Goal: Communication & Community: Answer question/provide support

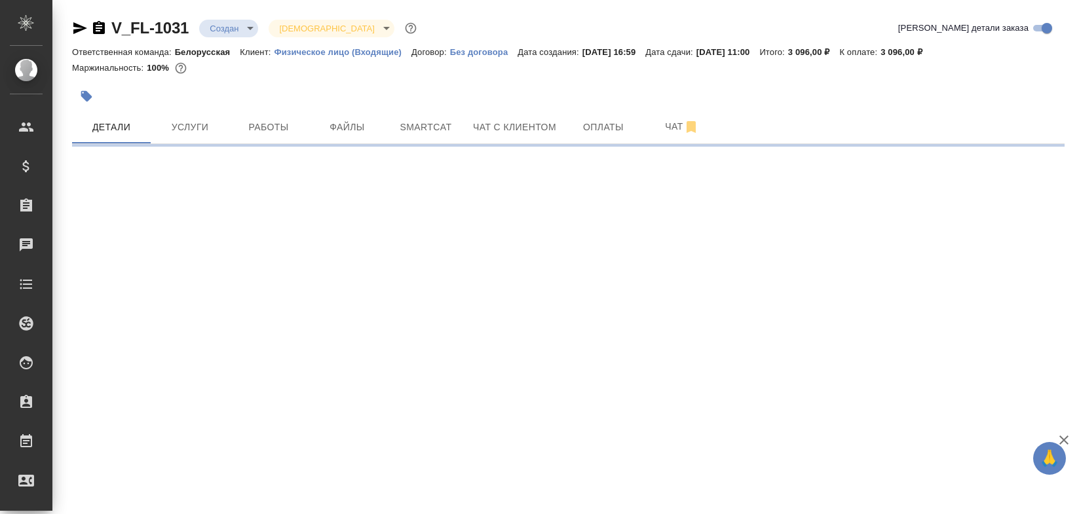
select select "RU"
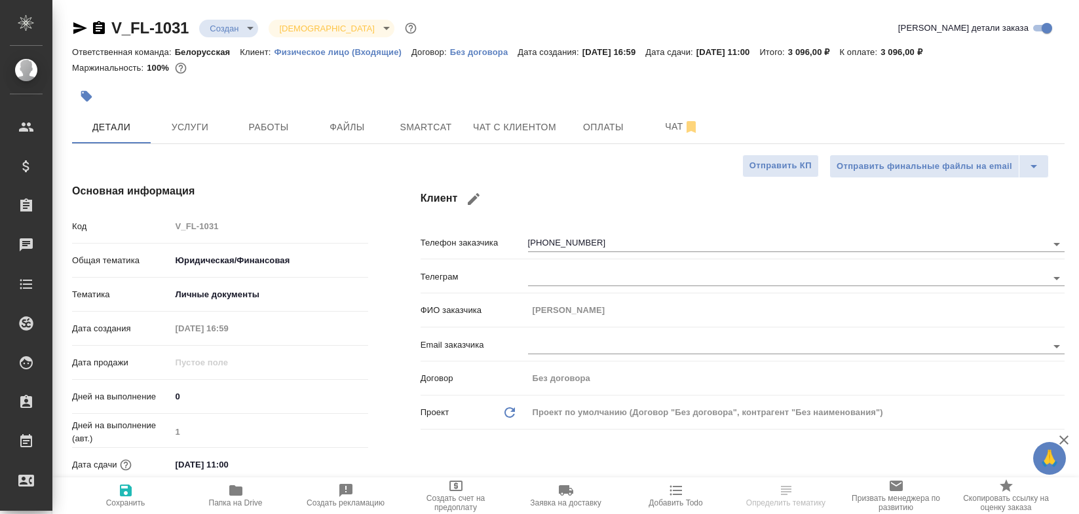
type textarea "x"
type input "Гудина Александра"
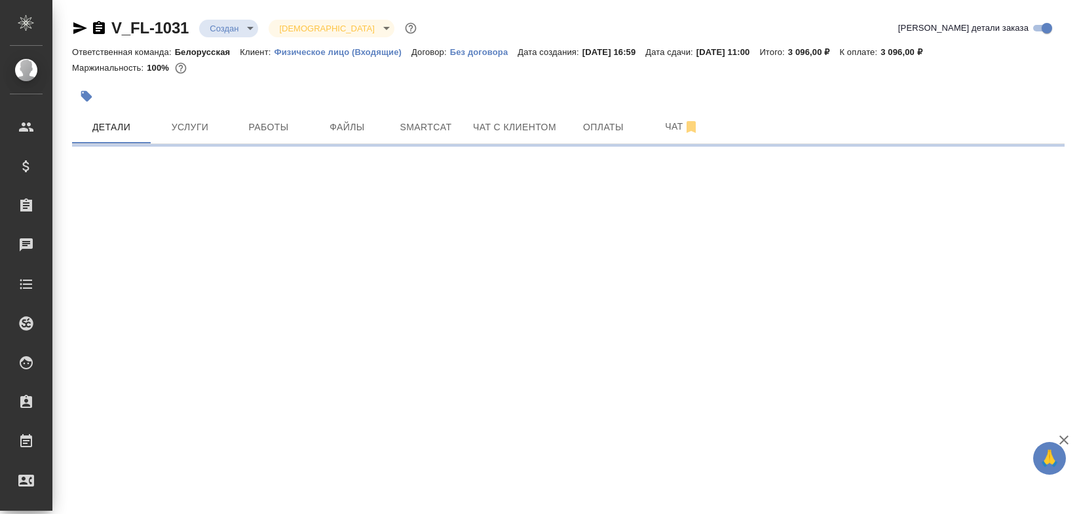
select select "RU"
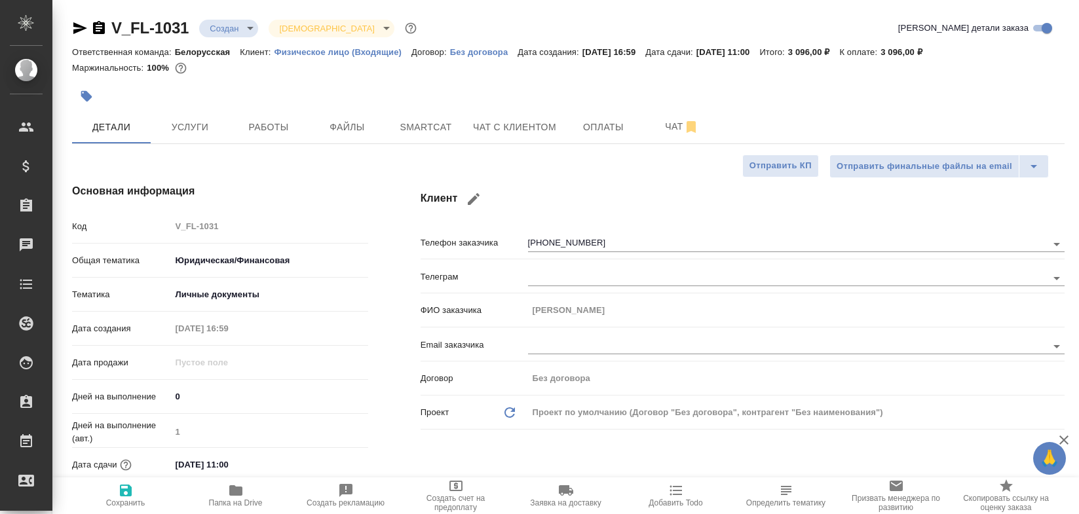
type textarea "x"
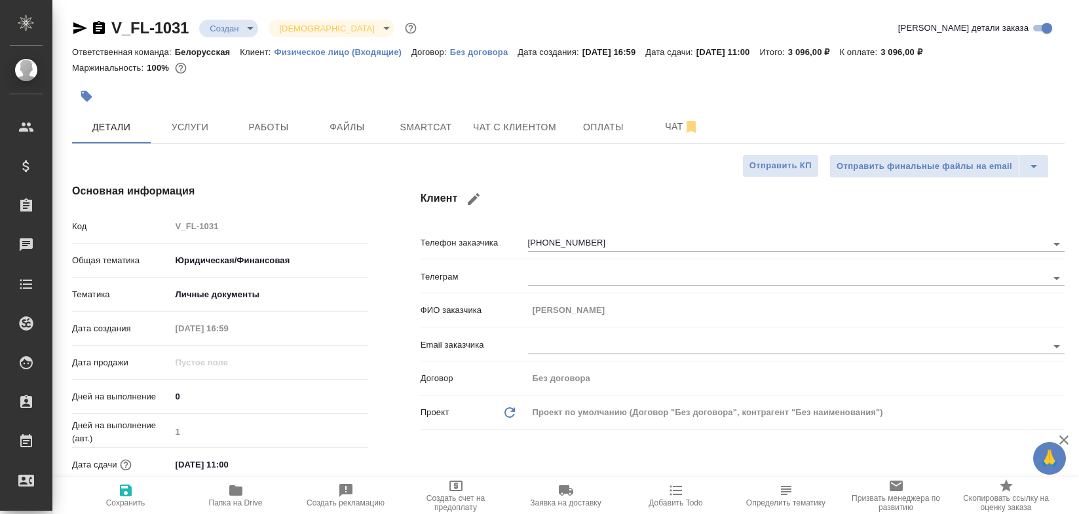
type textarea "x"
click at [594, 129] on span "Оплаты" at bounding box center [603, 127] width 63 height 16
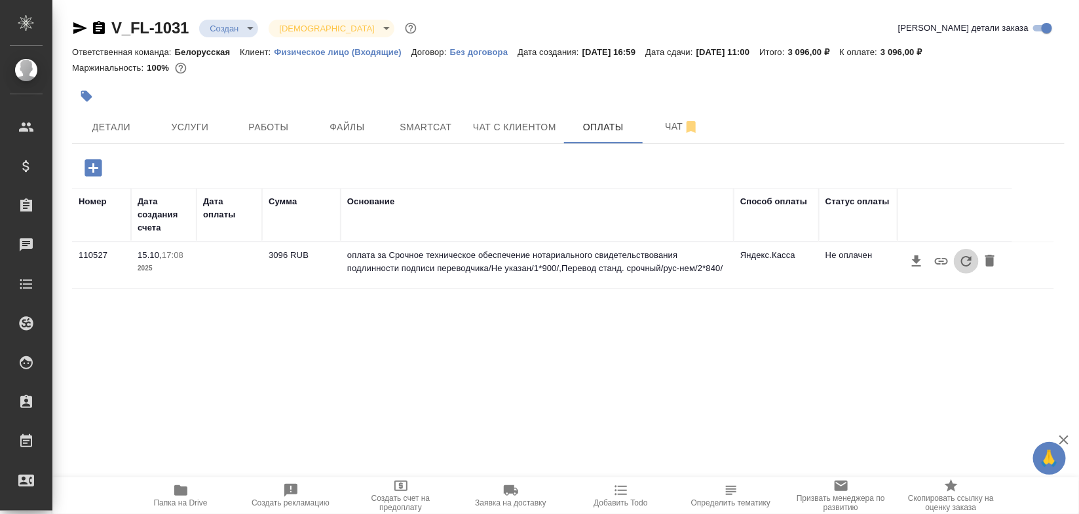
click at [958, 264] on icon "button" at bounding box center [966, 262] width 16 height 16
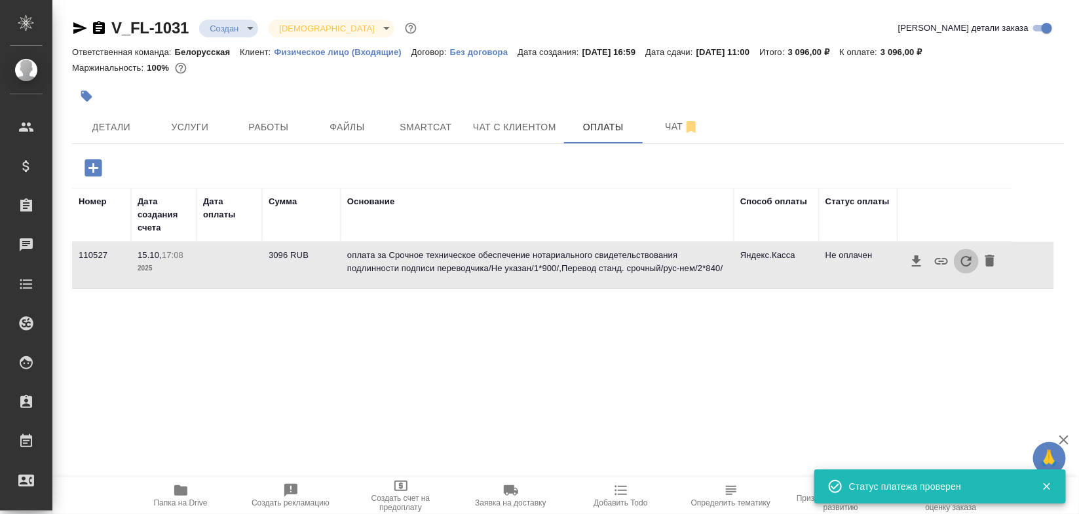
click at [961, 267] on icon "button" at bounding box center [966, 262] width 16 height 16
click at [528, 118] on button "Чат с клиентом" at bounding box center [514, 127] width 99 height 33
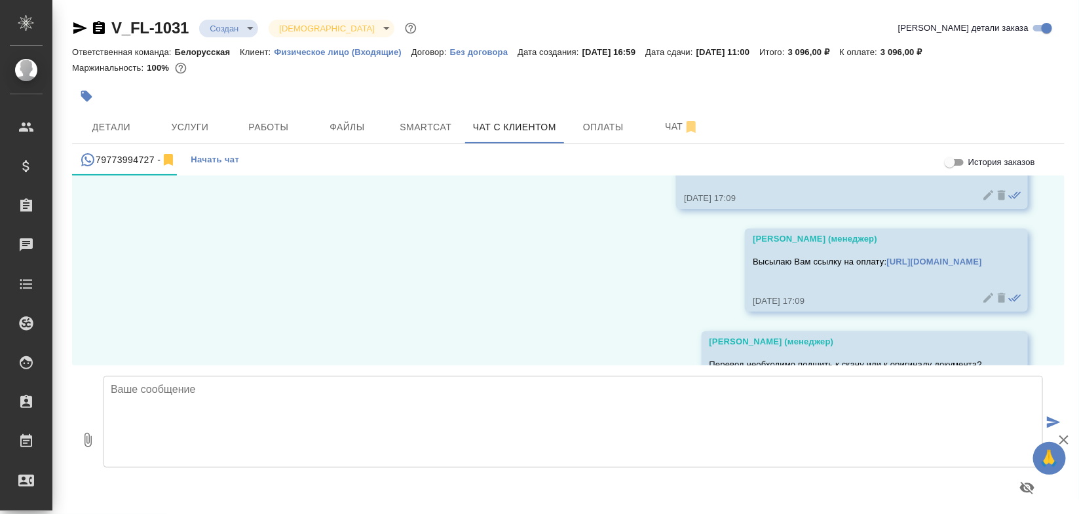
click at [290, 436] on textarea at bounding box center [573, 422] width 939 height 92
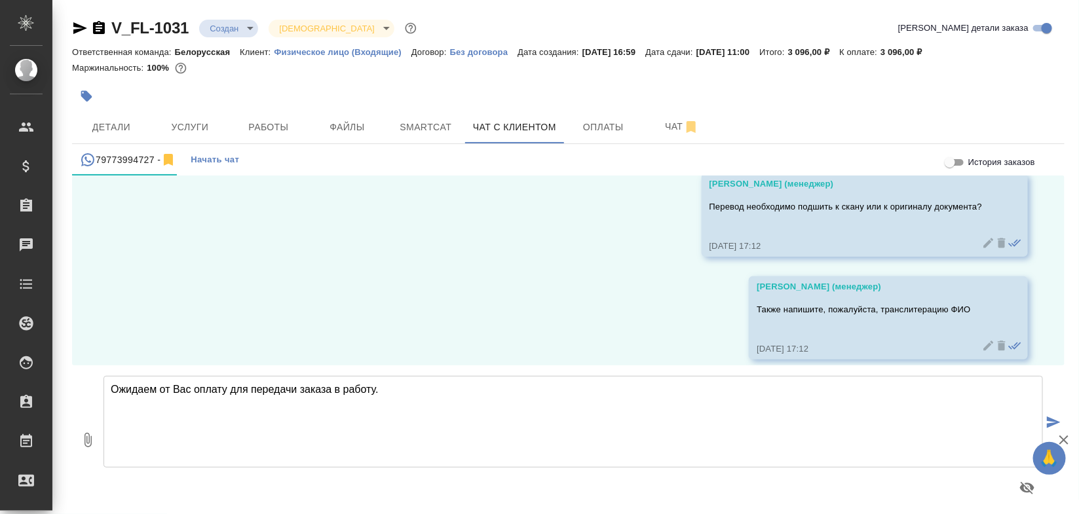
type textarea "Ожидаем от Вас оплату для передачи заказа в работу."
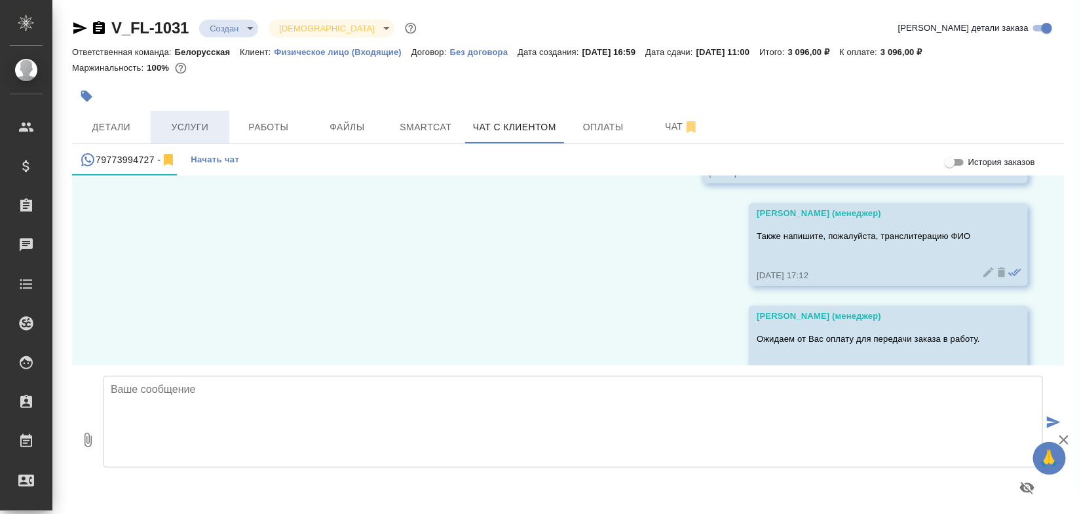
scroll to position [1786, 0]
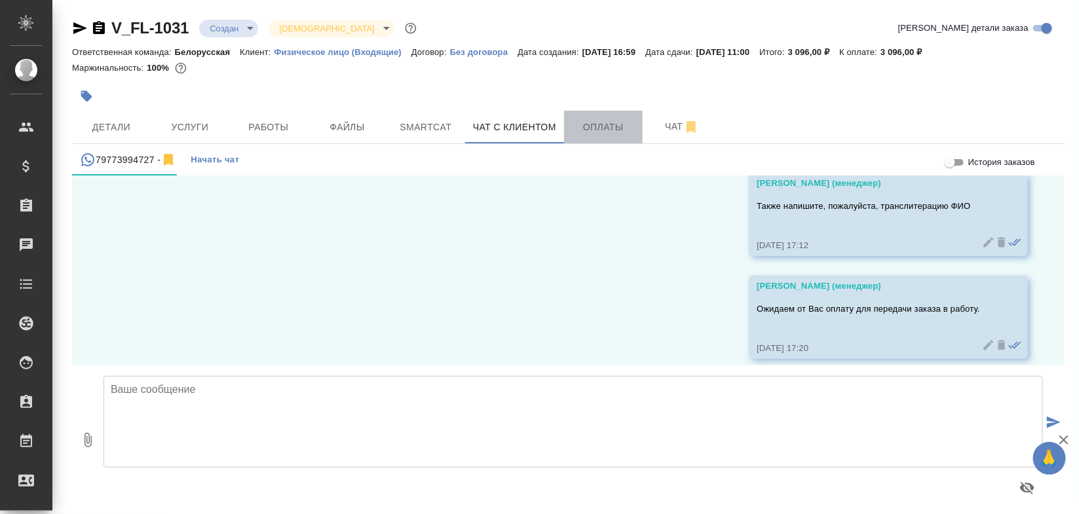
click at [581, 133] on span "Оплаты" at bounding box center [603, 127] width 63 height 16
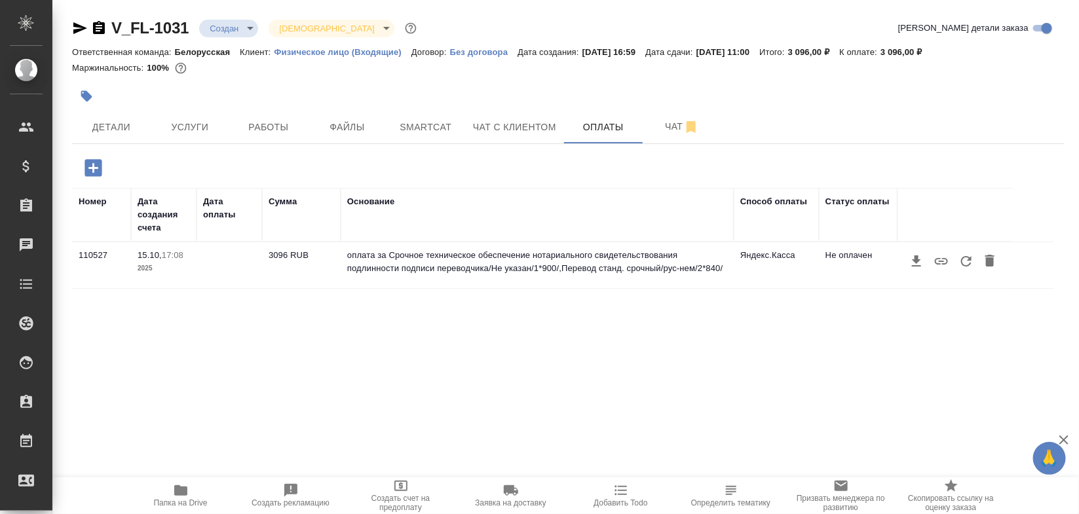
click at [964, 269] on icon "button" at bounding box center [966, 262] width 16 height 16
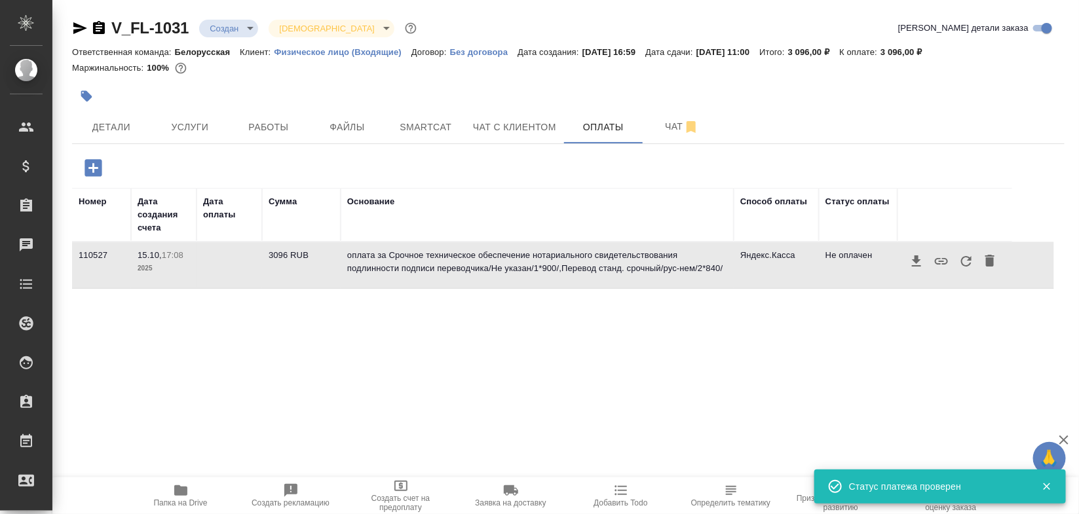
click at [958, 266] on icon "button" at bounding box center [966, 262] width 16 height 16
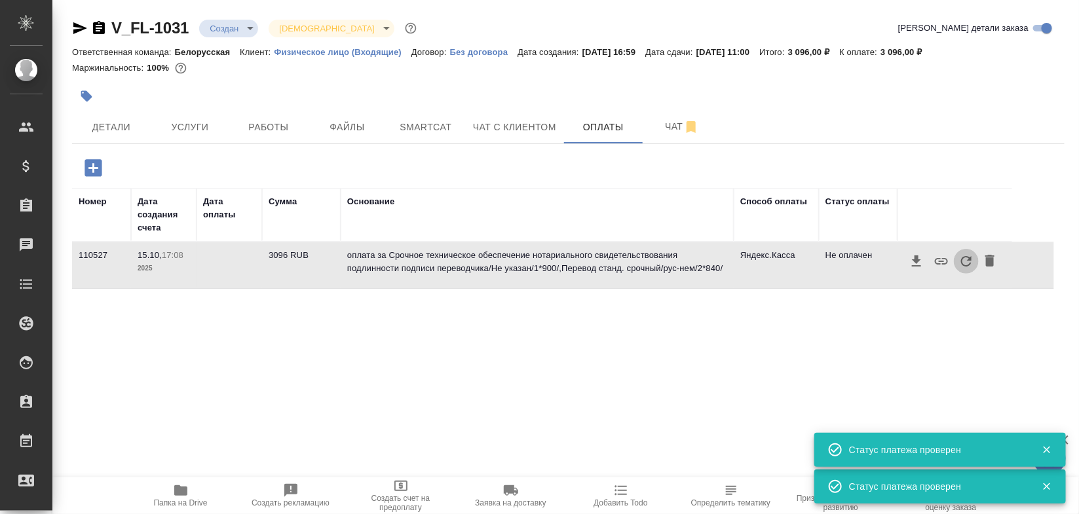
click at [960, 263] on icon "button" at bounding box center [966, 262] width 16 height 16
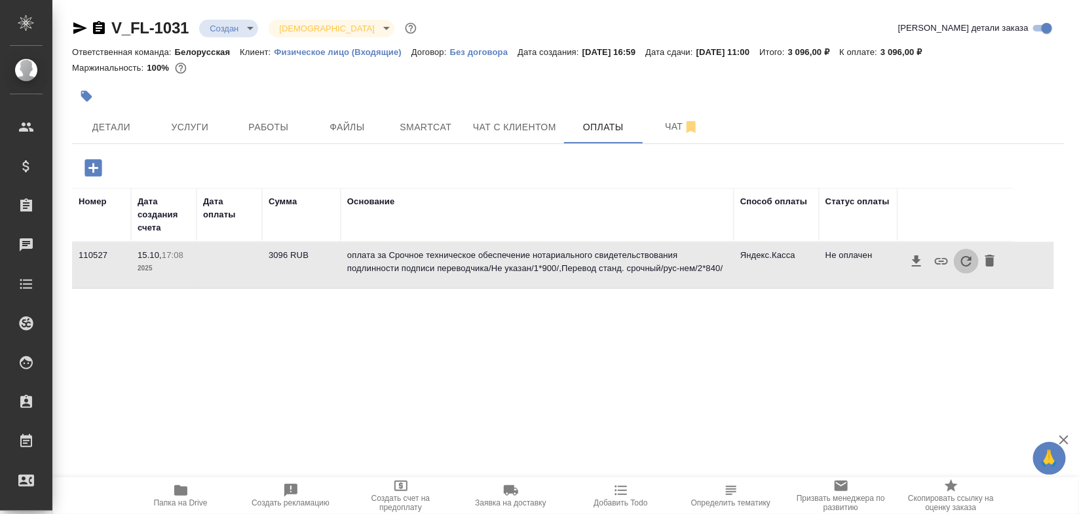
click at [961, 256] on icon "button" at bounding box center [966, 262] width 16 height 16
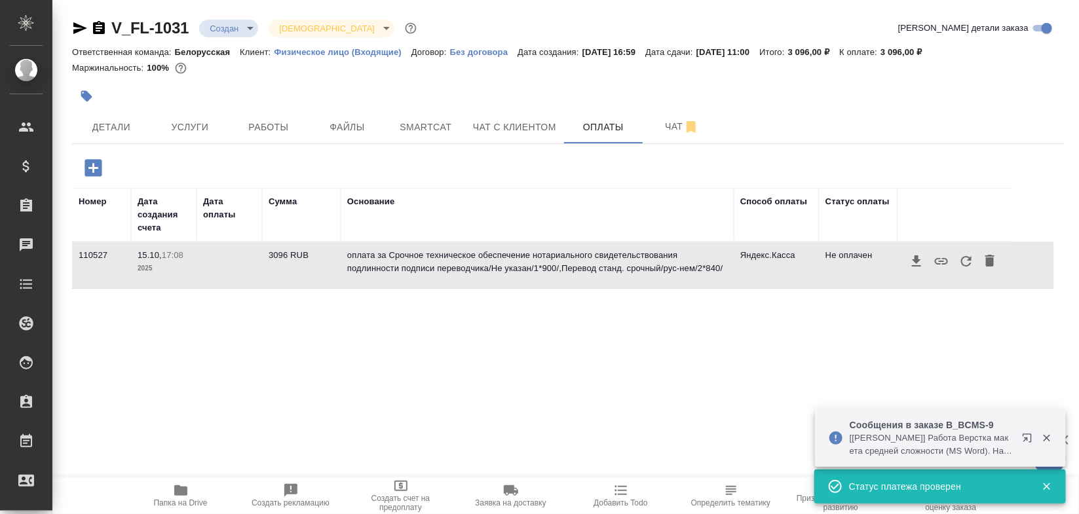
click at [960, 261] on icon "button" at bounding box center [966, 262] width 16 height 16
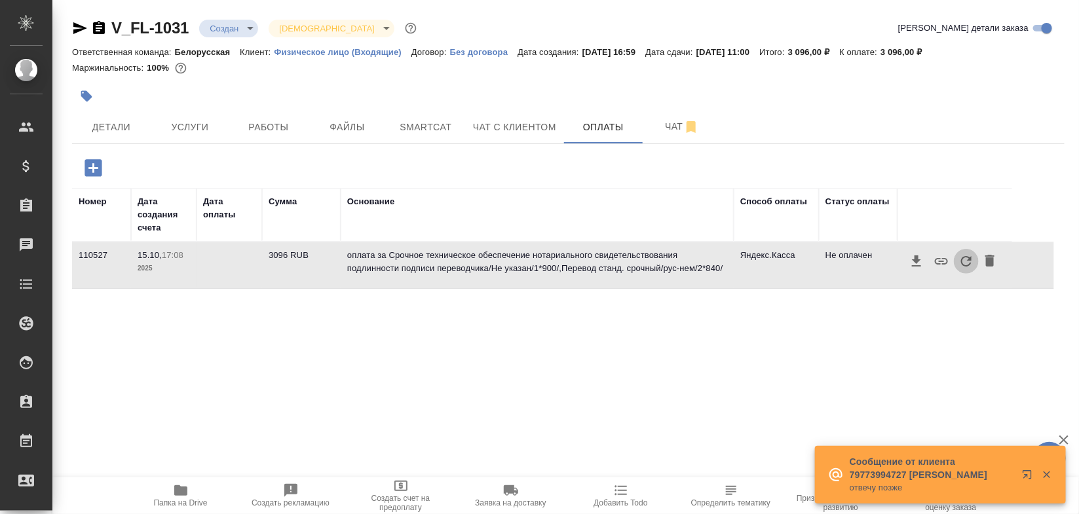
click at [960, 261] on icon "button" at bounding box center [966, 262] width 16 height 16
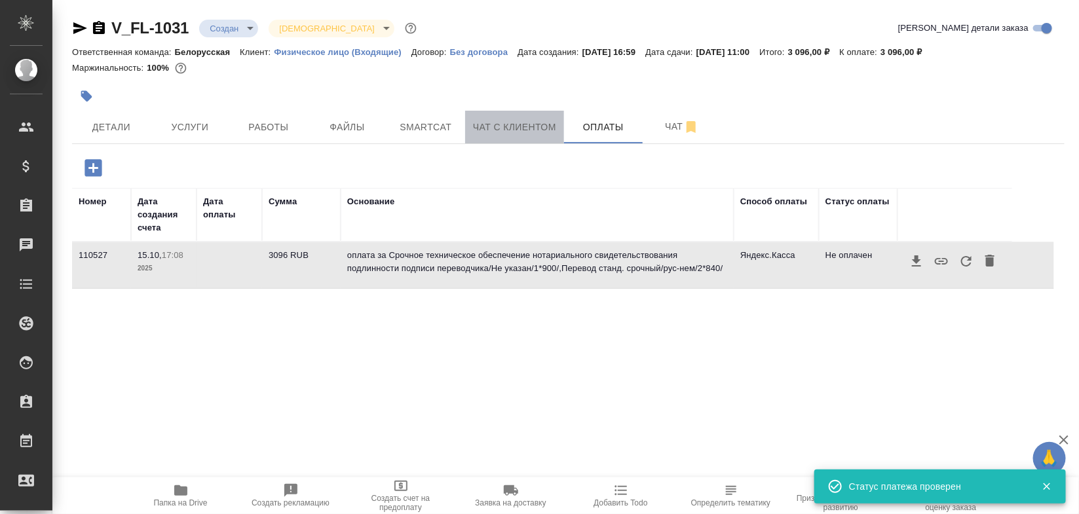
click at [525, 120] on span "Чат с клиентом" at bounding box center [514, 127] width 83 height 16
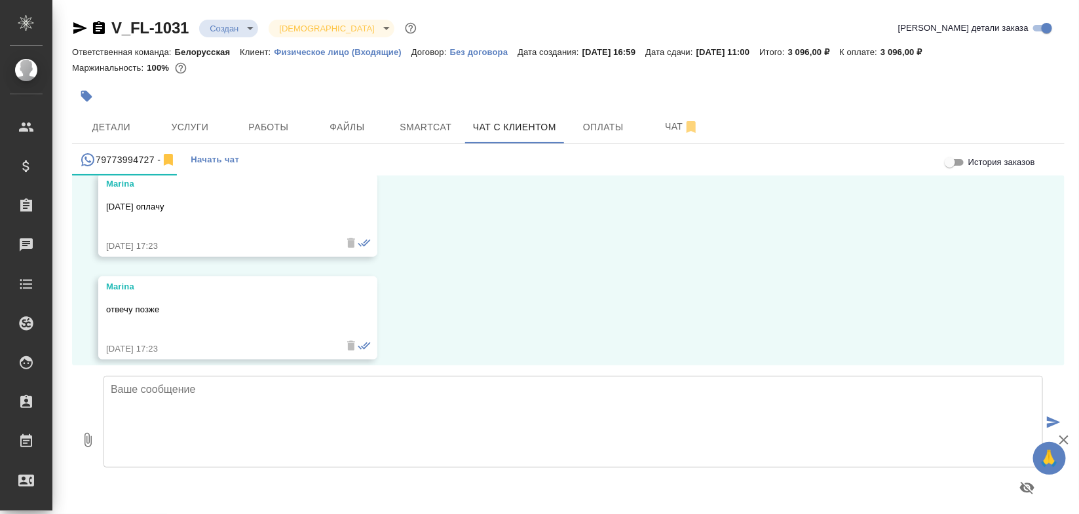
scroll to position [2082, 0]
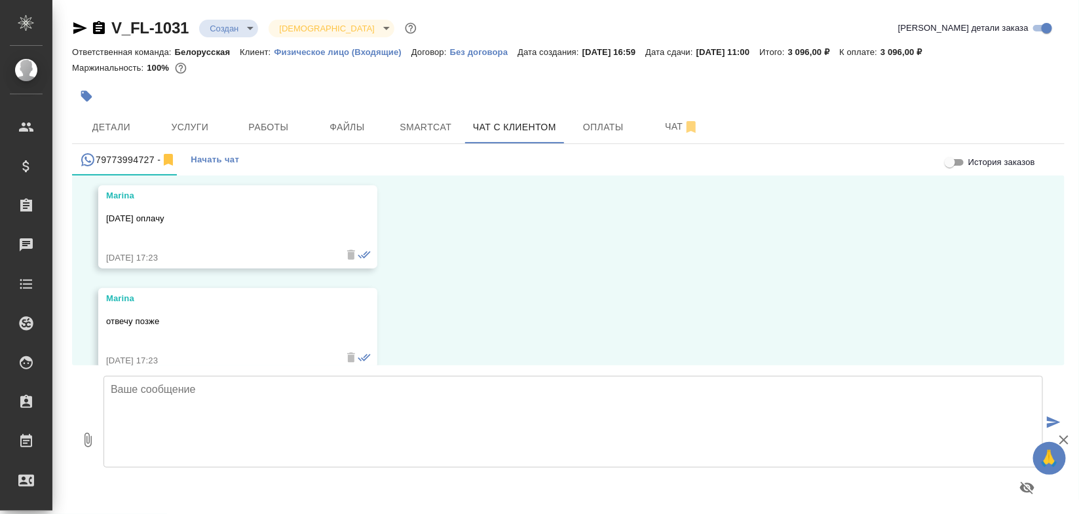
click at [748, 441] on textarea at bounding box center [573, 422] width 939 height 92
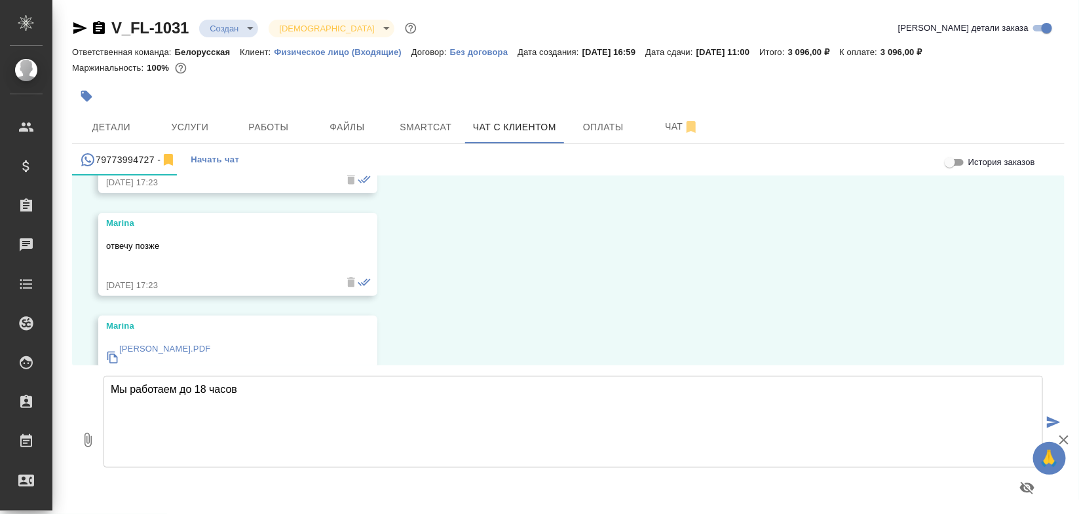
scroll to position [2197, 0]
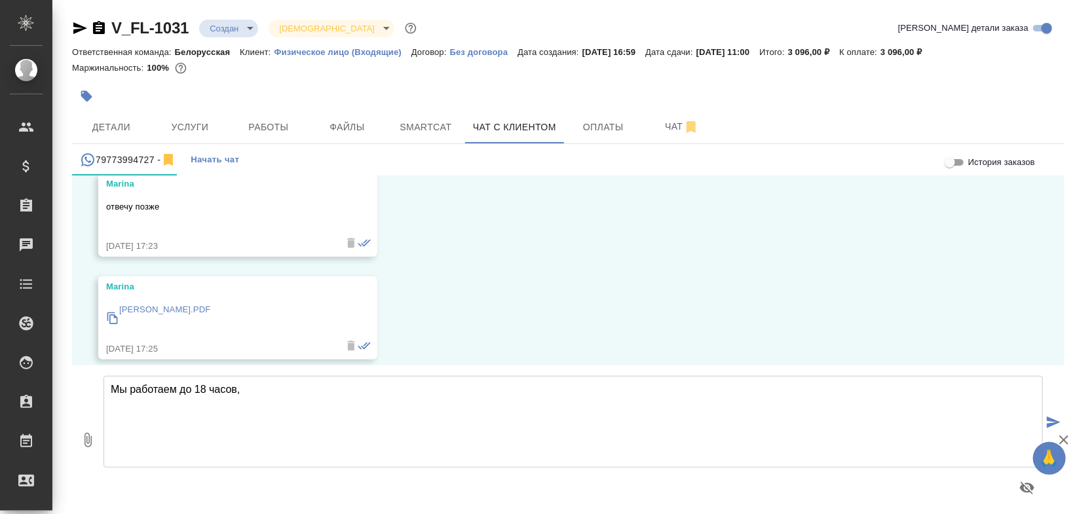
click at [71, 24] on div "V_FL-1031 Создан new Святая троица holyTrinity Кратко детали заказа Ответственн…" at bounding box center [568, 260] width 1007 height 521
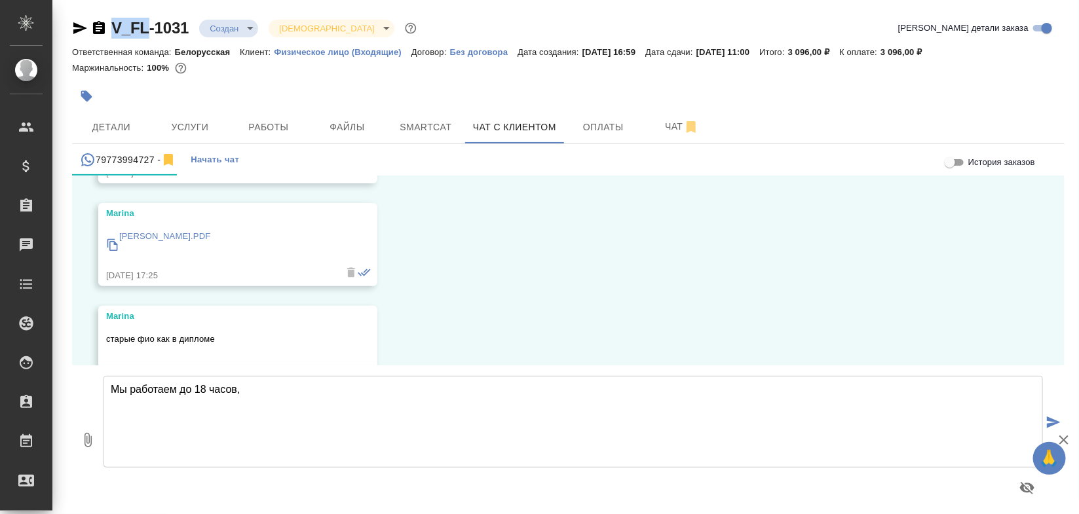
scroll to position [2300, 0]
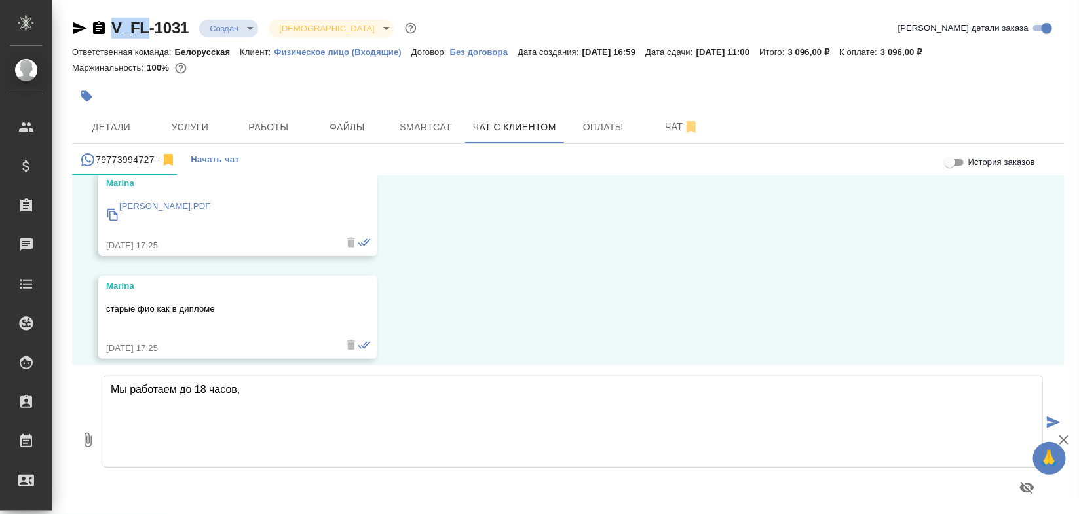
click at [73, 28] on icon "button" at bounding box center [80, 28] width 16 height 16
copy link "V_FL"
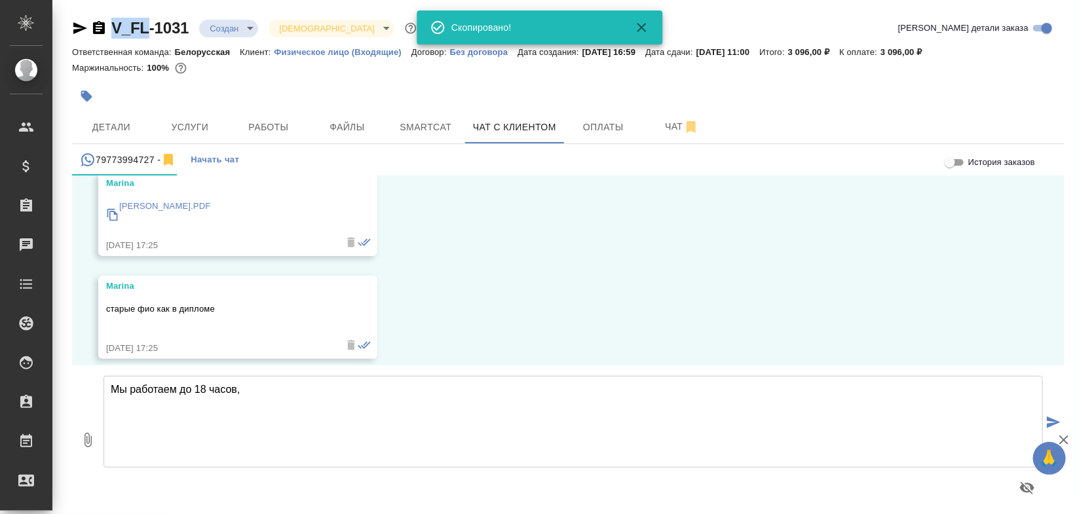
click at [73, 28] on icon "button" at bounding box center [80, 28] width 16 height 16
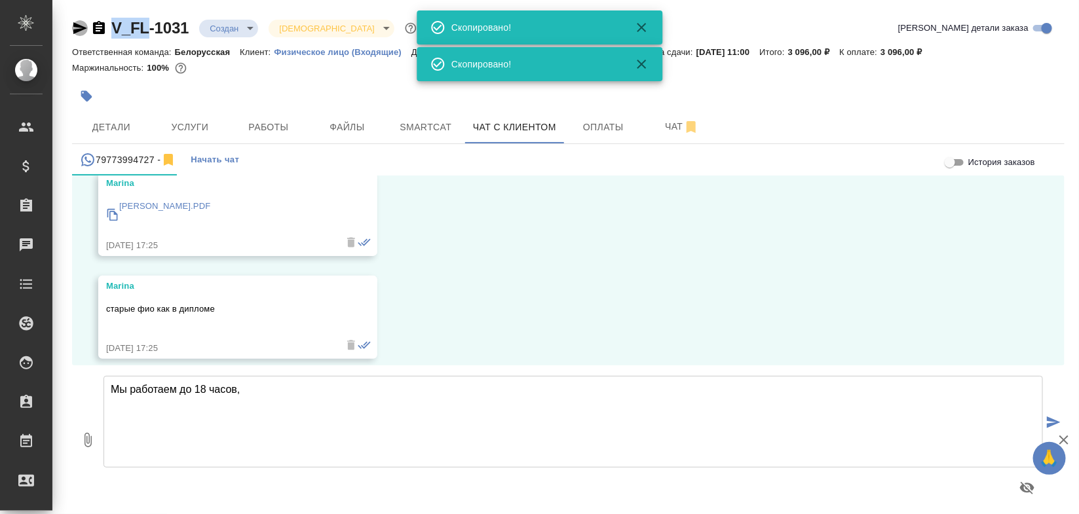
click at [73, 28] on icon "button" at bounding box center [80, 28] width 16 height 16
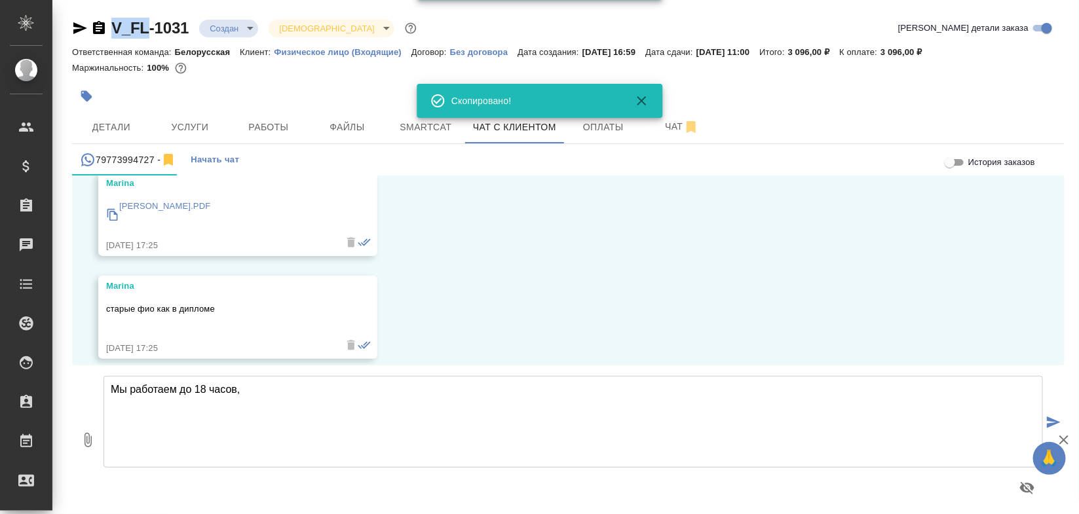
click at [345, 385] on textarea "Мы работаем до 18 часов," at bounding box center [573, 422] width 939 height 92
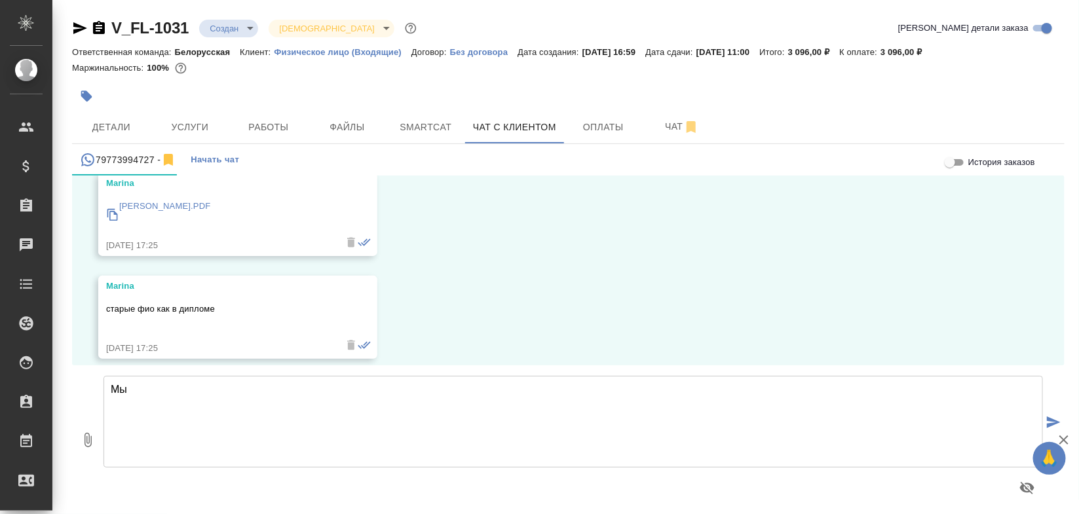
type textarea "М"
click at [452, 436] on textarea at bounding box center [573, 422] width 939 height 92
paste textarea "Высылаем Вам ссылку на оплату заказа на нашем сайте: https://www.traktat.com/pr…"
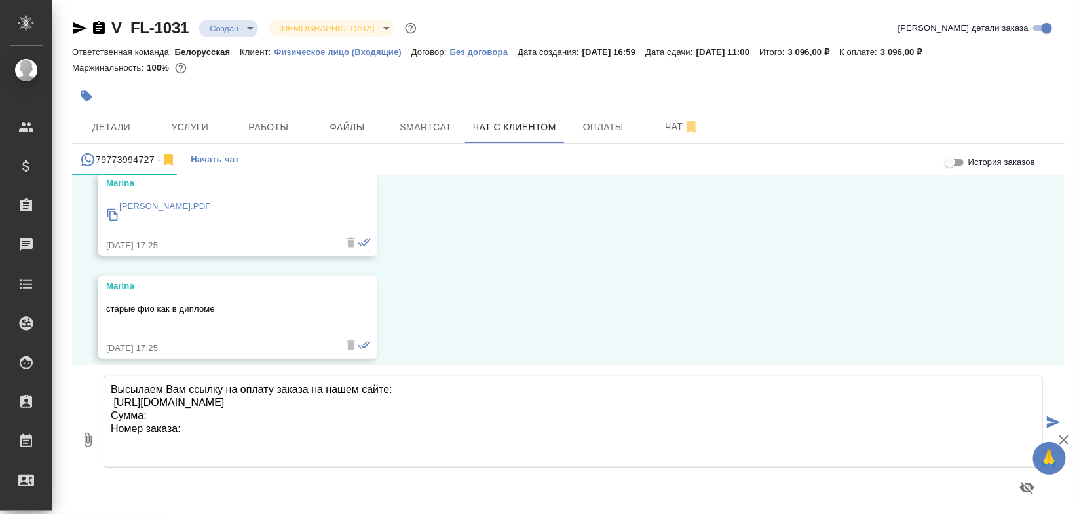
click at [116, 385] on textarea "Высылаем Вам ссылку на оплату заказа на нашем сайте: https://www.traktat.com/pr…" at bounding box center [573, 422] width 939 height 92
drag, startPoint x: 958, startPoint y: 52, endPoint x: 913, endPoint y: 52, distance: 45.9
click at [913, 52] on div "Ответственная команда: Белорусская Клиент: Физическое лицо (Входящие) Договор: …" at bounding box center [568, 52] width 993 height 16
copy p "3 096,00 ₽"
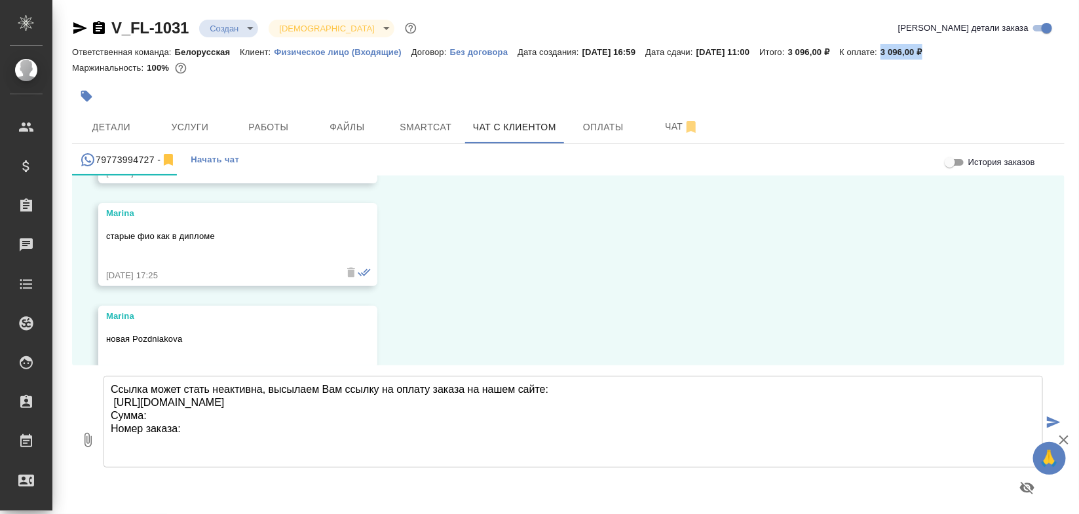
scroll to position [2402, 0]
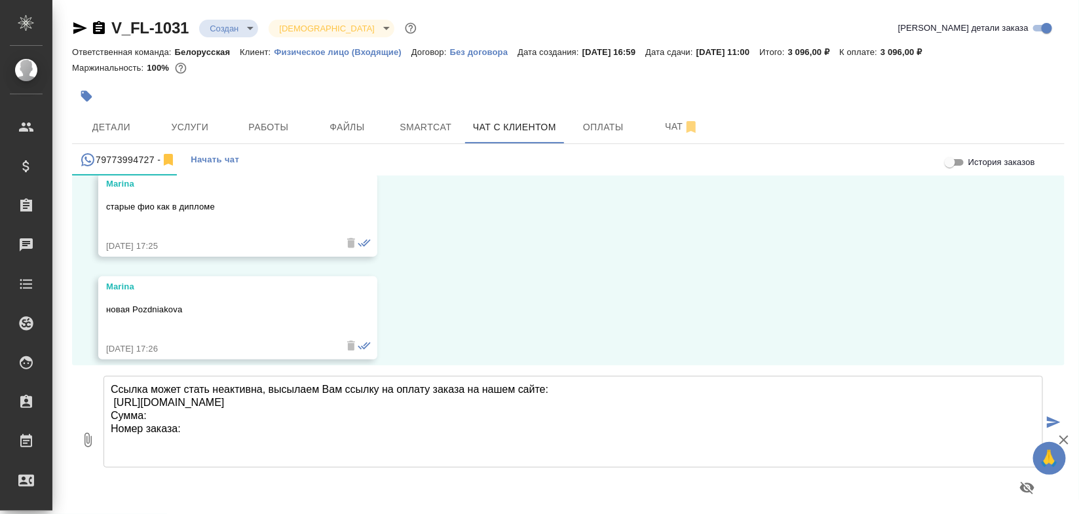
click at [242, 407] on textarea "Ссылка может стать неактивна, высылаем Вам ссылку на оплату заказа на нашем сай…" at bounding box center [573, 422] width 939 height 92
click at [225, 411] on textarea "Ссылка может стать неактивна, высылаем Вам ссылку на оплату заказа на нашем сай…" at bounding box center [573, 422] width 939 height 92
paste textarea "3 096,00 ₽"
click at [96, 28] on icon "button" at bounding box center [99, 28] width 16 height 16
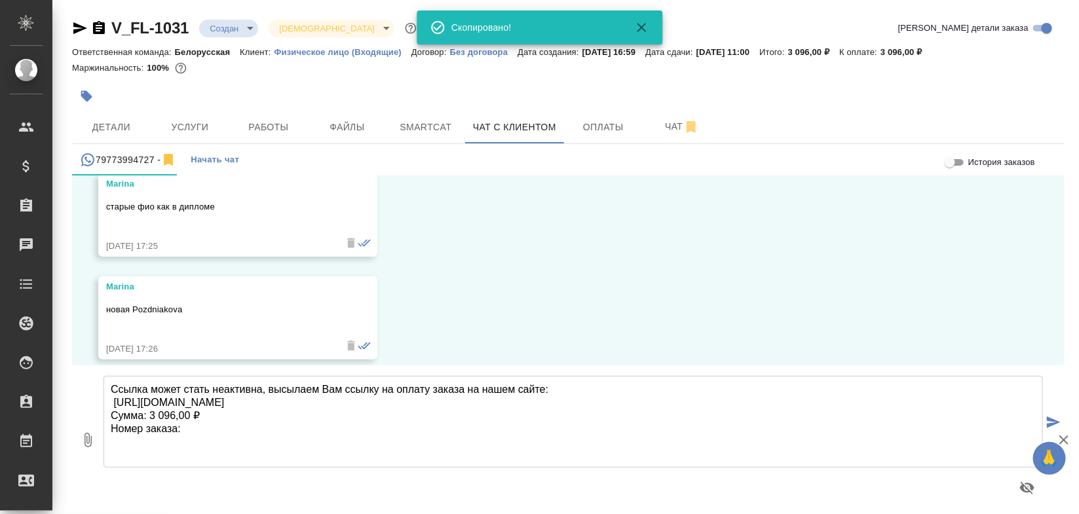
click at [96, 28] on icon "button" at bounding box center [99, 28] width 16 height 16
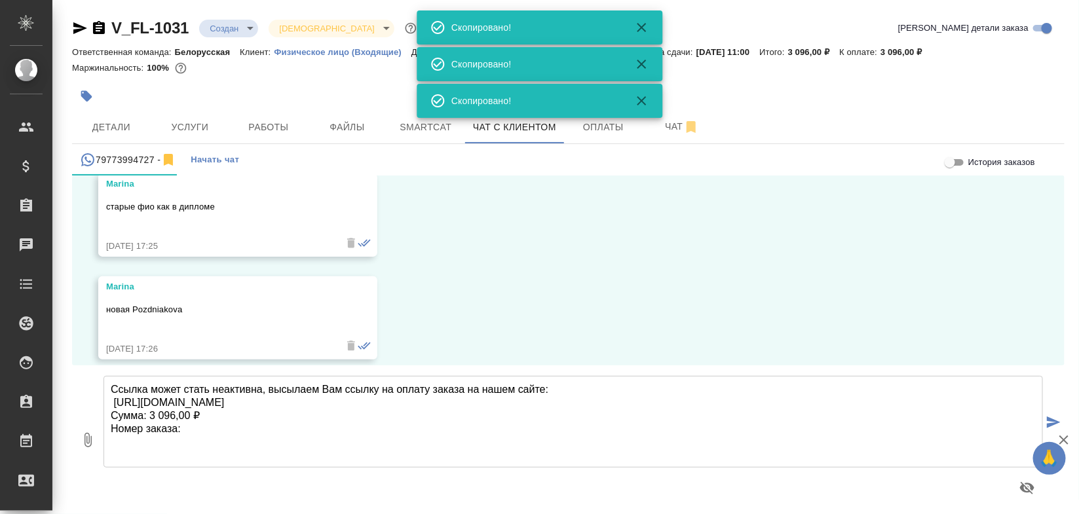
click at [227, 430] on textarea "Ссылка может стать неактивна, высылаем Вам ссылку на оплату заказа на нашем сай…" at bounding box center [573, 422] width 939 height 92
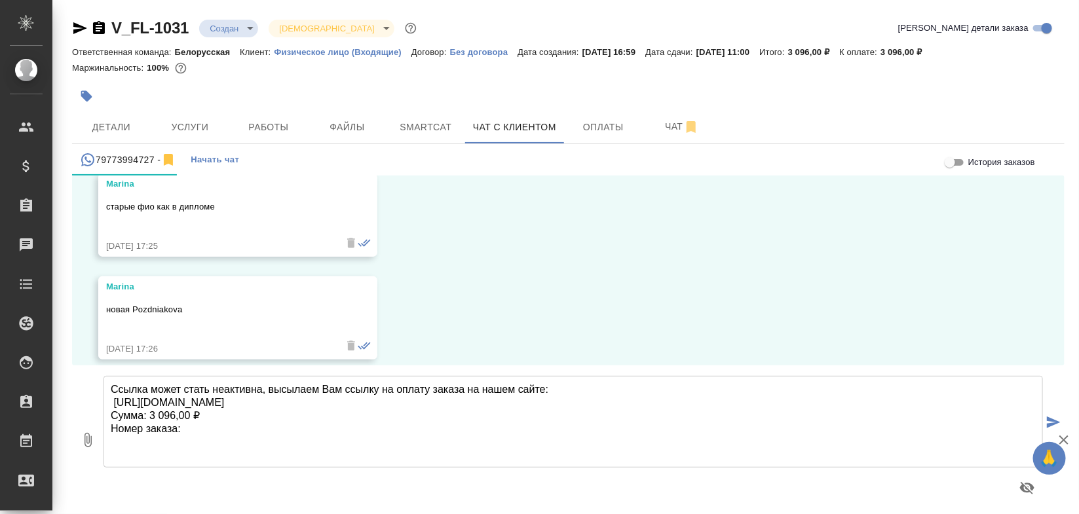
paste textarea "V_FL-1031"
type textarea "Ссылка может стать неактивна, высылаем Вам ссылку на оплату заказа на нашем сай…"
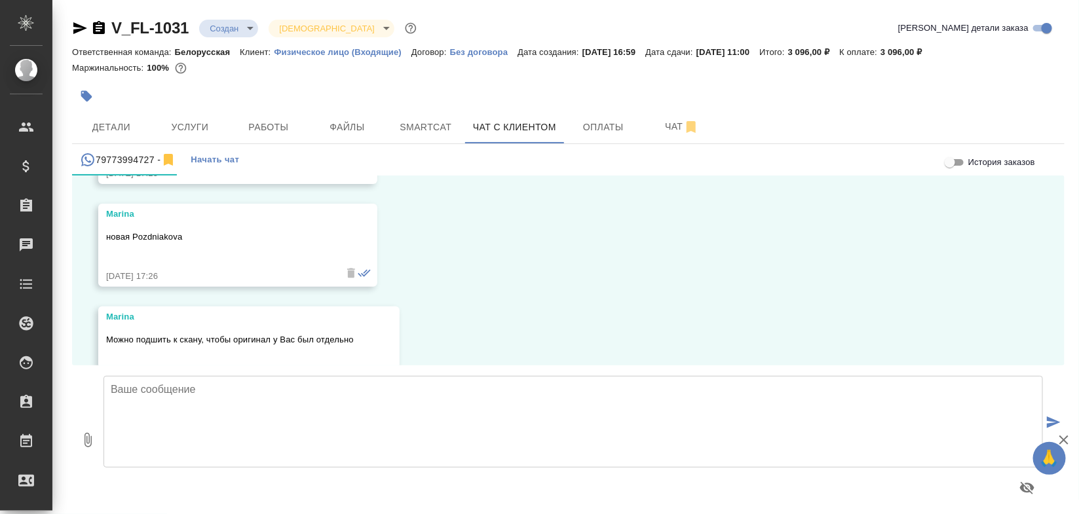
scroll to position [2506, 0]
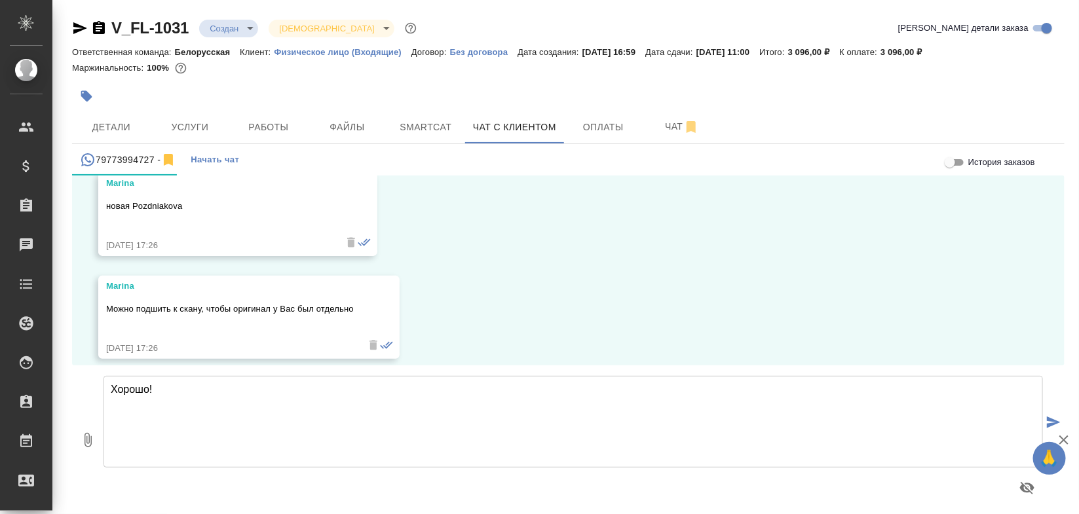
type textarea "Хорошо!"
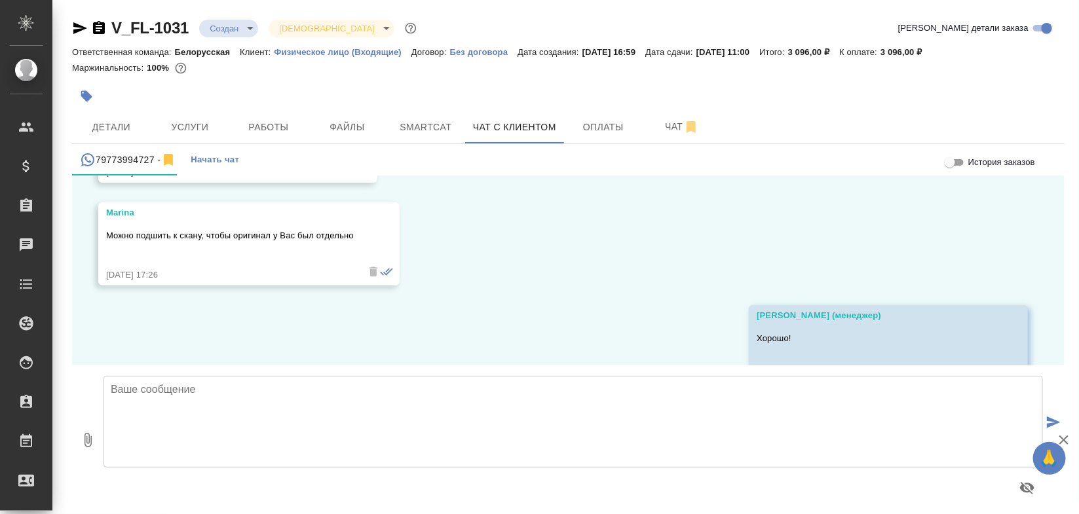
click at [166, 206] on div "Marina Можно подшить к скану, чтобы оригинал у Вас был отдельно 15.10.25, 17:26" at bounding box center [230, 243] width 248 height 75
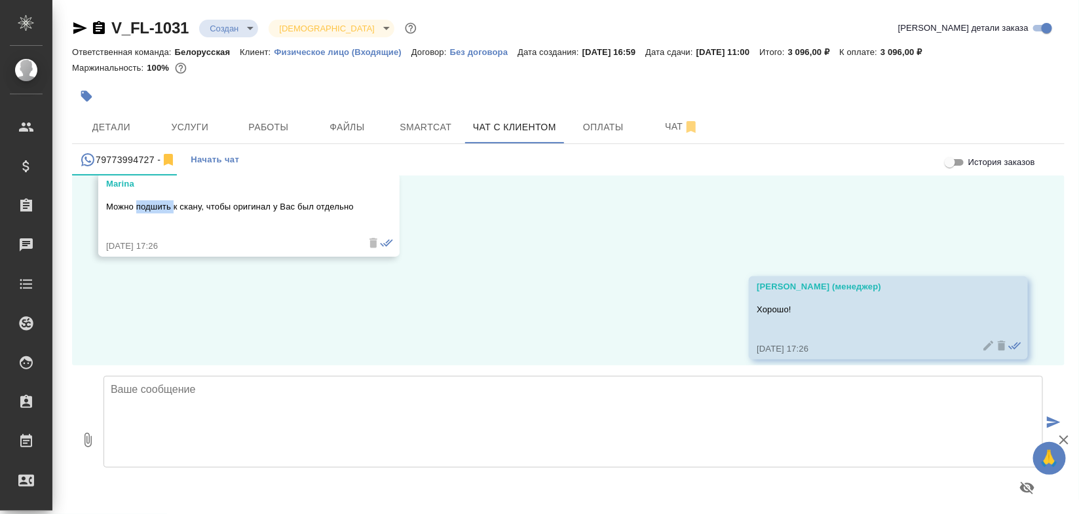
click at [166, 200] on p "Можно подшить к скану, чтобы оригинал у Вас был отдельно" at bounding box center [230, 206] width 248 height 13
click at [214, 200] on p "Можно подшить к скану, чтобы оригинал у Вас был отдельно" at bounding box center [230, 206] width 248 height 13
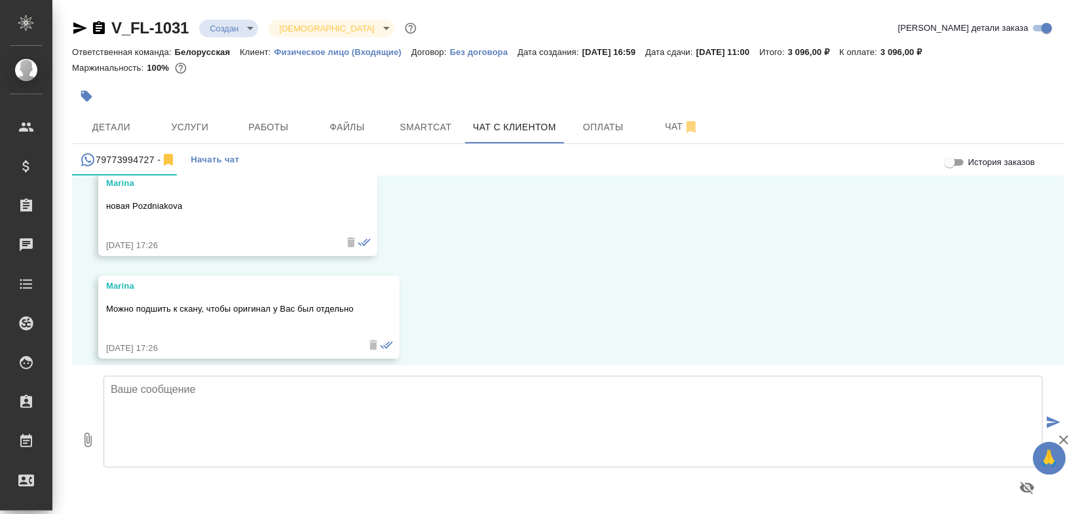
scroll to position [2462, 0]
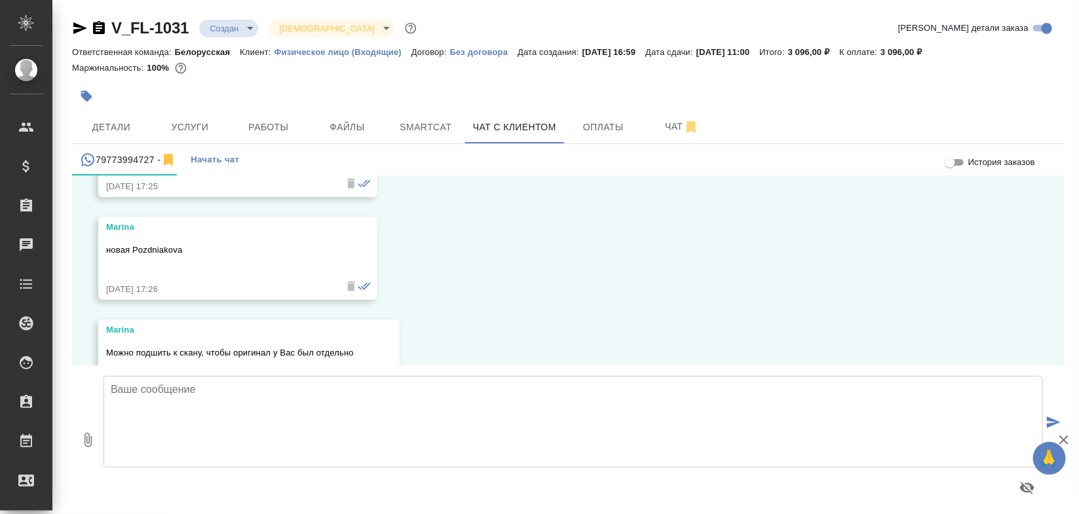
click at [166, 244] on p "новая Pozdniakova" at bounding box center [218, 250] width 225 height 13
copy p "Pozdniakova"
click at [92, 115] on button "Детали" at bounding box center [111, 127] width 79 height 33
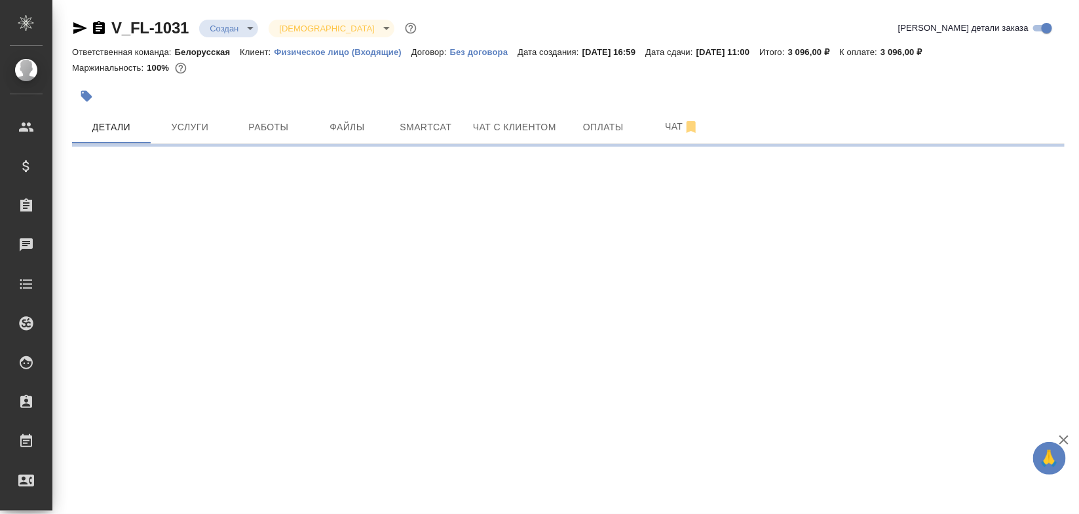
select select "RU"
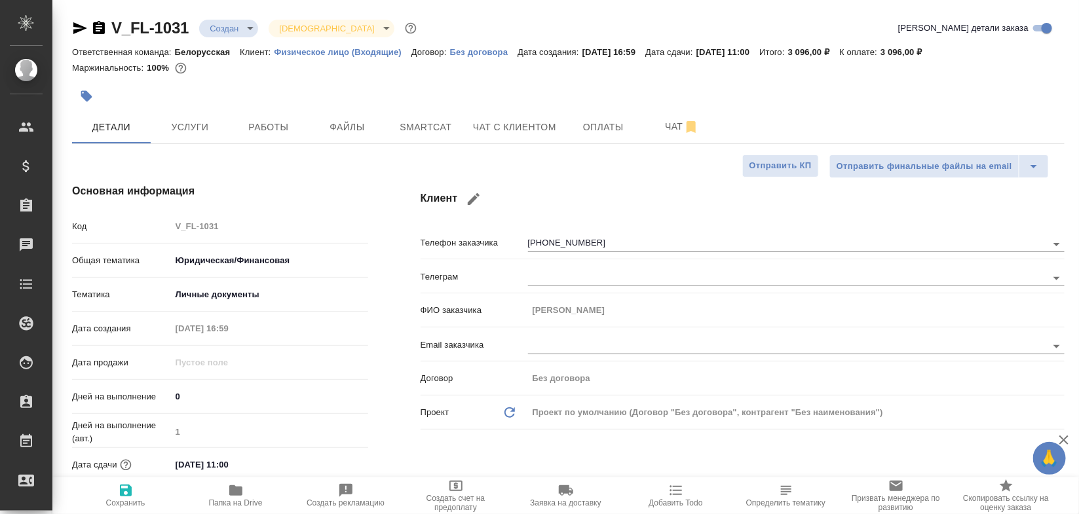
type textarea "x"
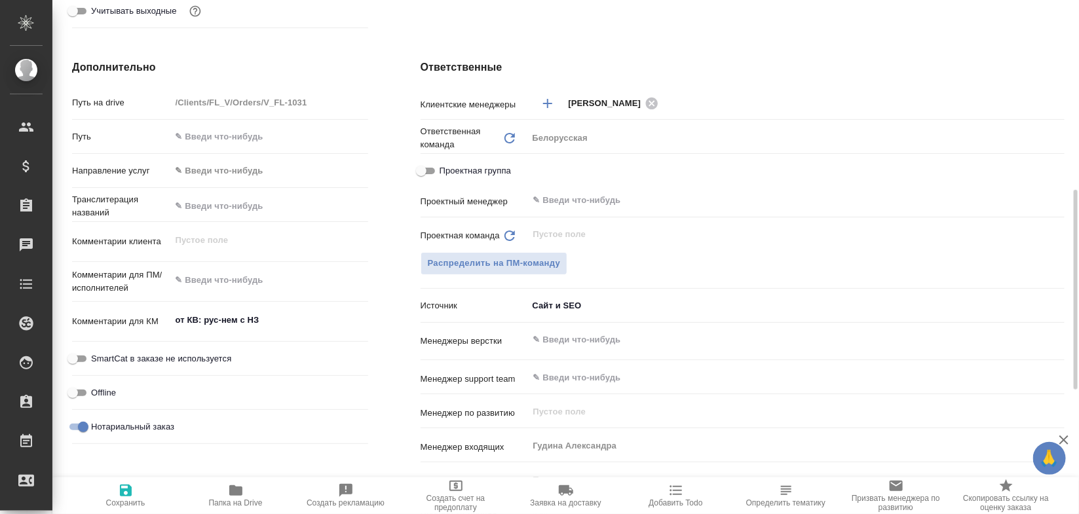
scroll to position [491, 0]
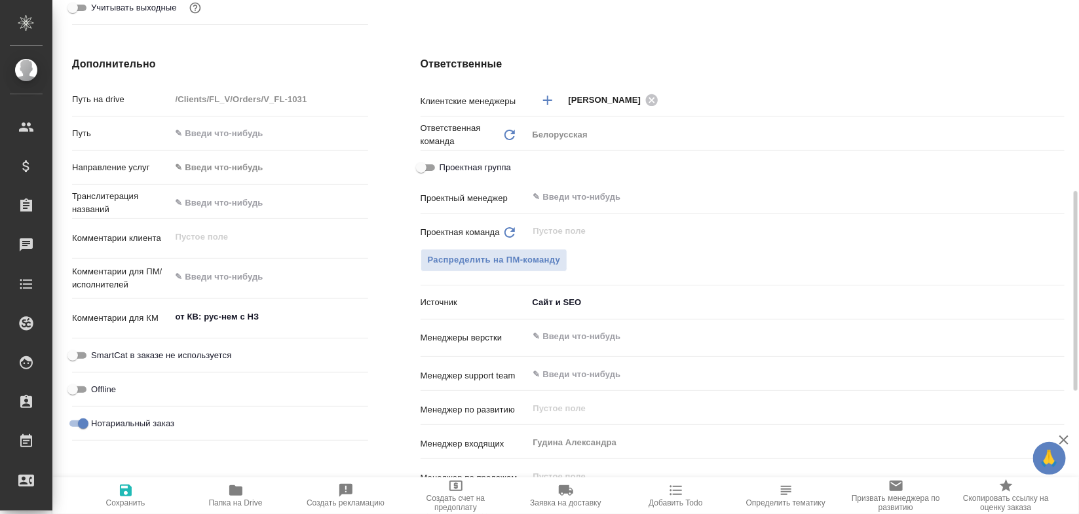
click at [231, 295] on div "Комментарии для ПМ/исполнителей x" at bounding box center [220, 284] width 296 height 40
click at [283, 199] on input "text" at bounding box center [270, 202] width 196 height 19
paste input "Pozdniakova"
type input "Pozdniakova"
type textarea "x"
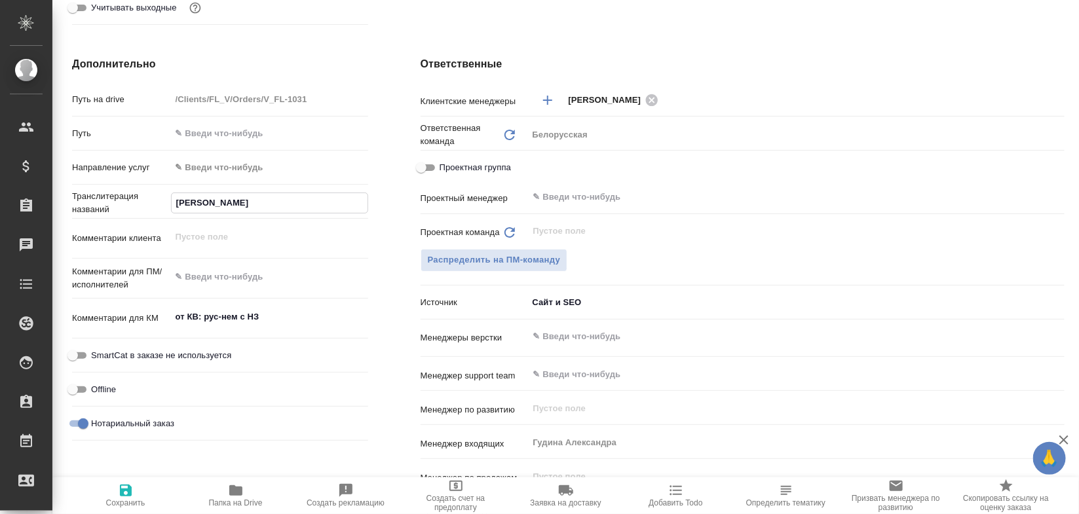
type textarea "x"
type input "Pozdniakova,"
type textarea "x"
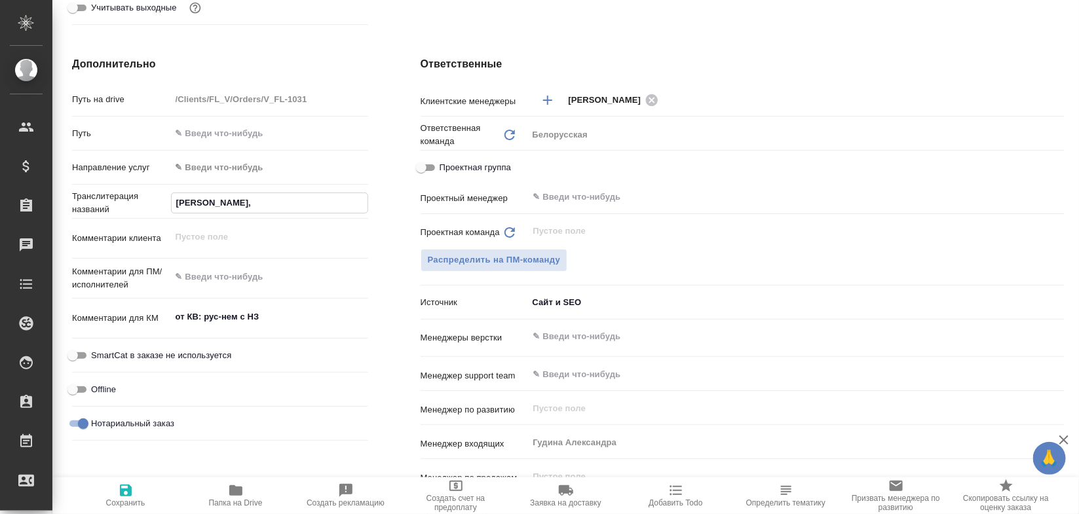
type textarea "x"
type input "Pozdniakova,"
type textarea "x"
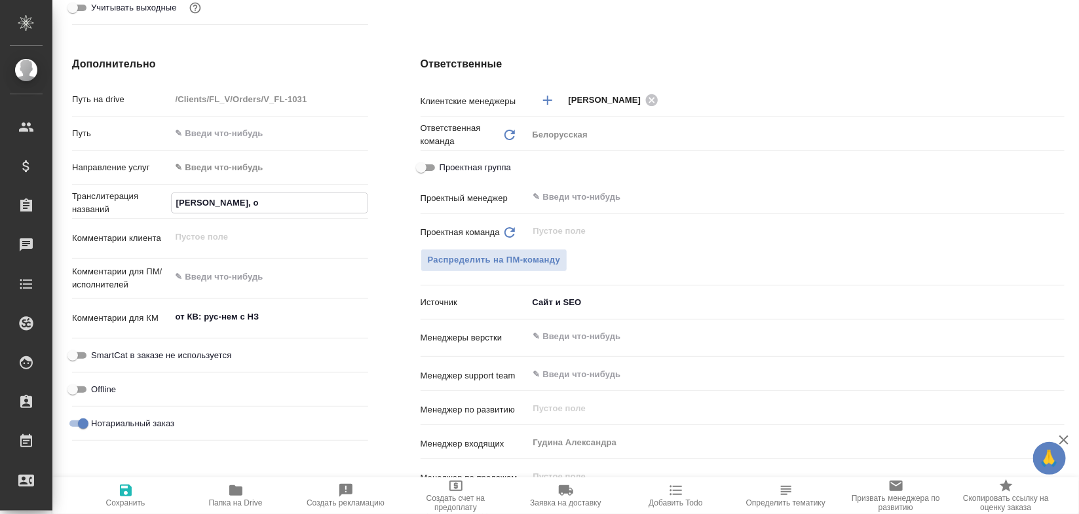
type input "Pozdniakova, ос"
type textarea "x"
type input "Pozdniakova, осталь"
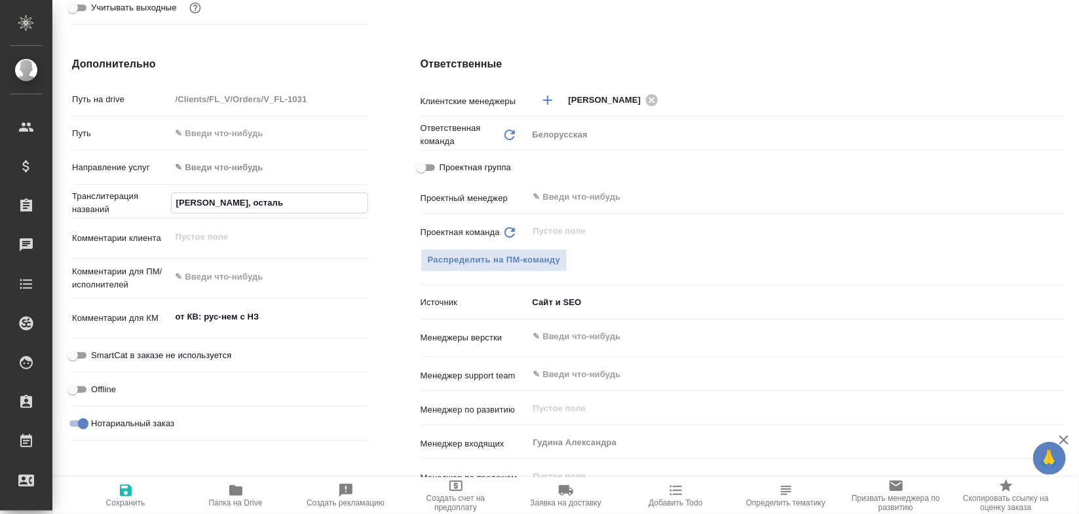
type textarea "x"
type input "Pozdniakova, остальное"
type textarea "x"
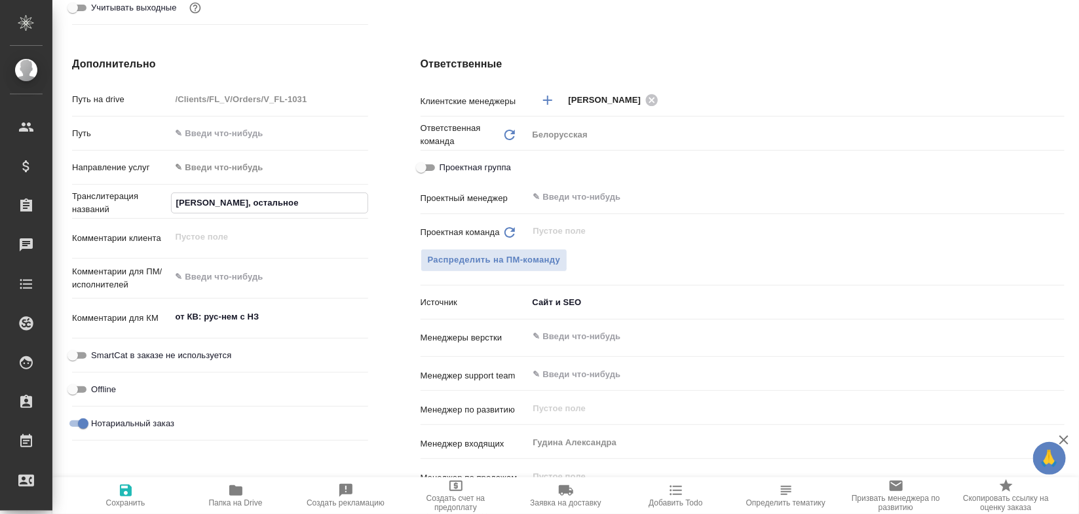
type textarea "x"
type input "Pozdniakova, остальное в"
type textarea "x"
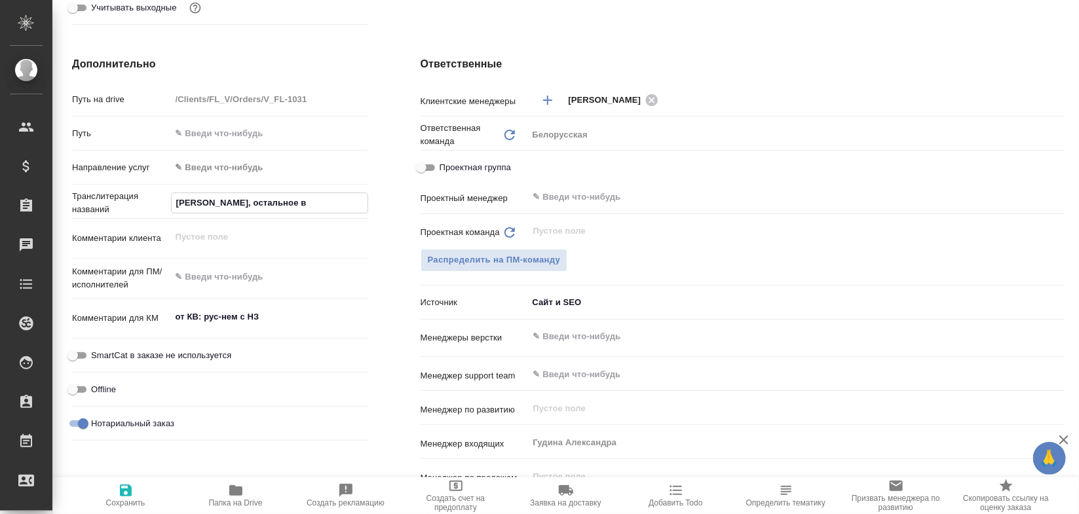
type textarea "x"
type input "Pozdniakova, остальное в р"
type textarea "x"
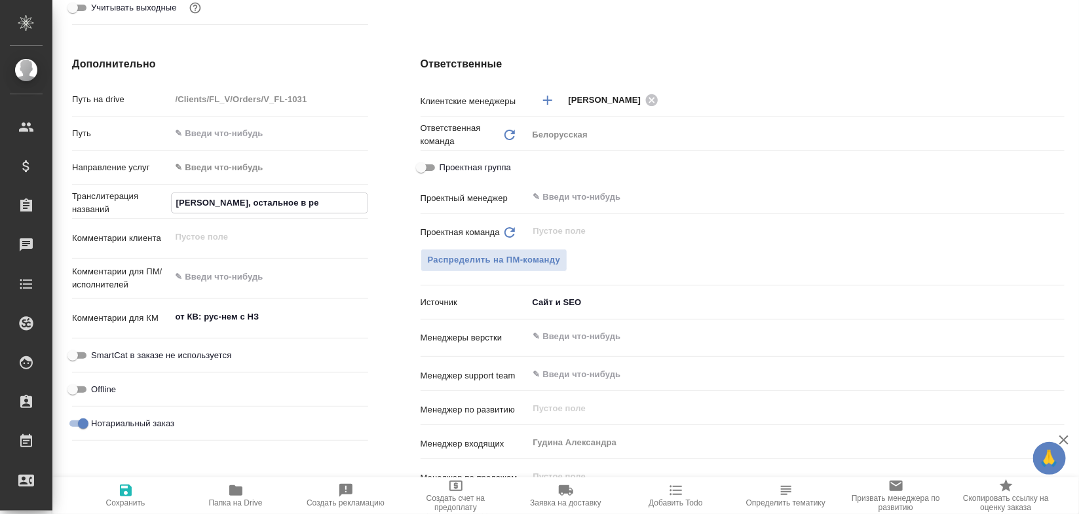
type input "Pozdniakova, остальное в реф"
type textarea "x"
type input "[PERSON_NAME], остальное в рефе"
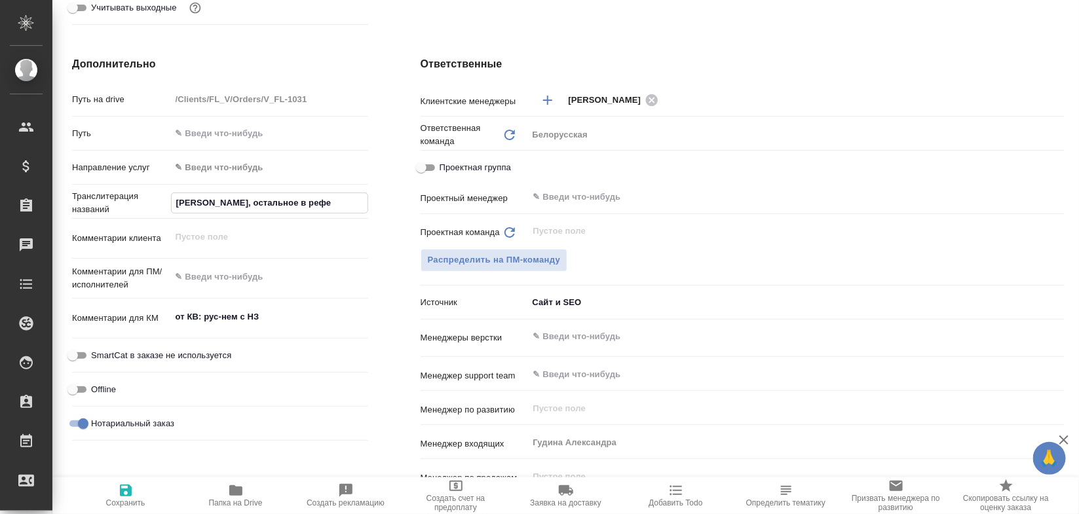
type textarea "x"
type input "[PERSON_NAME], остальное в рефе"
click at [109, 499] on span "Сохранить" at bounding box center [125, 503] width 39 height 9
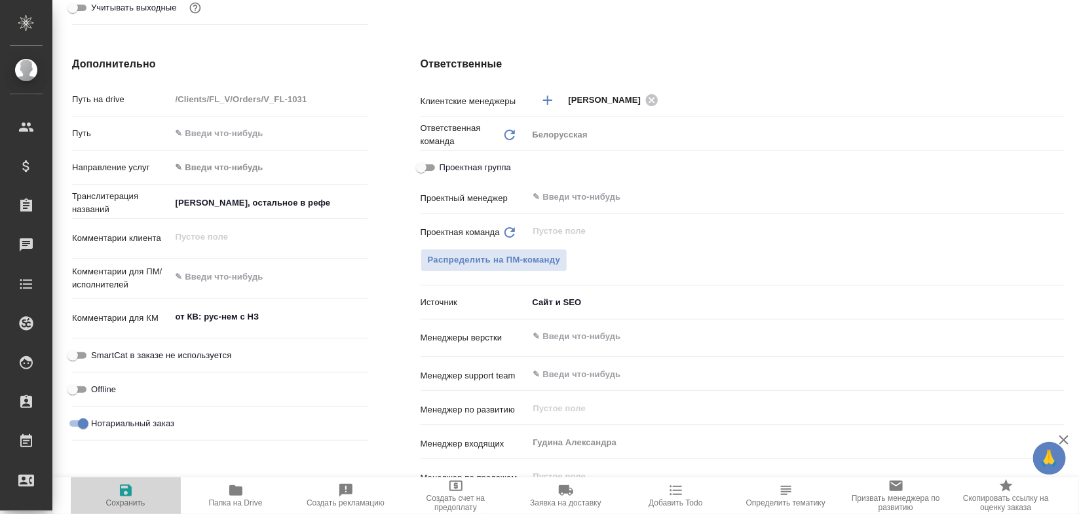
type textarea "x"
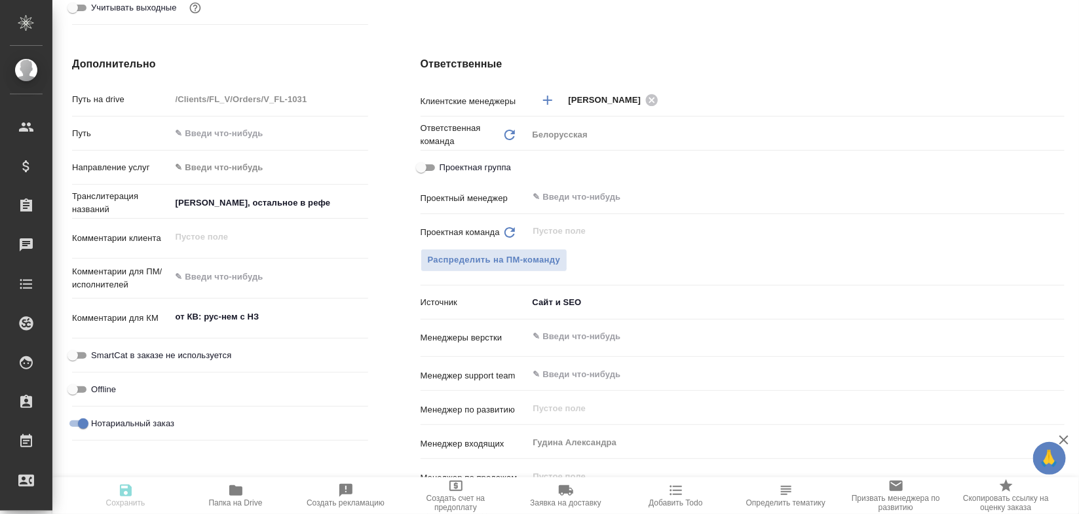
type textarea "x"
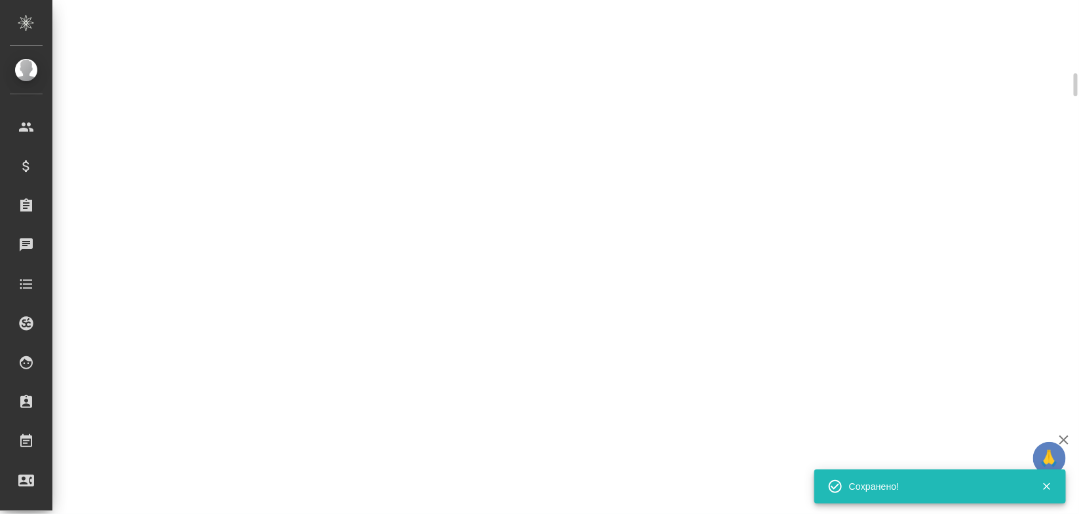
scroll to position [480, 0]
select select "RU"
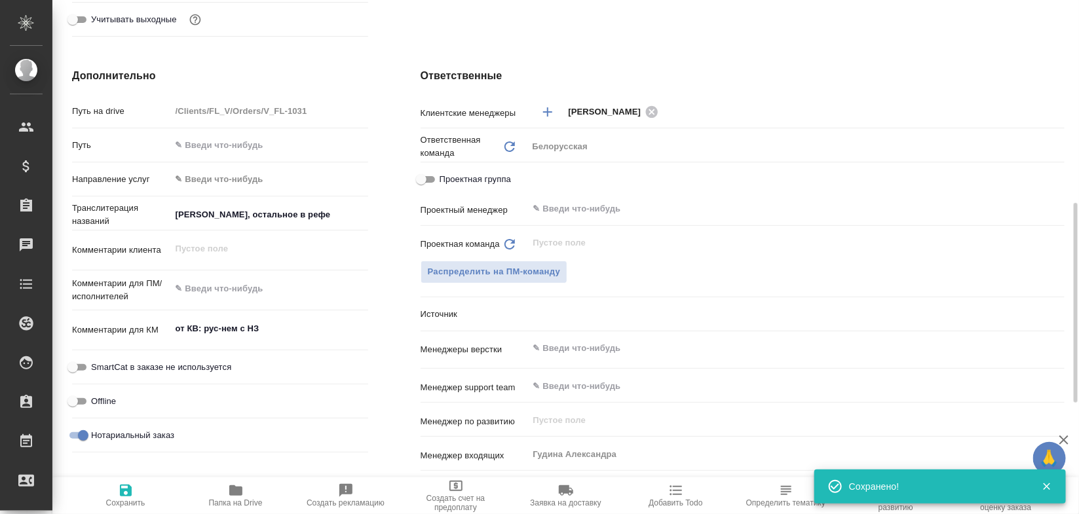
type textarea "x"
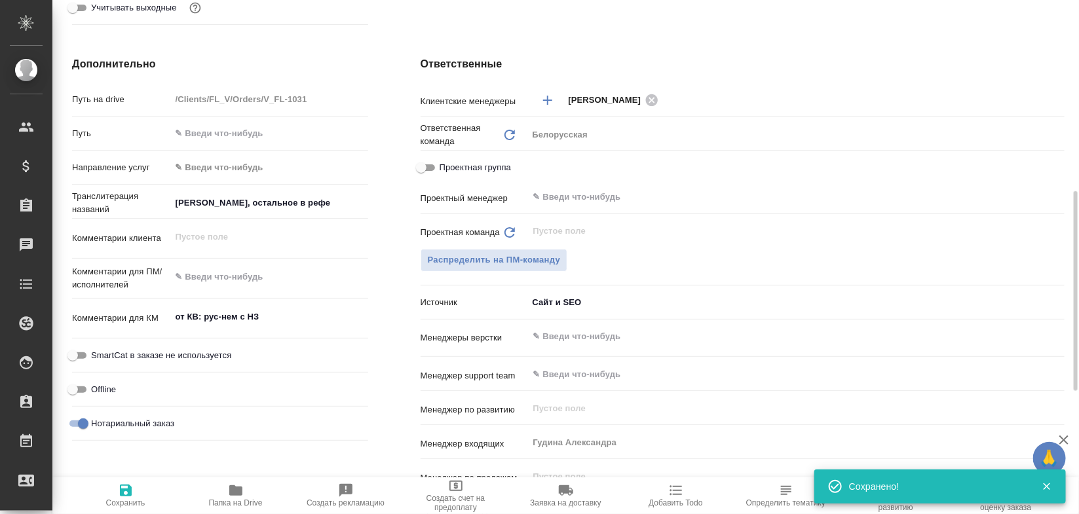
click at [240, 490] on icon "button" at bounding box center [235, 490] width 13 height 10
type textarea "x"
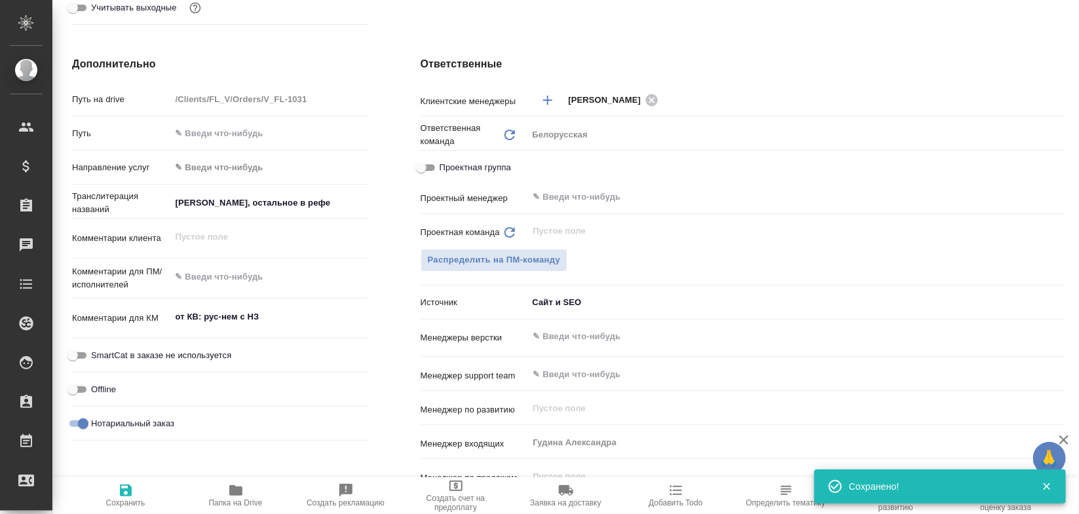
type textarea "x"
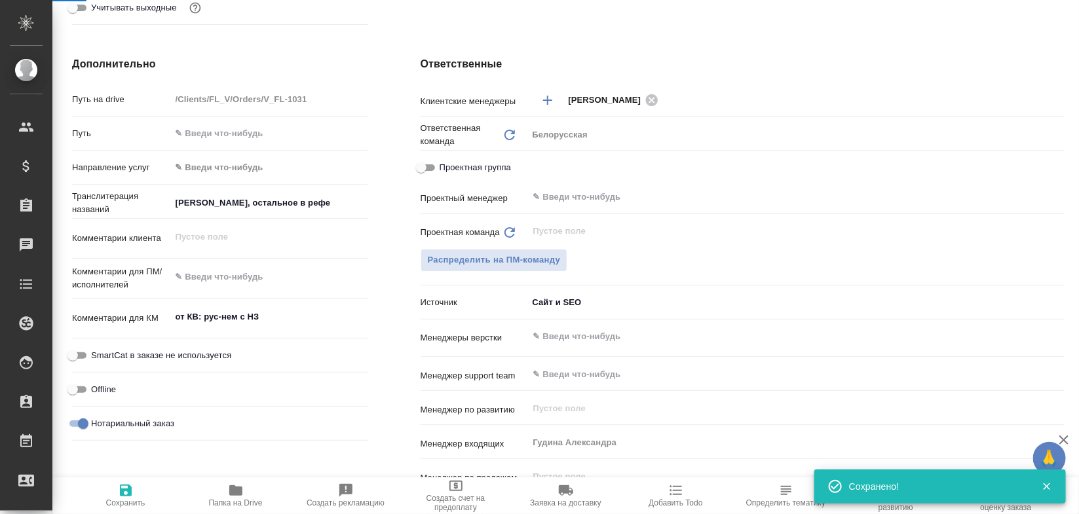
scroll to position [0, 0]
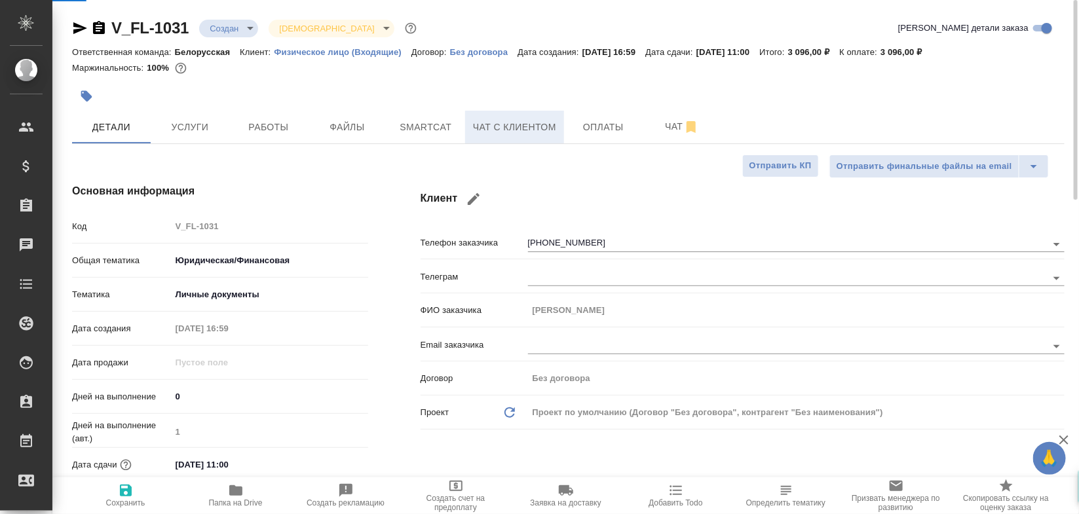
click at [508, 115] on button "Чат с клиентом" at bounding box center [514, 127] width 99 height 33
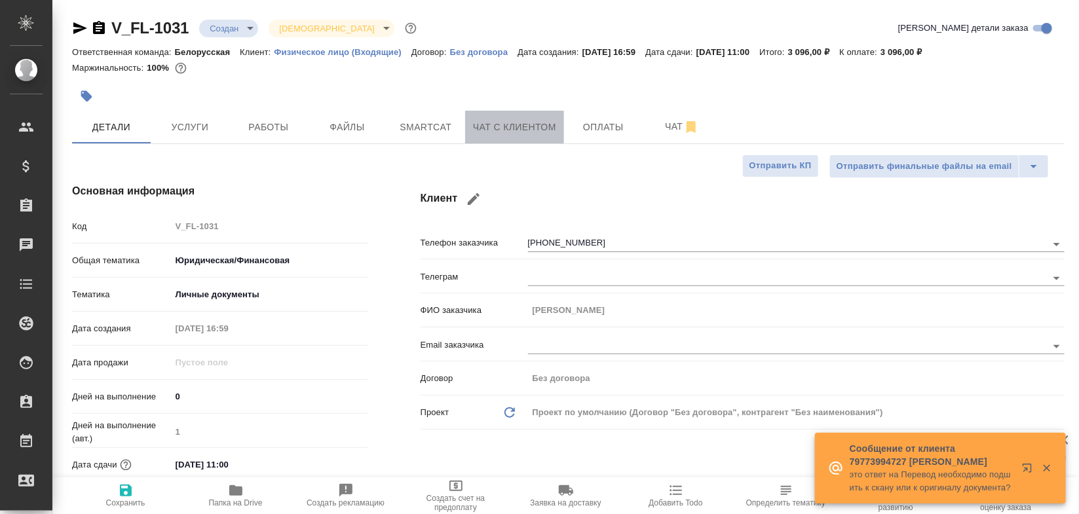
click at [508, 132] on span "Чат с клиентом" at bounding box center [514, 127] width 83 height 16
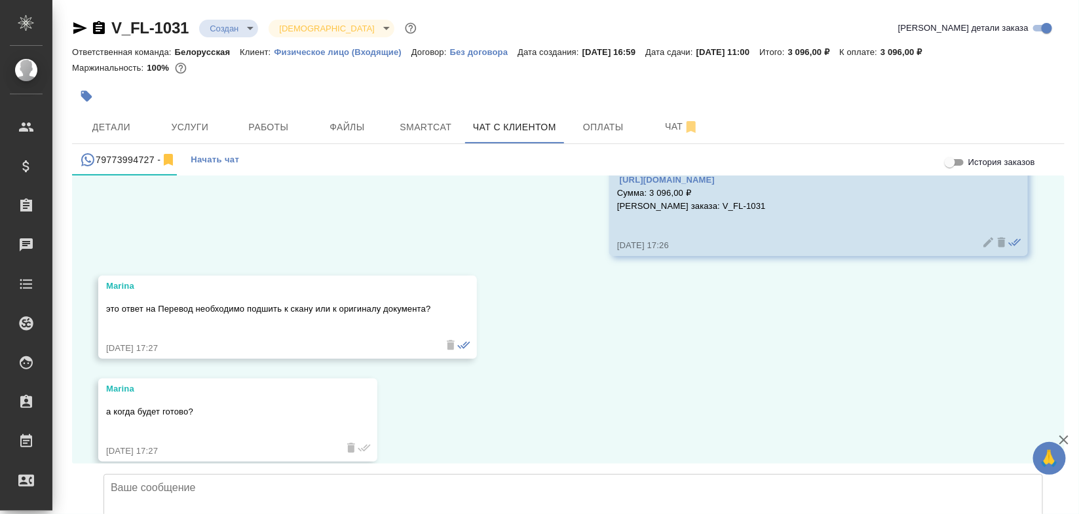
scroll to position [2956, 0]
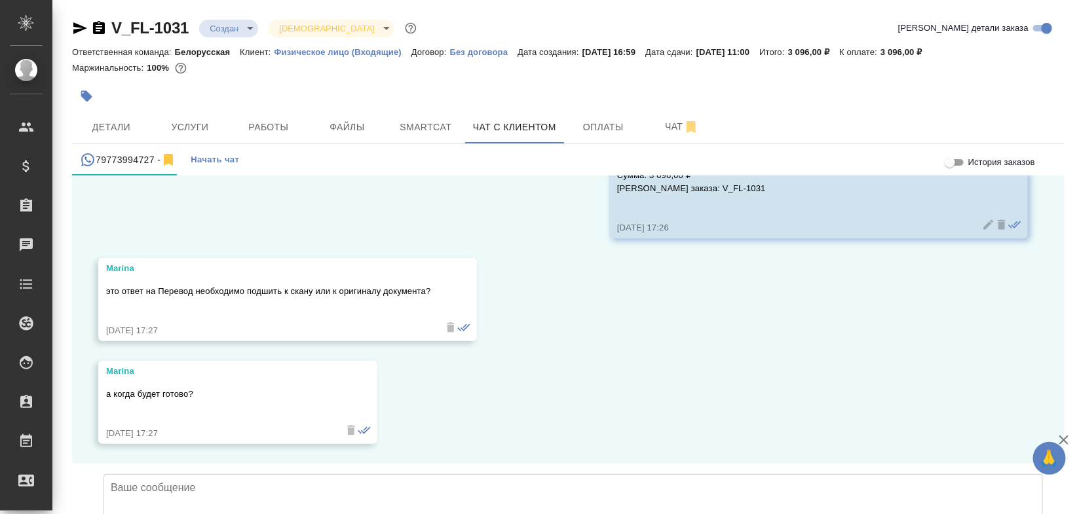
drag, startPoint x: 1037, startPoint y: 345, endPoint x: 1037, endPoint y: 334, distance: 11.1
click at [1037, 334] on div "15.10, среда Marina добрый день. мне необходимо перевести стправку о смене фами…" at bounding box center [568, 320] width 993 height 288
drag, startPoint x: 1037, startPoint y: 341, endPoint x: 1037, endPoint y: 322, distance: 19.0
click at [1037, 322] on div "15.10, среда Marina добрый день. мне необходимо перевести стправку о смене фами…" at bounding box center [568, 320] width 993 height 288
drag, startPoint x: 1037, startPoint y: 343, endPoint x: 1037, endPoint y: 322, distance: 20.3
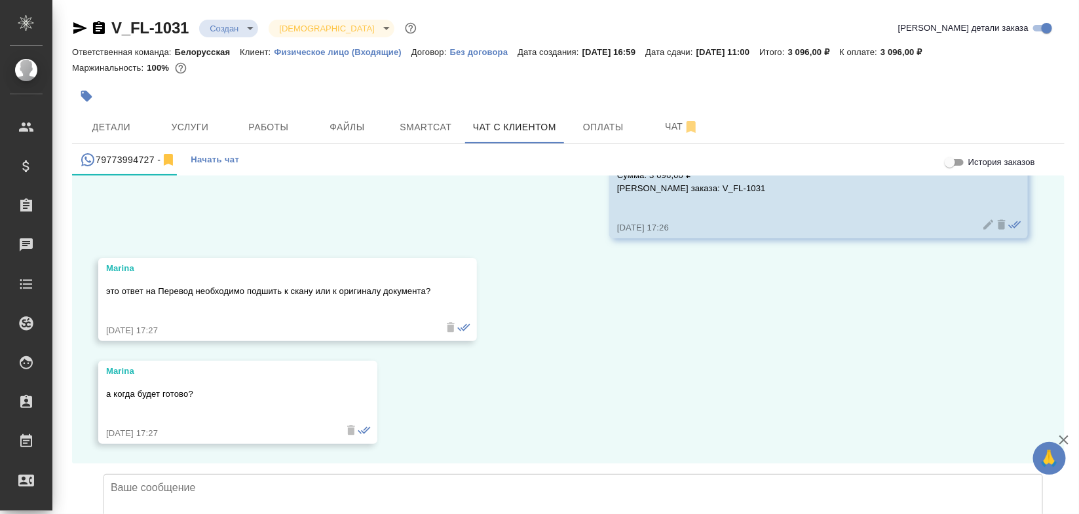
click at [1037, 322] on div "15.10, среда Marina добрый день. мне необходимо перевести стправку о смене фами…" at bounding box center [568, 320] width 993 height 288
click at [1037, 323] on div "15.10, среда Marina добрый день. мне необходимо перевести стправку о смене фами…" at bounding box center [568, 320] width 993 height 288
click at [1037, 314] on div "15.10, среда Marina добрый день. мне необходимо перевести стправку о смене фами…" at bounding box center [568, 320] width 993 height 288
click at [692, 474] on textarea at bounding box center [573, 520] width 939 height 92
type textarea "З"
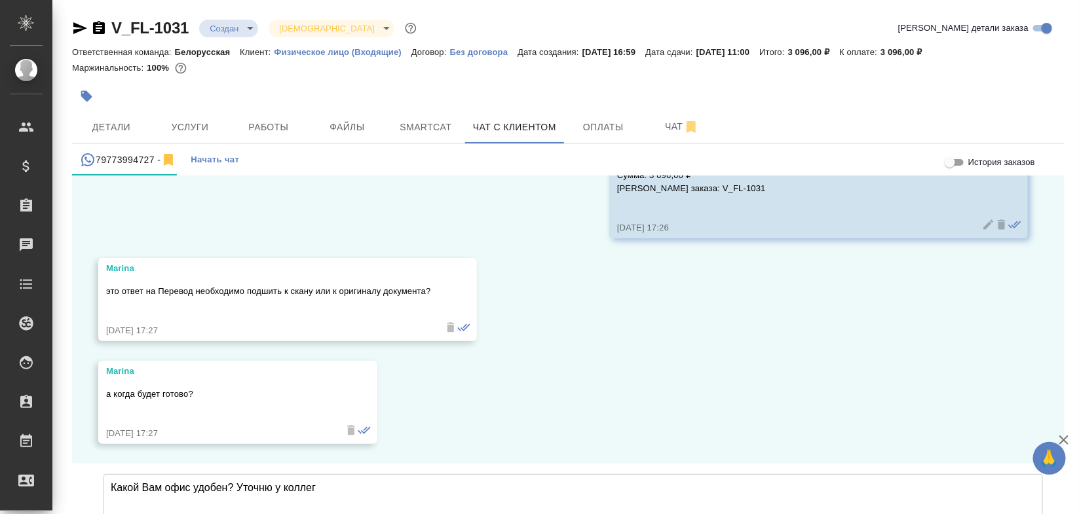
type textarea "Какой Вам офис удобен? Уточню у коллег"
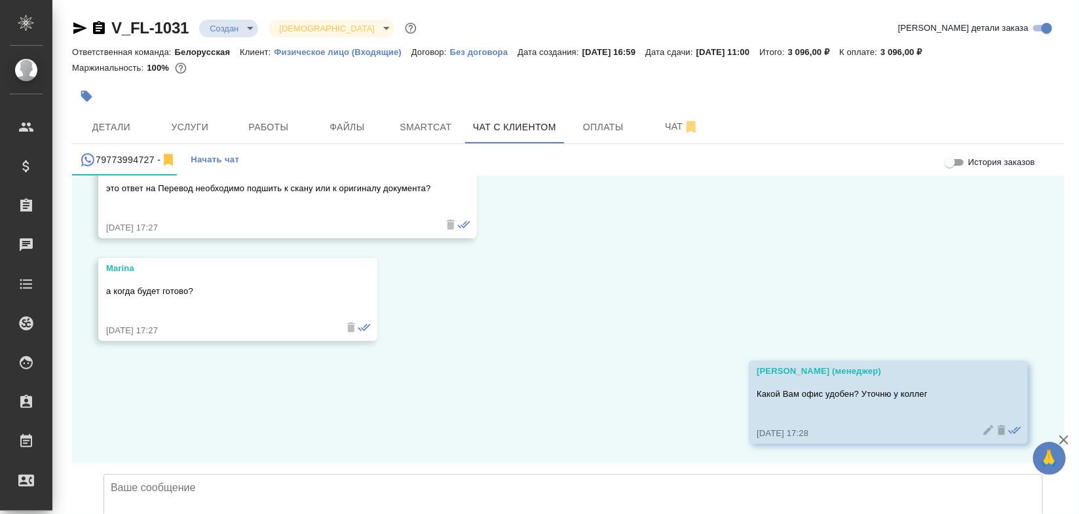
scroll to position [3059, 0]
drag, startPoint x: 1039, startPoint y: 342, endPoint x: 1039, endPoint y: 331, distance: 11.1
click at [1039, 331] on div "15.10, среда Marina добрый день. мне необходимо перевести стправку о смене фами…" at bounding box center [568, 320] width 993 height 288
drag, startPoint x: 1039, startPoint y: 331, endPoint x: 1039, endPoint y: 322, distance: 8.5
click at [1039, 330] on div "15.10, среда Marina добрый день. мне необходимо перевести стправку о смене фами…" at bounding box center [568, 320] width 993 height 288
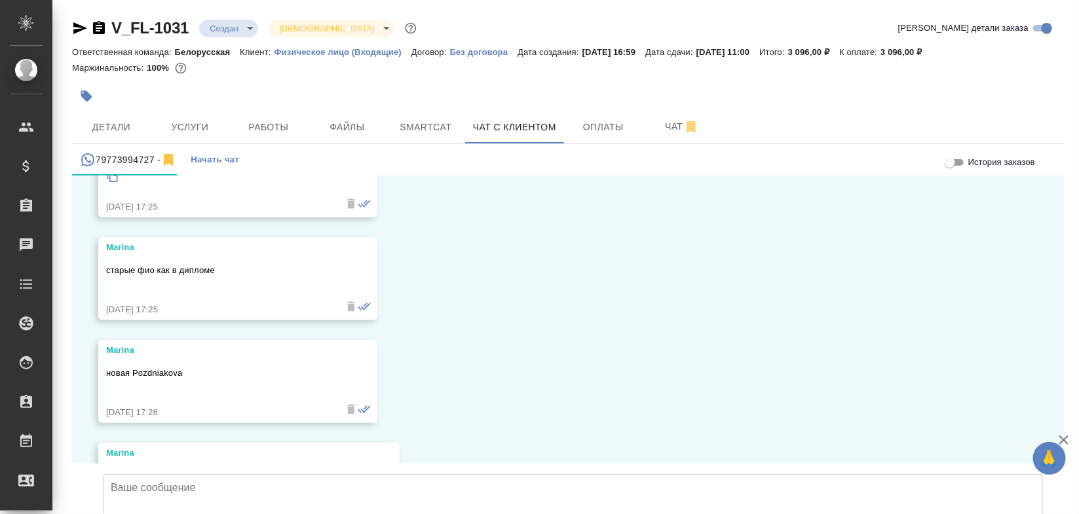
scroll to position [2229, 0]
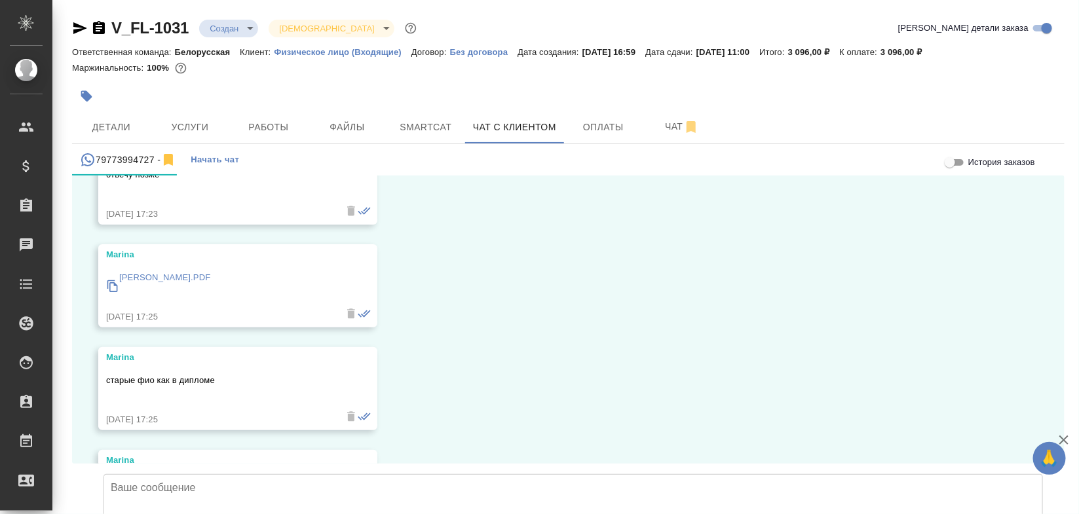
click at [201, 271] on p "Диплом Чернышова.PDF" at bounding box center [164, 277] width 91 height 13
click at [341, 123] on span "Файлы" at bounding box center [347, 127] width 63 height 16
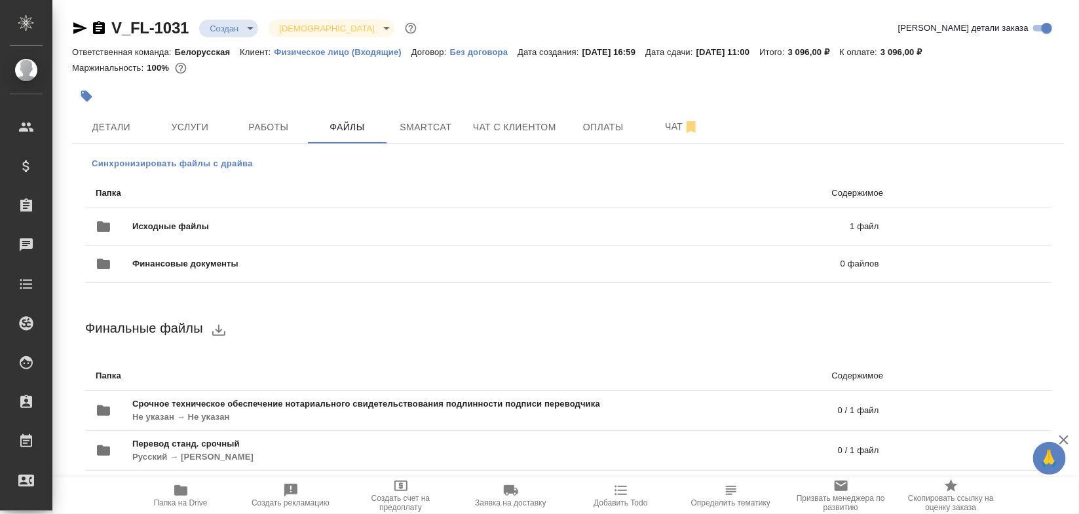
click at [220, 164] on span "Синхронизировать файлы с драйва" at bounding box center [172, 163] width 161 height 13
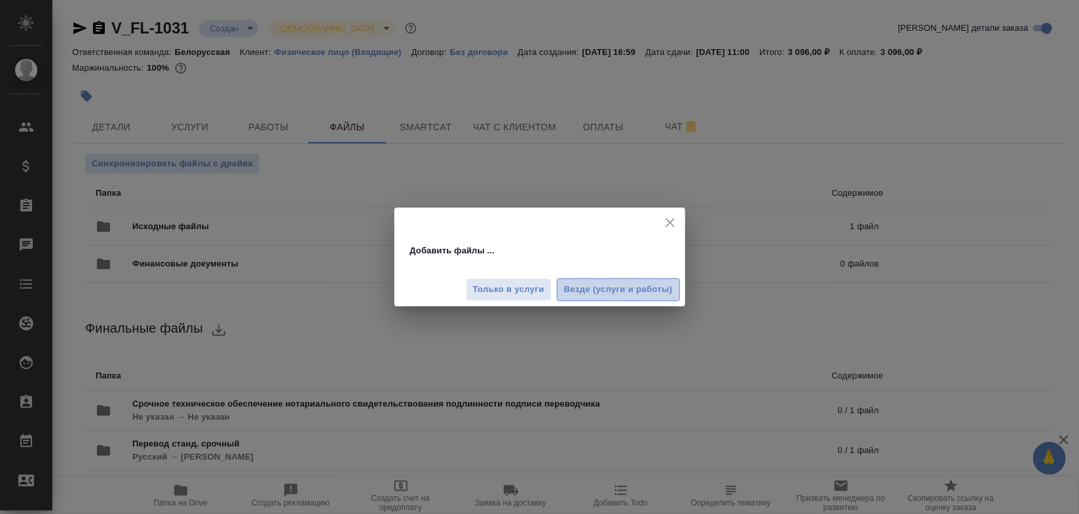
click at [590, 285] on span "Везде (услуги и работы)" at bounding box center [618, 289] width 109 height 15
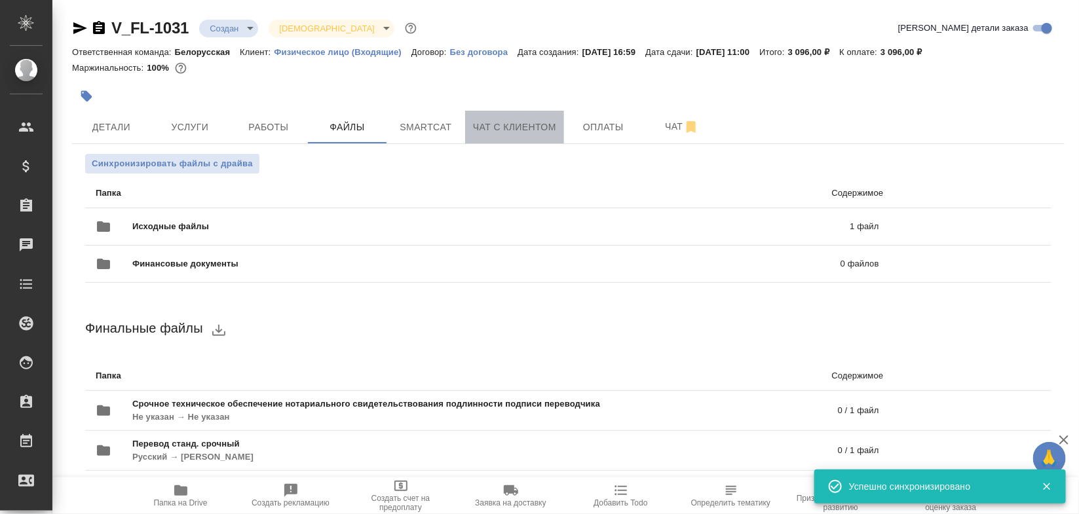
click at [493, 125] on span "Чат с клиентом" at bounding box center [514, 127] width 83 height 16
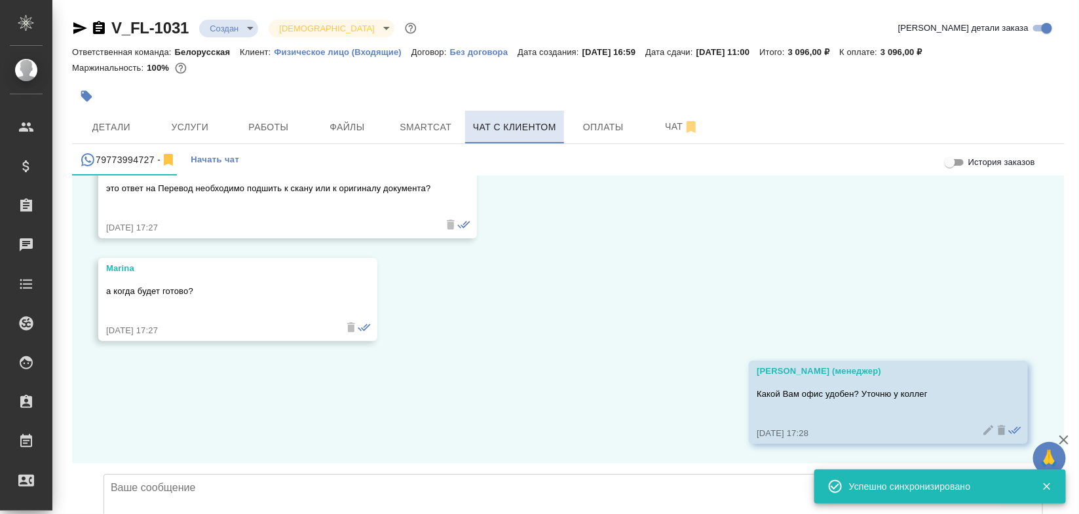
scroll to position [3059, 0]
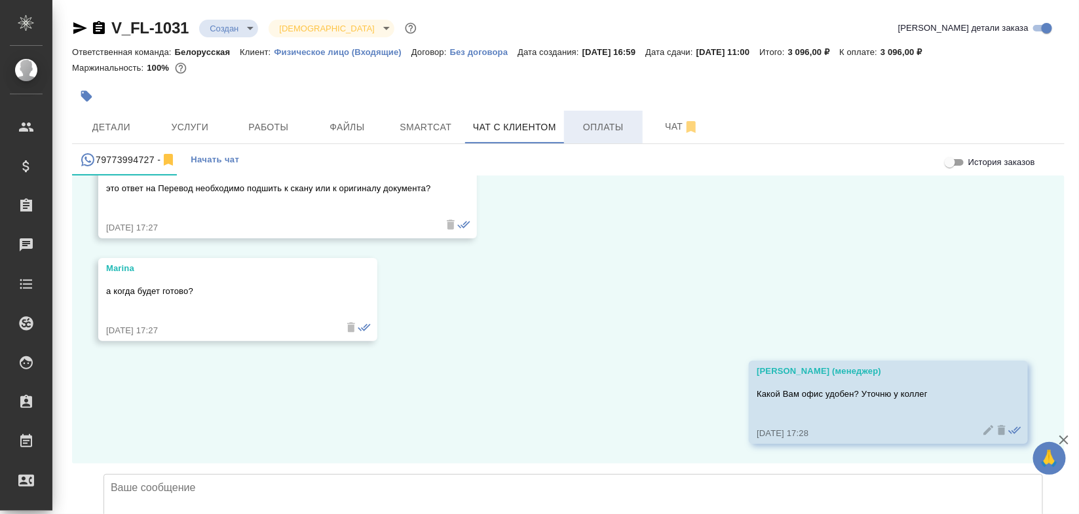
click at [594, 132] on span "Оплаты" at bounding box center [603, 127] width 63 height 16
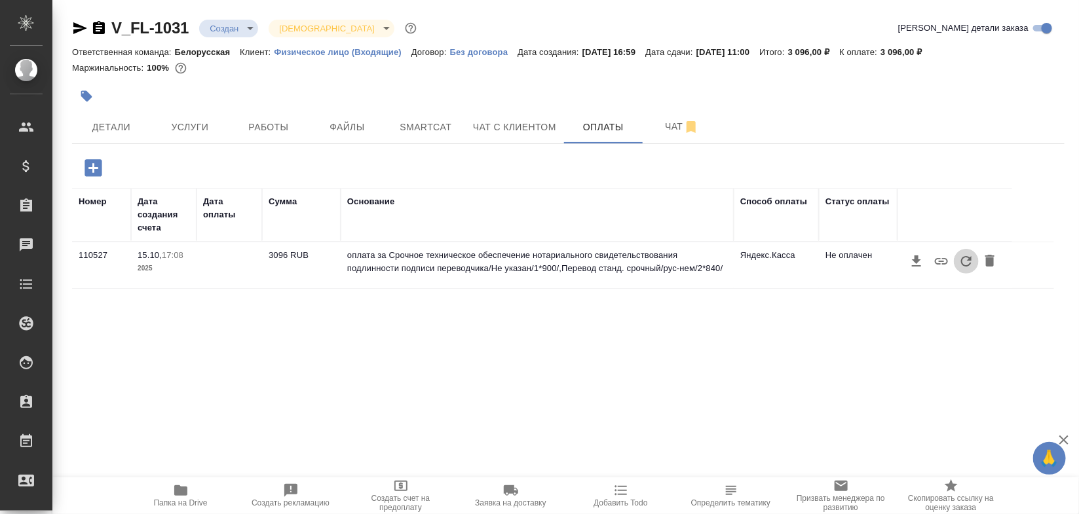
click at [958, 263] on icon "button" at bounding box center [966, 262] width 16 height 16
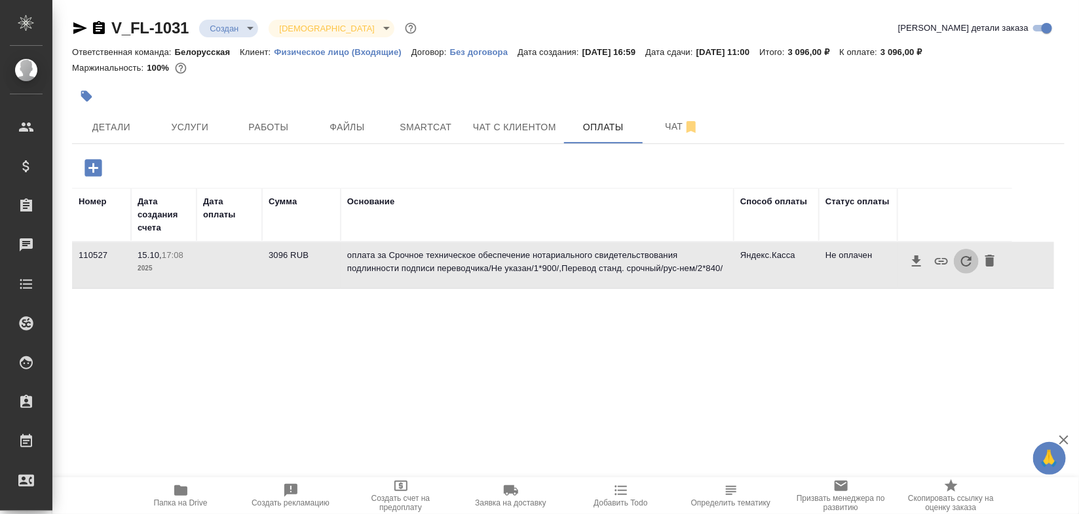
click at [958, 263] on icon "button" at bounding box center [966, 262] width 16 height 16
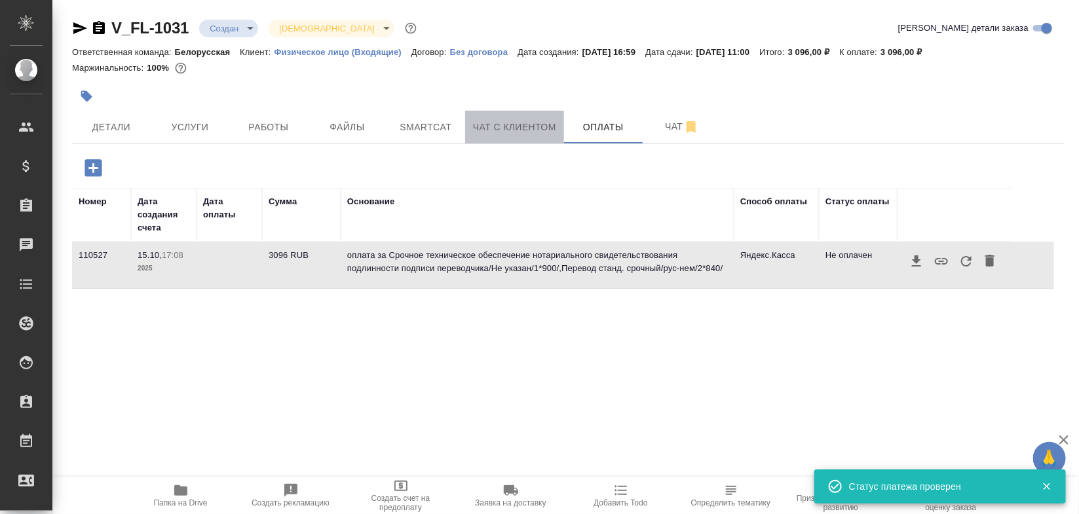
click at [505, 123] on span "Чат с клиентом" at bounding box center [514, 127] width 83 height 16
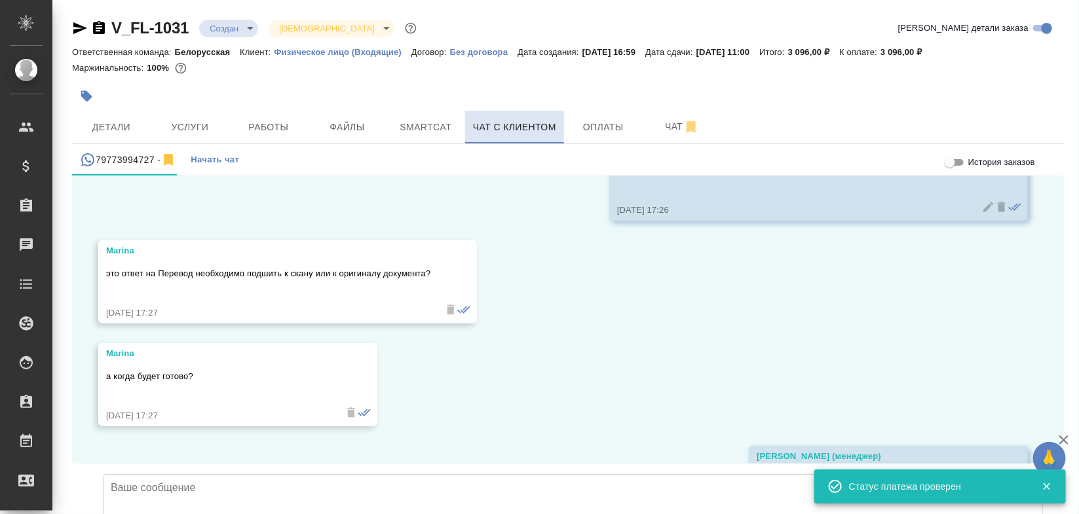
scroll to position [3059, 0]
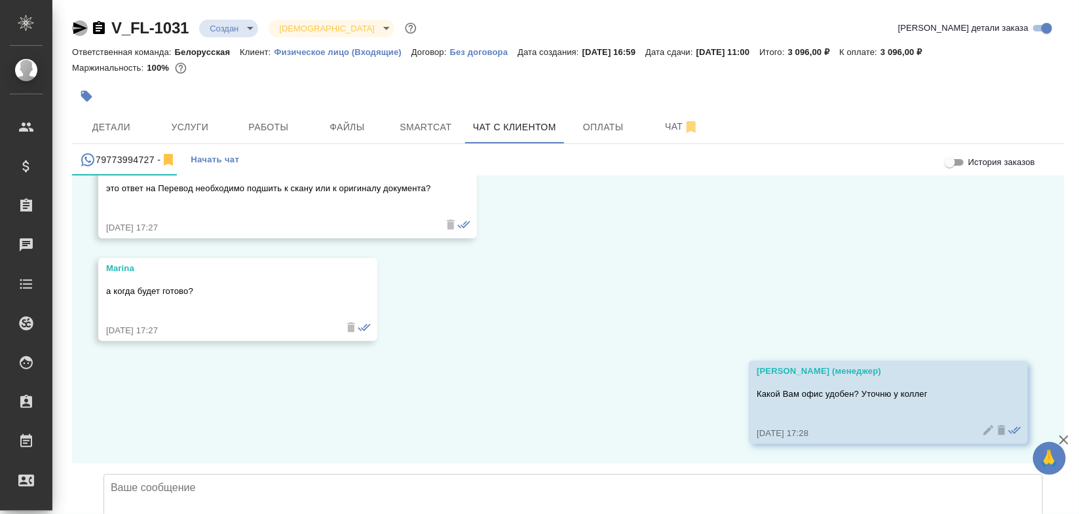
click at [79, 30] on icon "button" at bounding box center [80, 28] width 14 height 12
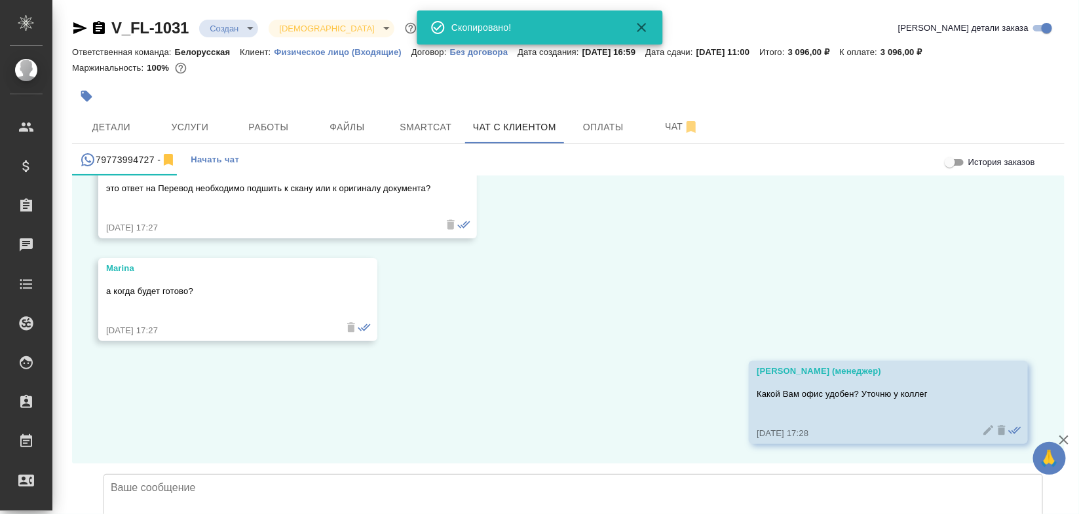
click at [79, 30] on icon "button" at bounding box center [80, 28] width 14 height 12
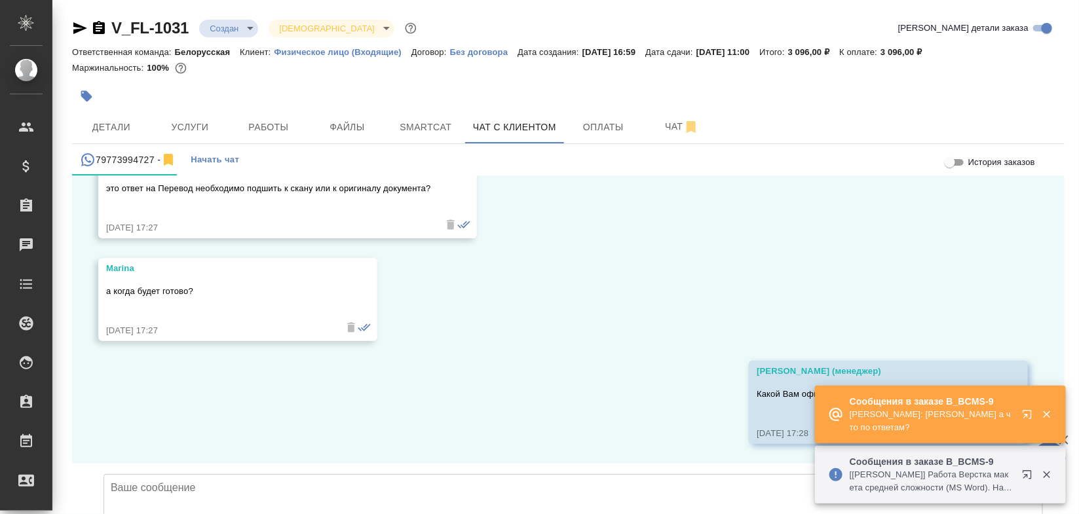
click at [870, 426] on p "Заборова Александра: Богомолова Анастасия а что по ответам?" at bounding box center [932, 421] width 164 height 26
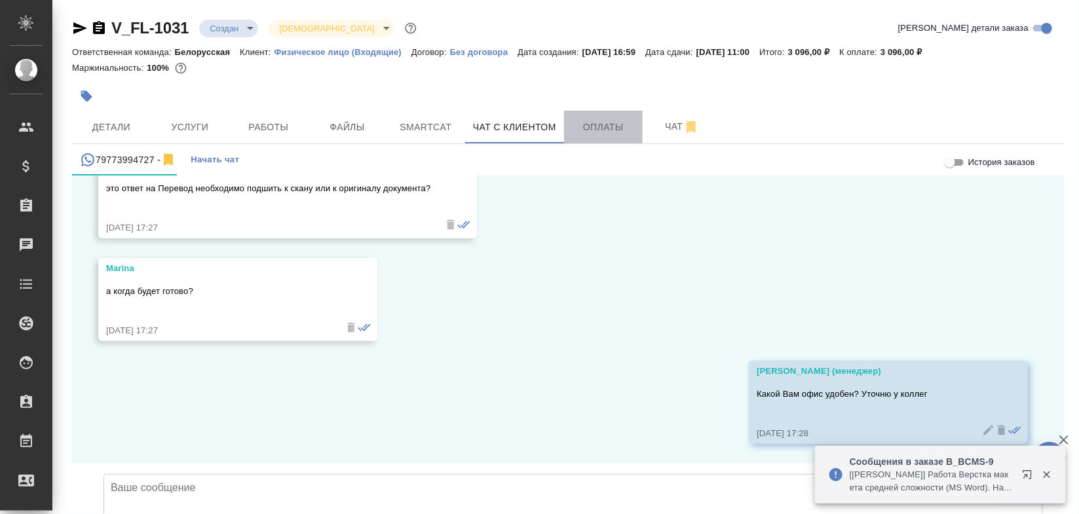
click at [596, 120] on span "Оплаты" at bounding box center [603, 127] width 63 height 16
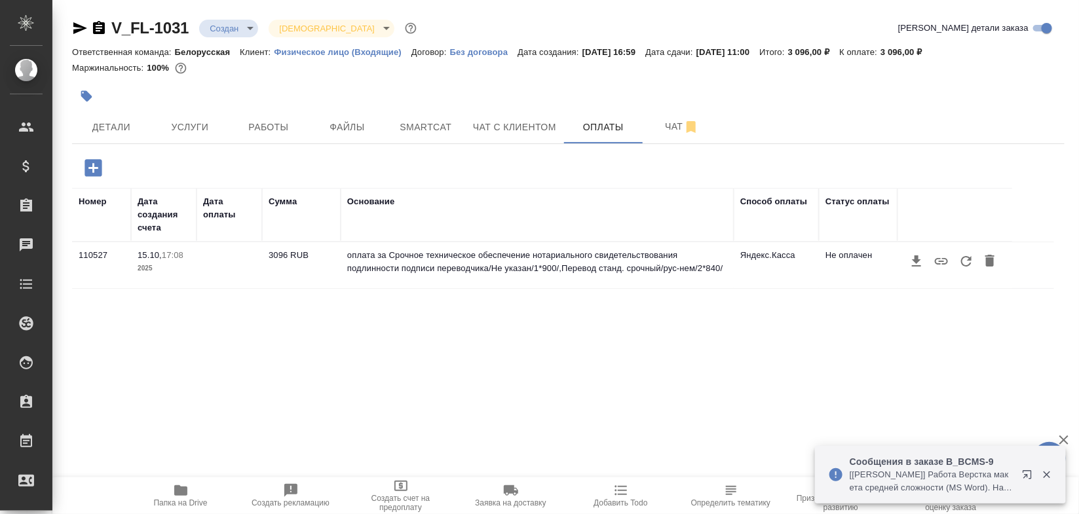
click at [958, 259] on icon "button" at bounding box center [966, 262] width 16 height 16
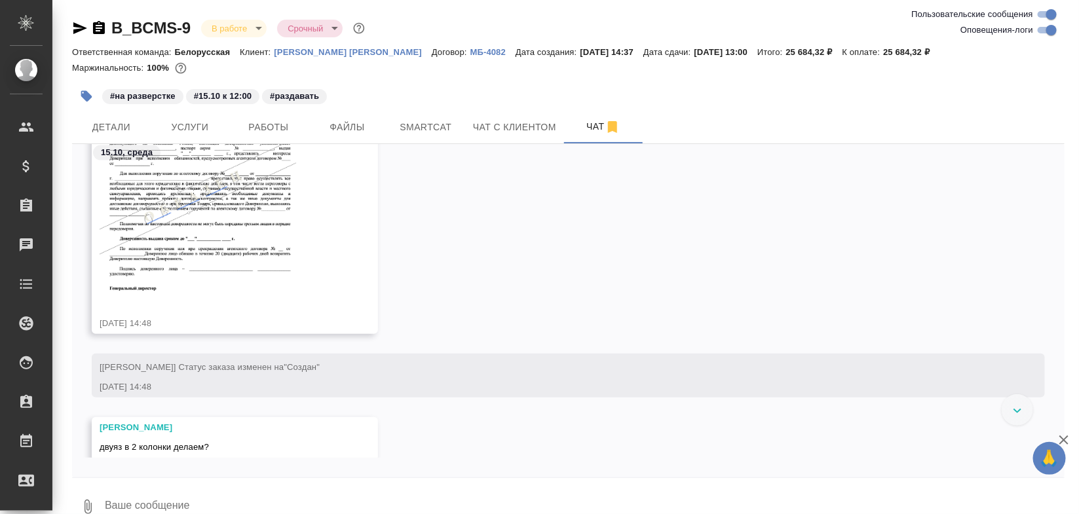
scroll to position [822, 0]
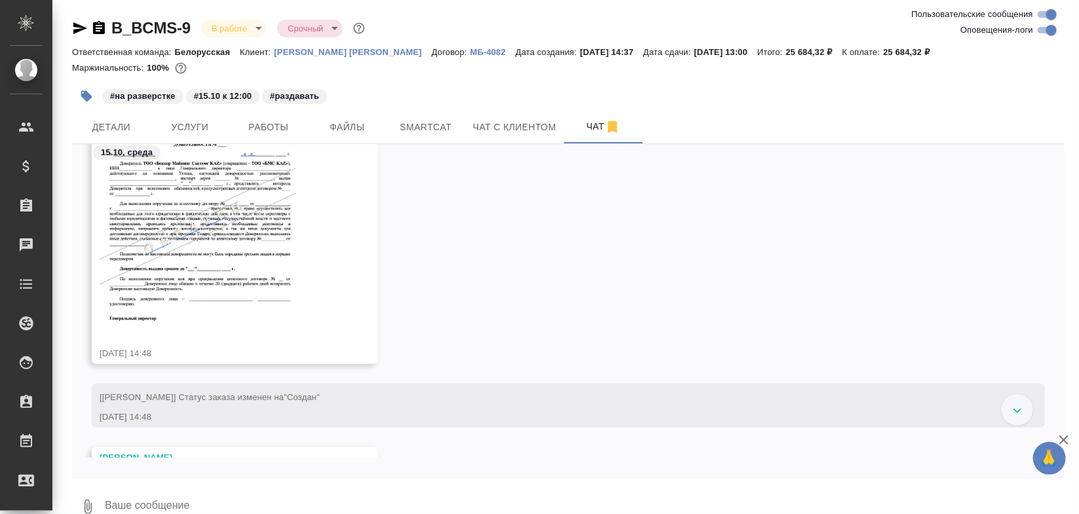
click at [239, 242] on img at bounding box center [198, 228] width 197 height 193
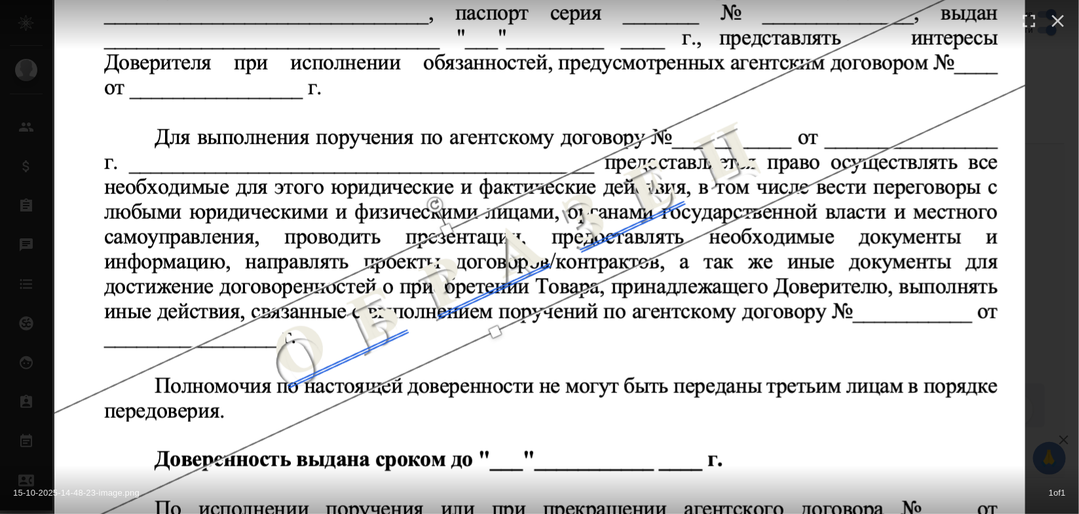
click at [1035, 162] on div "15-10-2025-14-48-23-image.png 1 of 1" at bounding box center [539, 257] width 1079 height 514
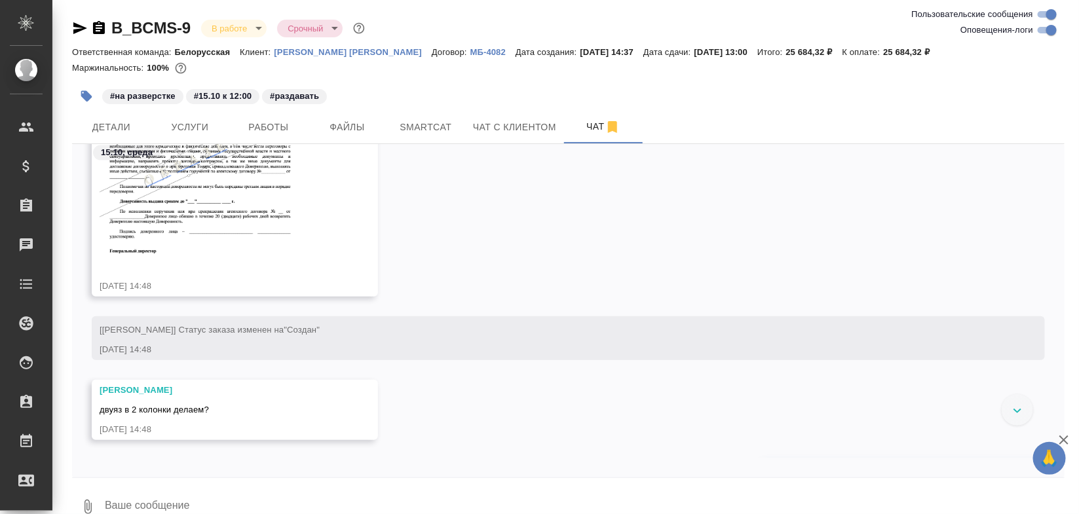
scroll to position [898, 0]
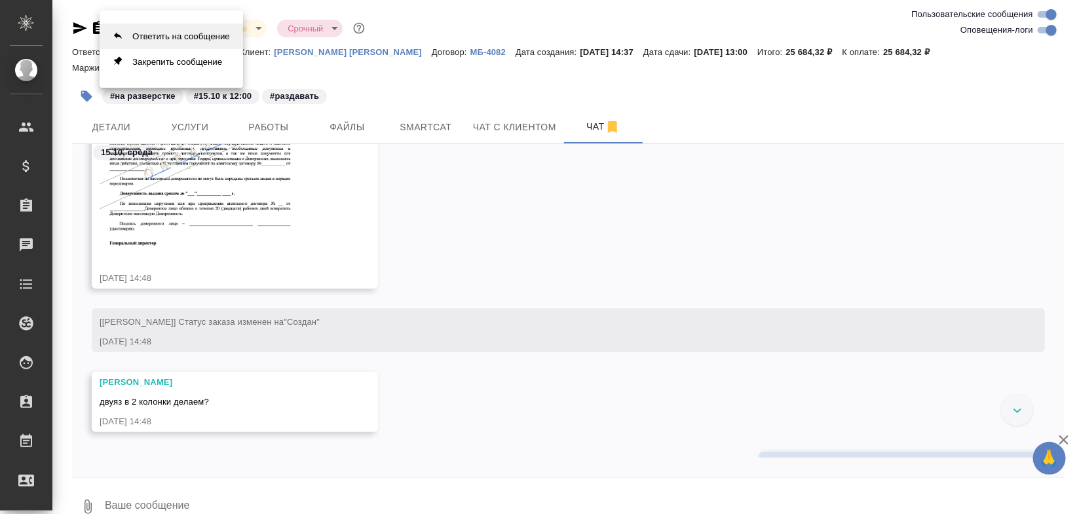
click at [210, 40] on button "Ответить на сообщение" at bounding box center [171, 37] width 143 height 26
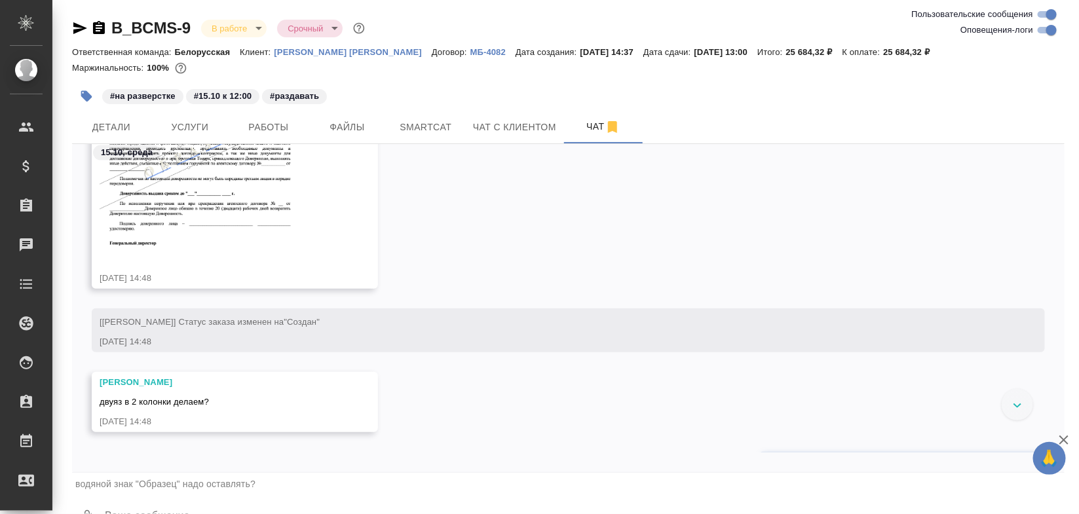
click at [852, 493] on form "водяной знак "Образец" надо оставлять? 0" at bounding box center [568, 506] width 993 height 67
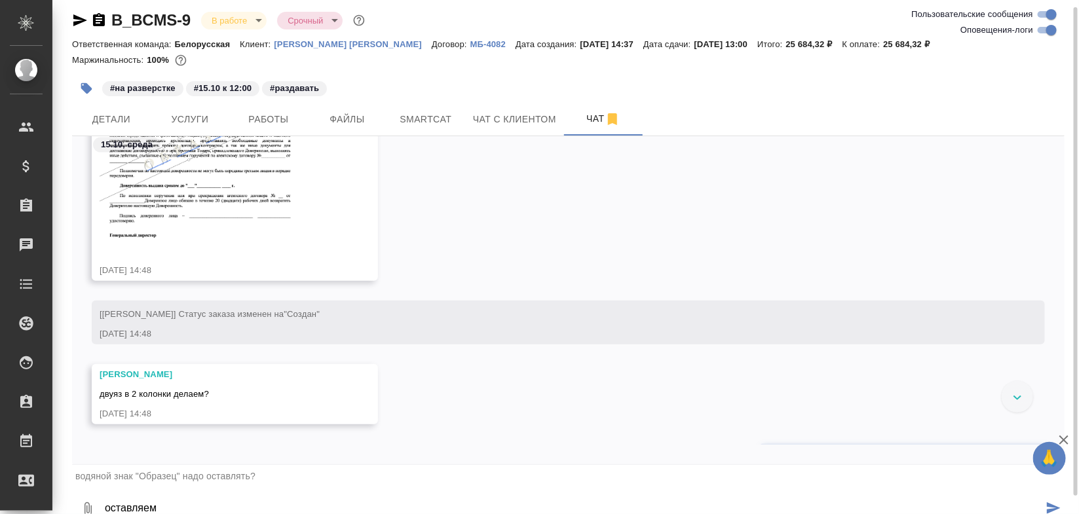
type textarea "оставляем"
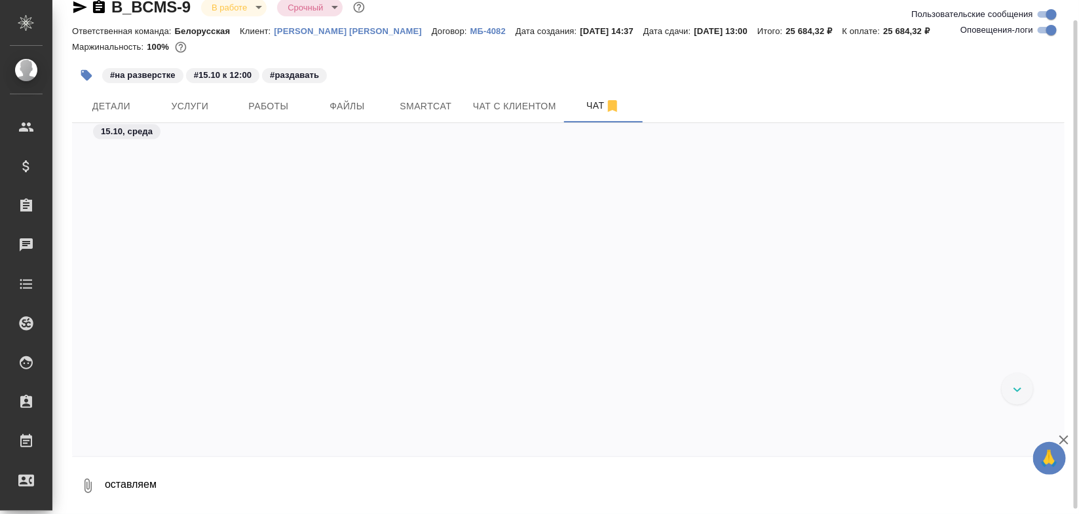
scroll to position [2399, 0]
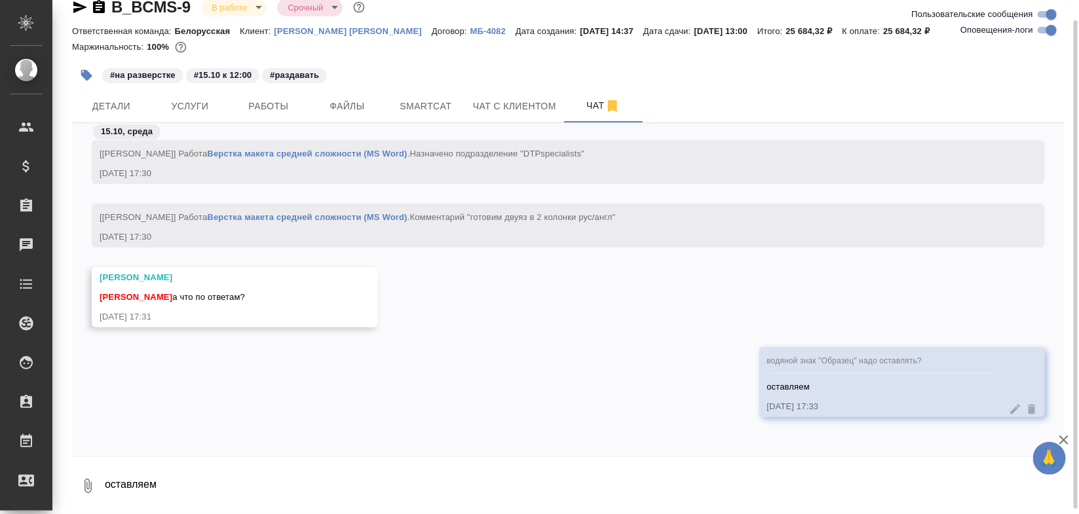
click at [921, 360] on div "водяной знак "Образец" надо оставлять?" at bounding box center [883, 362] width 233 height 23
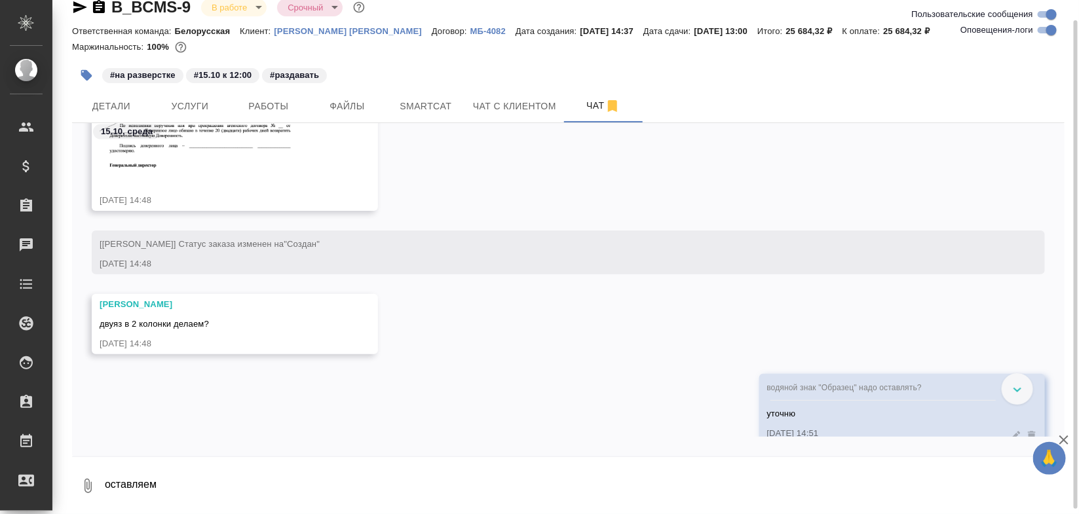
scroll to position [978, 0]
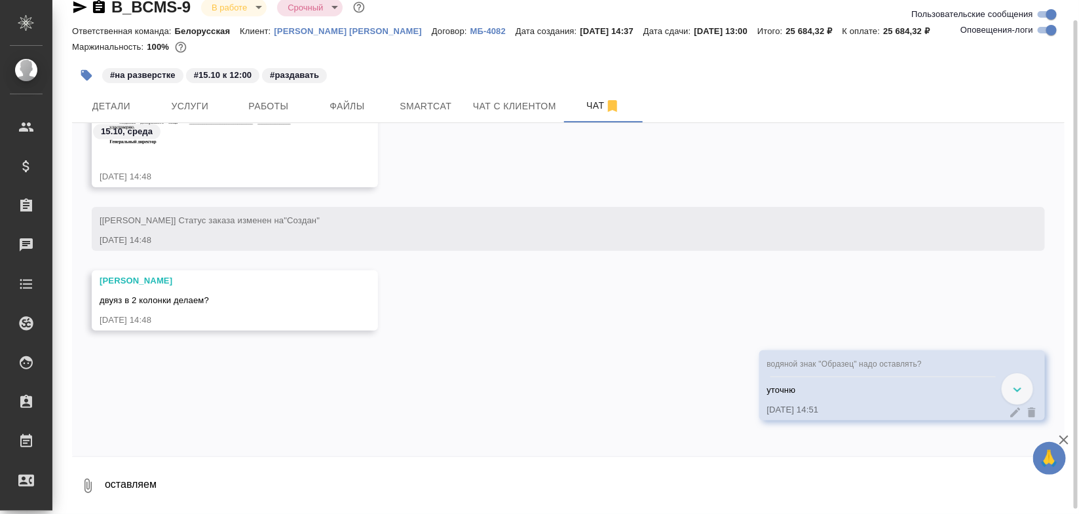
click at [240, 283] on div "Заборова Александра" at bounding box center [216, 281] width 233 height 13
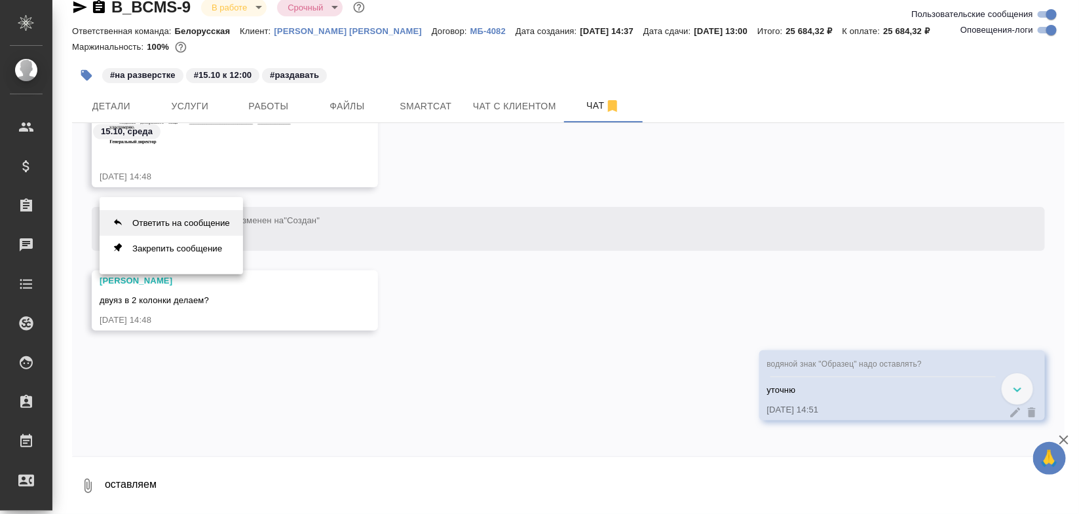
click at [197, 225] on button "Ответить на сообщение" at bounding box center [171, 223] width 143 height 26
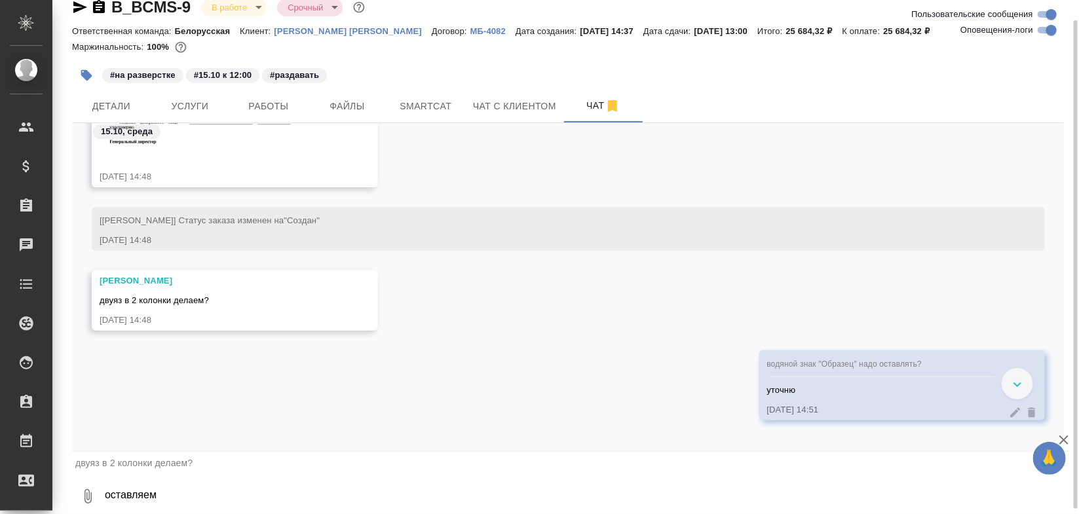
click at [206, 506] on textarea "оставляем" at bounding box center [584, 496] width 961 height 45
type textarea "да"
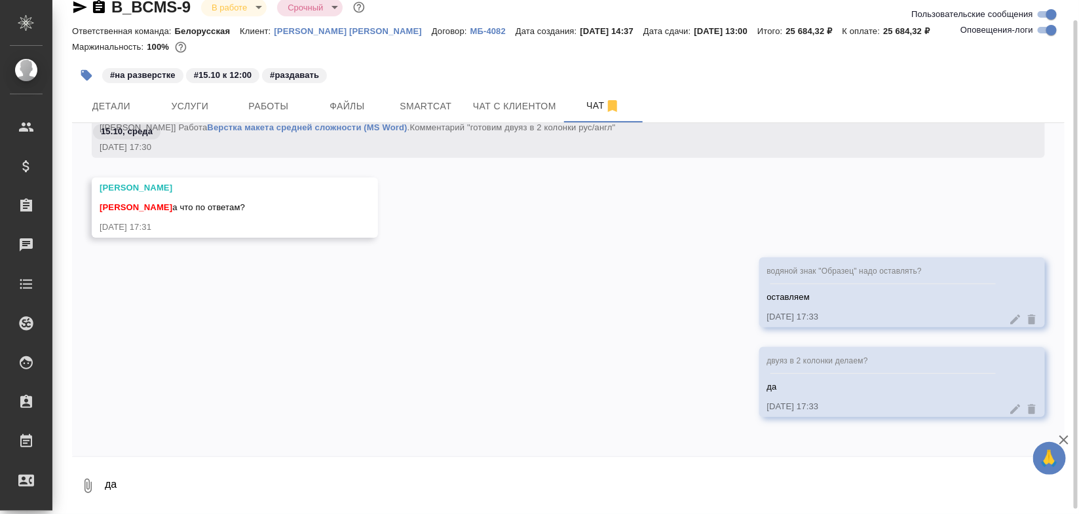
scroll to position [2490, 0]
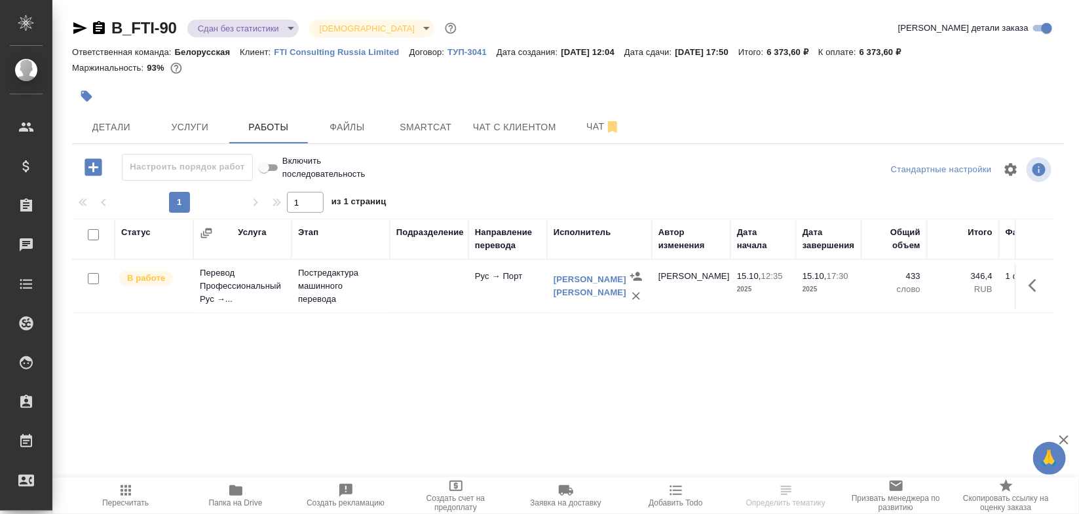
click at [227, 501] on span "Папка на Drive" at bounding box center [236, 503] width 54 height 9
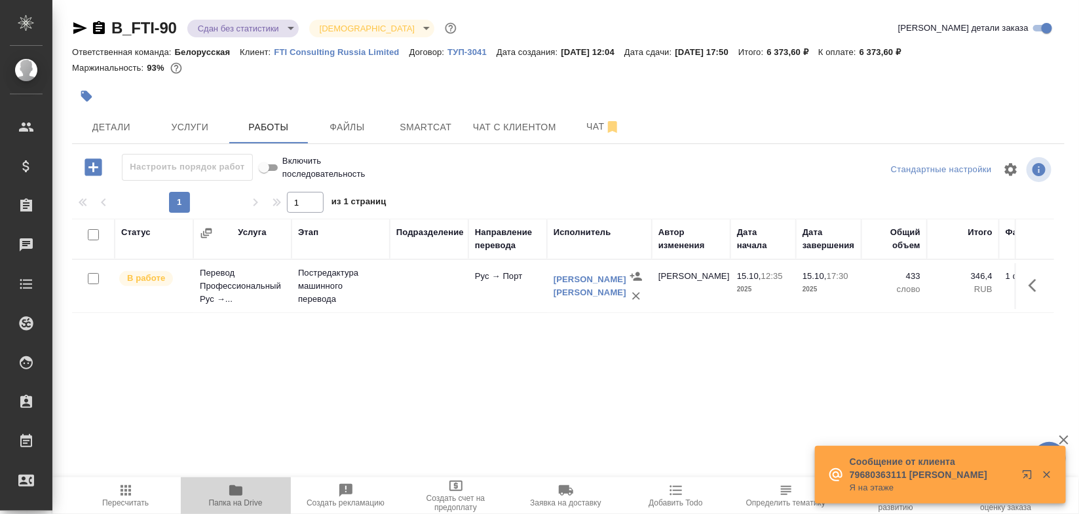
click at [234, 502] on span "Папка на Drive" at bounding box center [236, 503] width 54 height 9
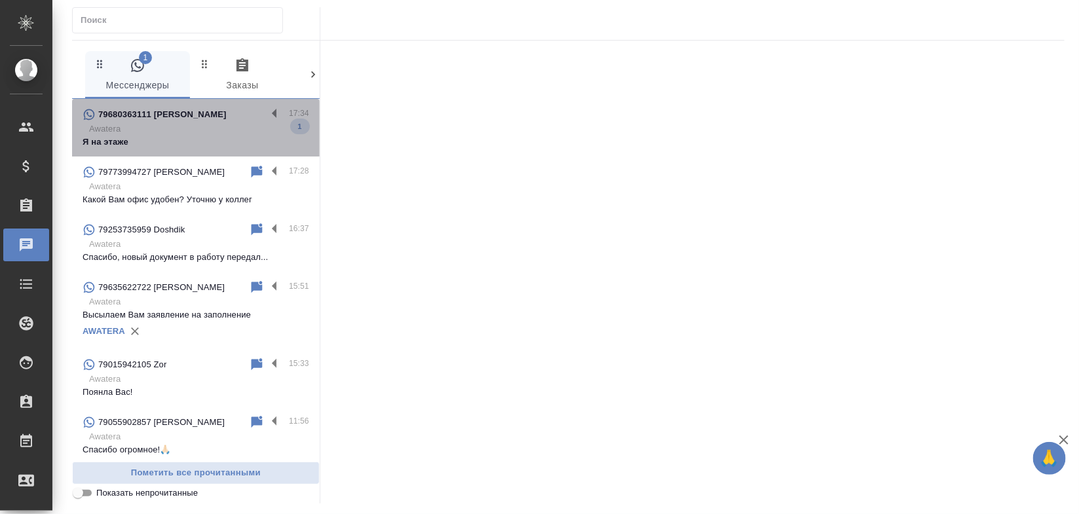
click at [199, 138] on p "Я на этаже" at bounding box center [196, 142] width 227 height 13
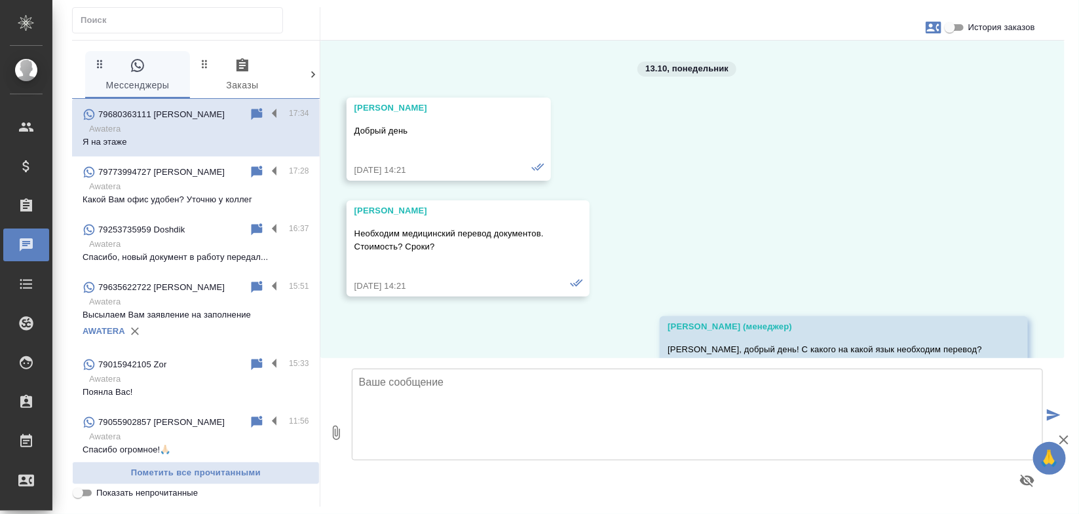
scroll to position [9621, 0]
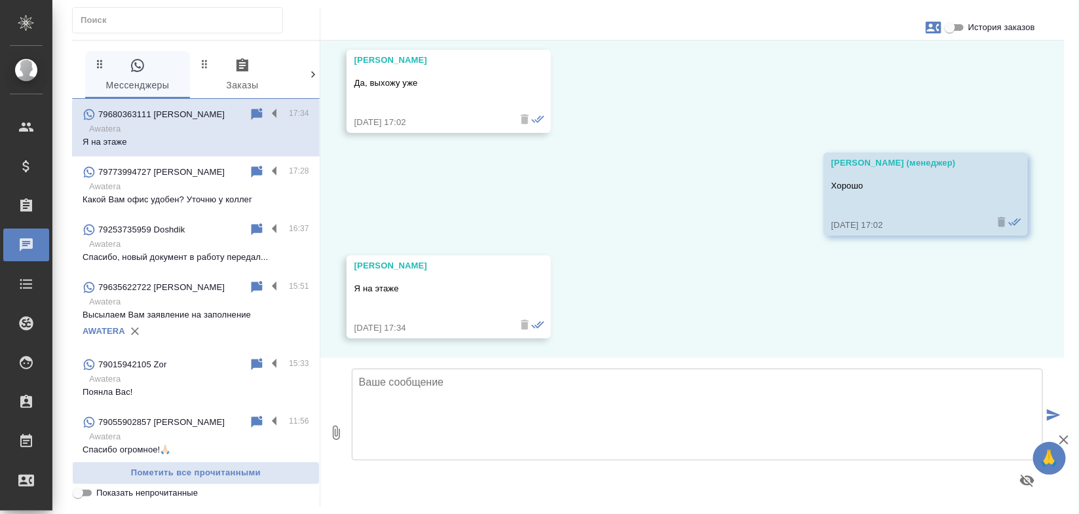
click at [482, 408] on textarea at bounding box center [697, 415] width 691 height 92
type textarea "Н"
click at [180, 184] on p "Awatera" at bounding box center [199, 186] width 220 height 13
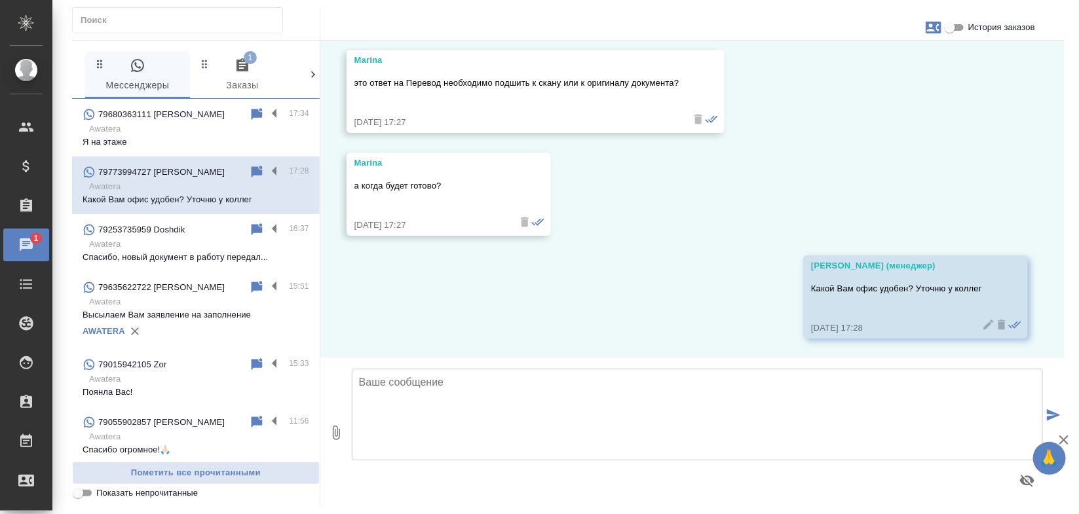
scroll to position [2971, 0]
click at [949, 23] on input "История заказов" at bounding box center [949, 28] width 47 height 16
checkbox input "true"
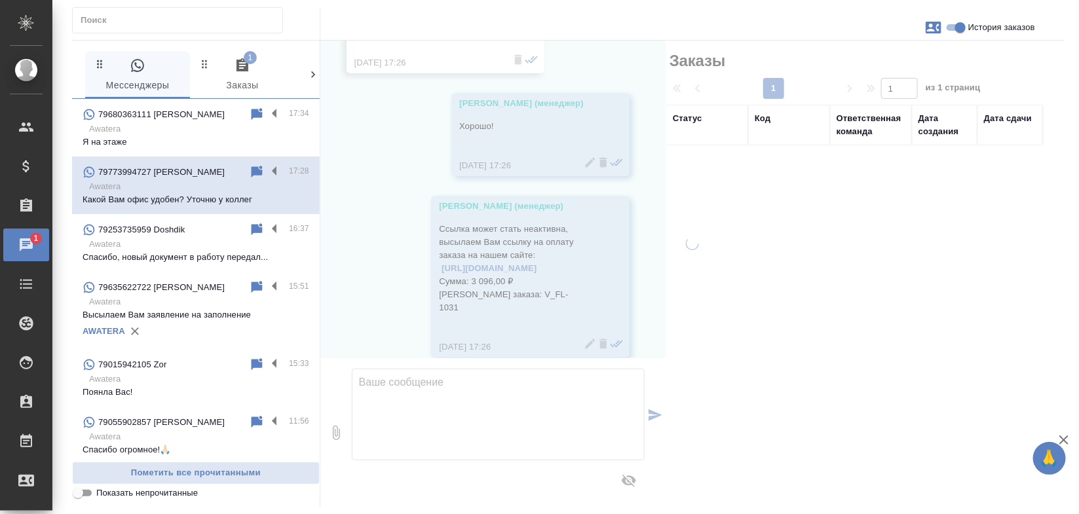
scroll to position [3521, 0]
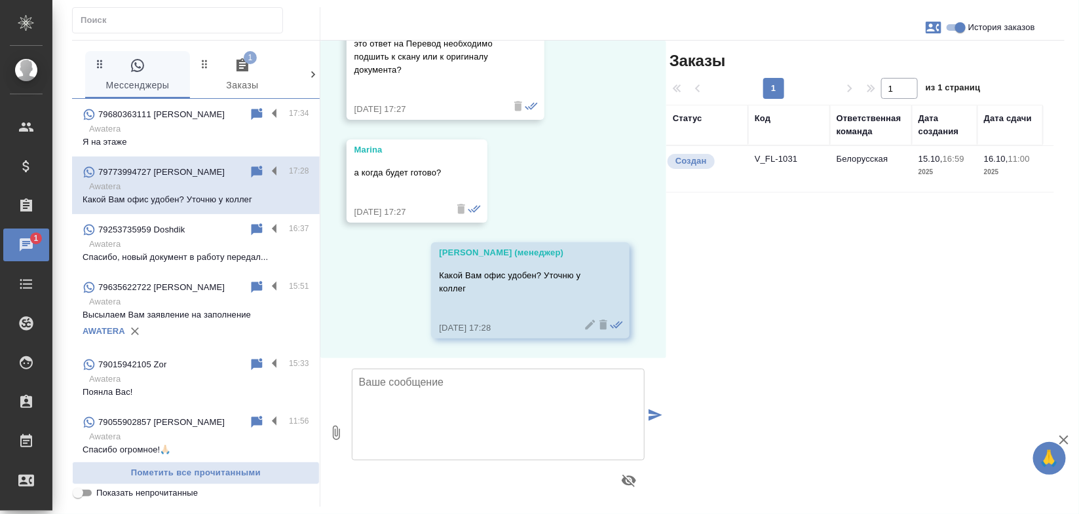
click at [808, 162] on td "V_FL-1031" at bounding box center [789, 169] width 82 height 46
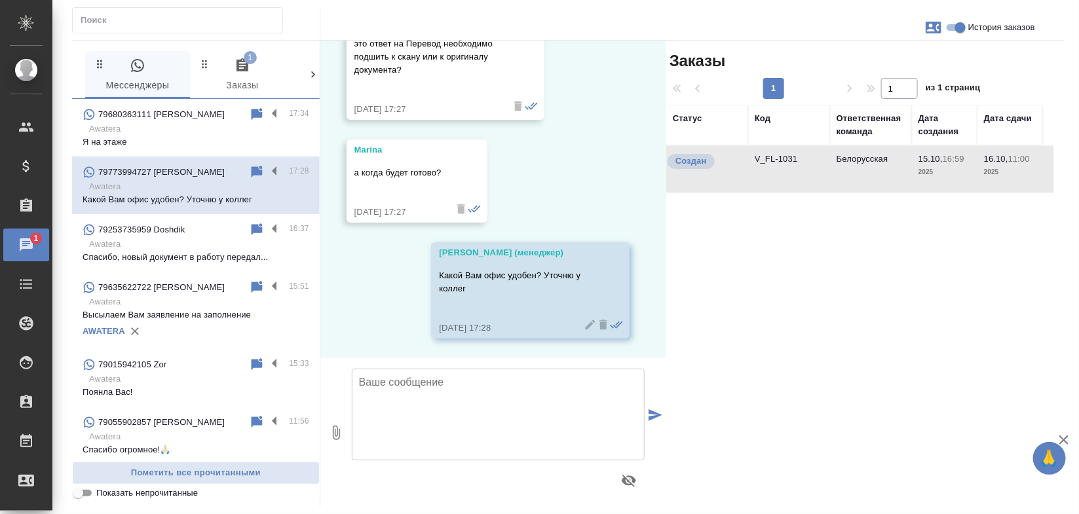
click at [808, 162] on td "V_FL-1031" at bounding box center [789, 169] width 82 height 46
click at [229, 73] on span "1 Заказы" at bounding box center [242, 76] width 89 height 36
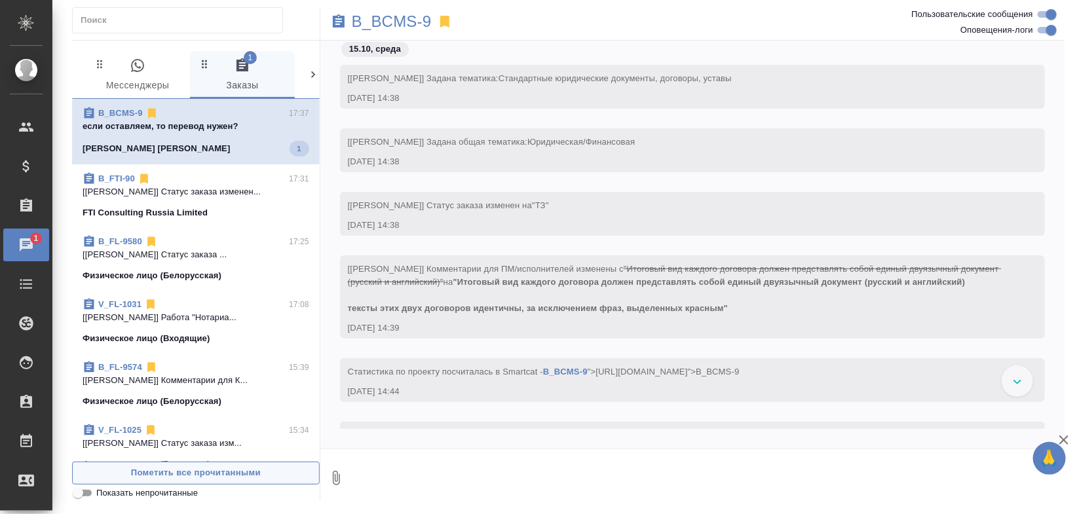
click at [247, 478] on span "Пометить все прочитанными" at bounding box center [195, 473] width 233 height 15
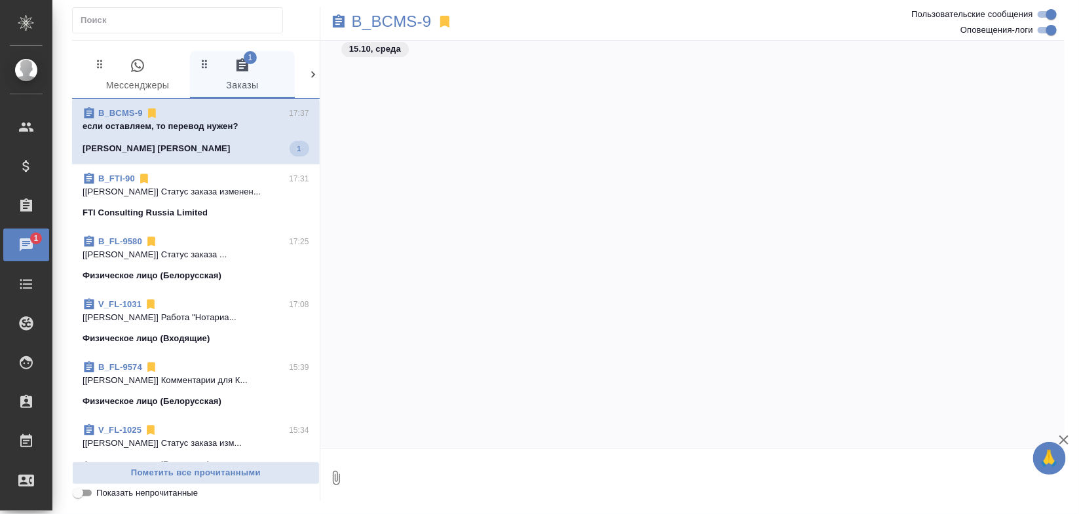
scroll to position [2098, 0]
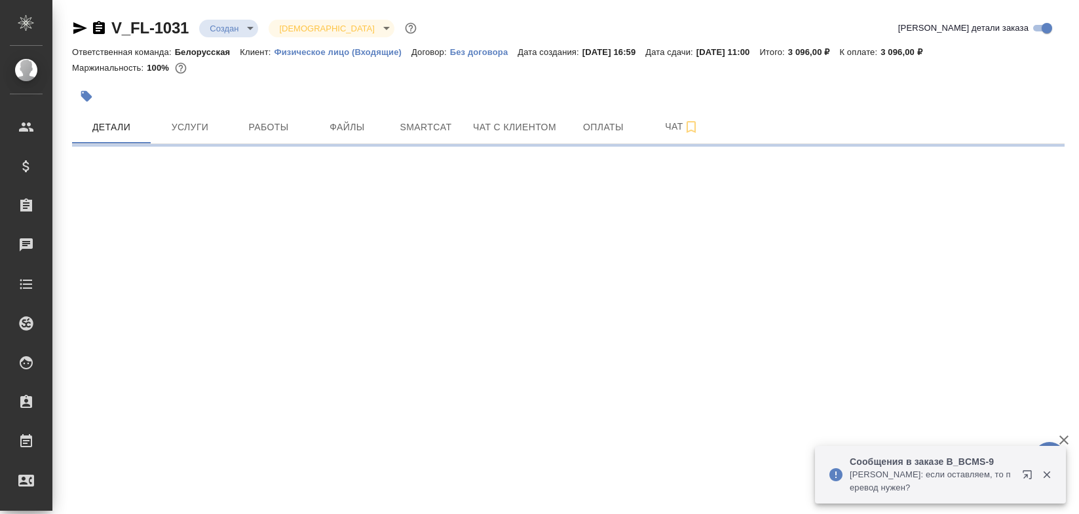
select select "RU"
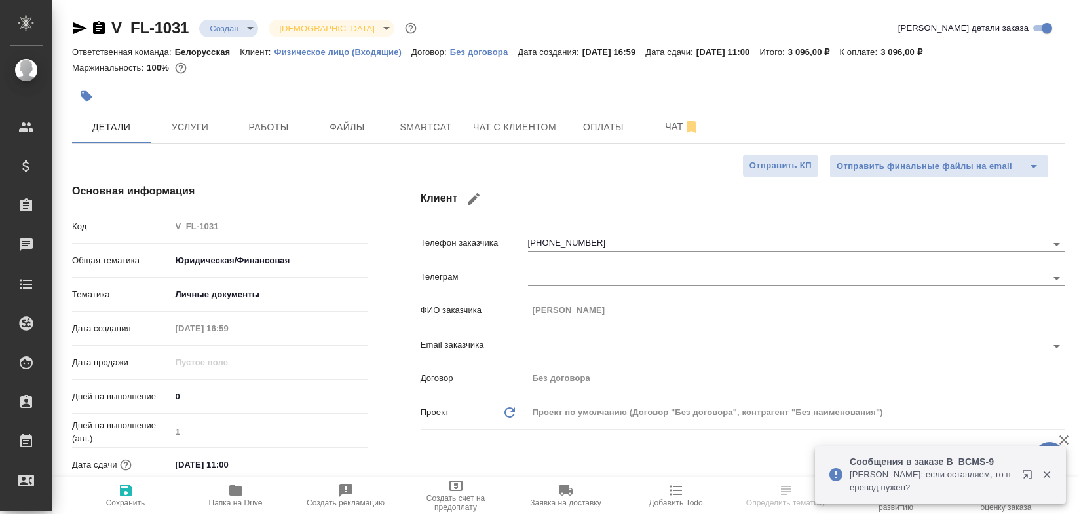
type textarea "x"
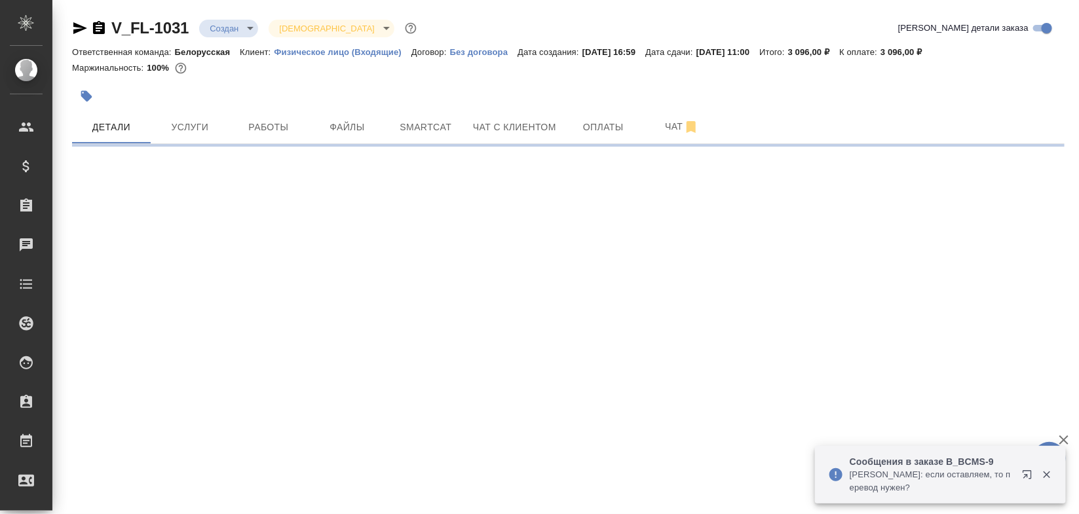
select select "RU"
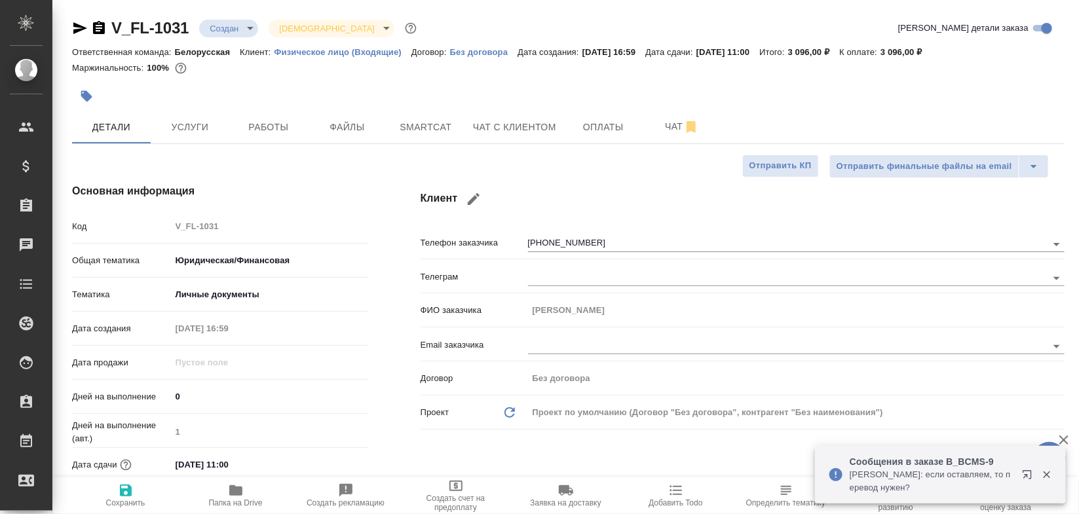
type textarea "x"
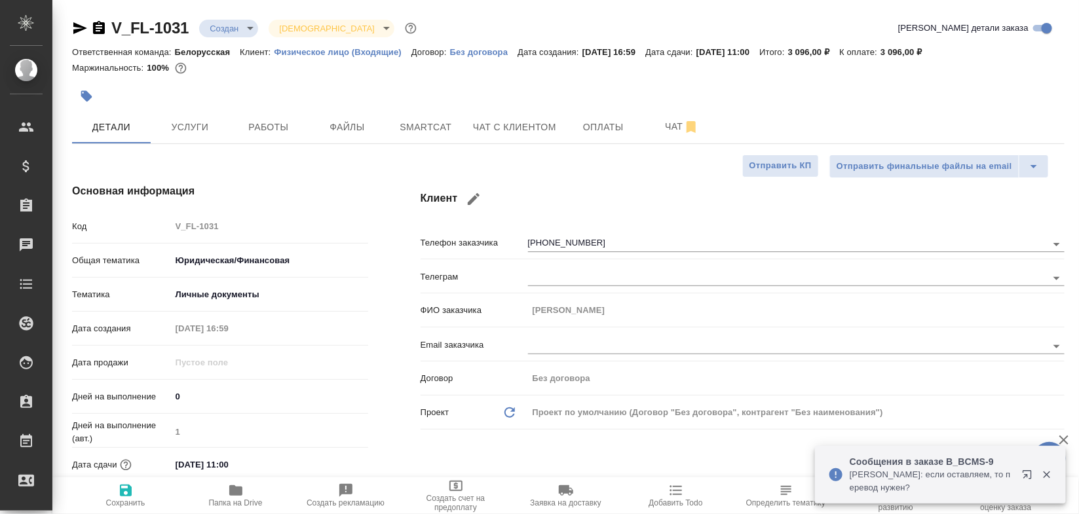
type textarea "x"
click at [587, 116] on button "Оплаты" at bounding box center [603, 127] width 79 height 33
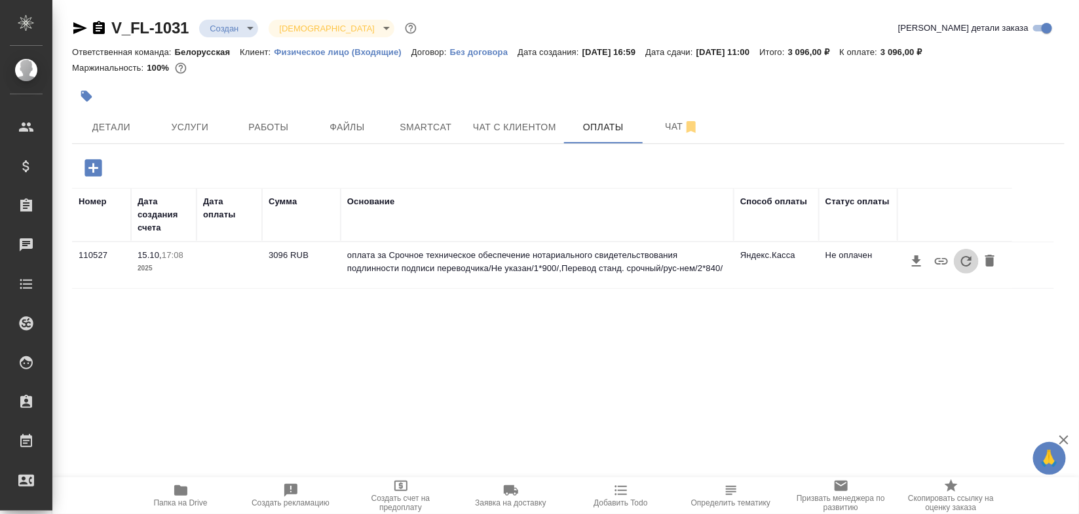
click at [960, 259] on icon "button" at bounding box center [966, 262] width 16 height 16
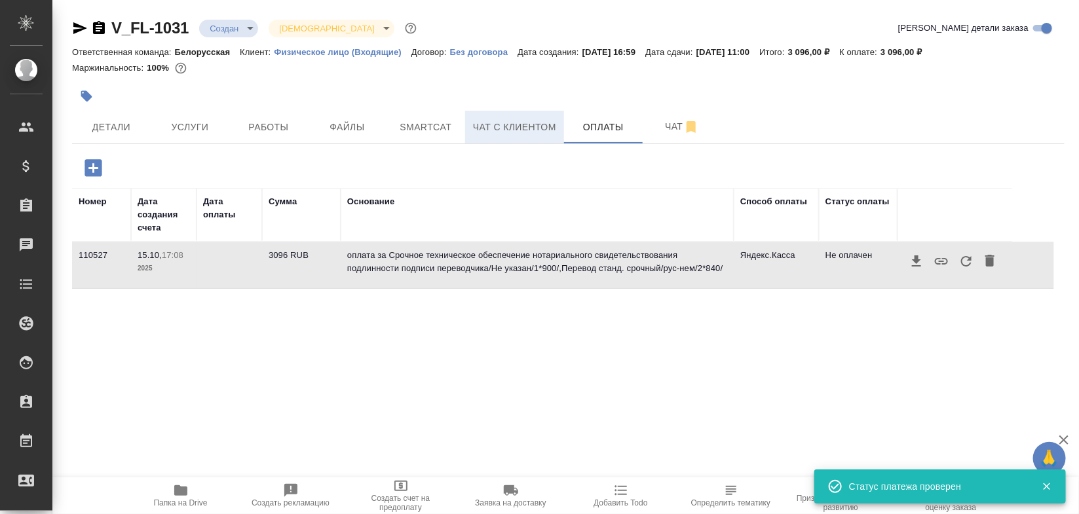
click at [516, 122] on span "Чат с клиентом" at bounding box center [514, 127] width 83 height 16
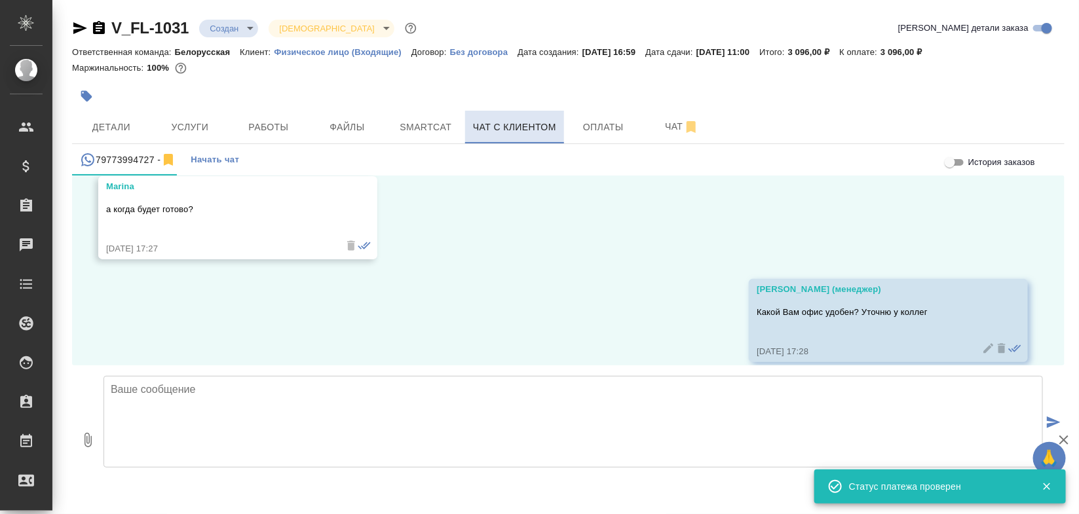
scroll to position [3059, 0]
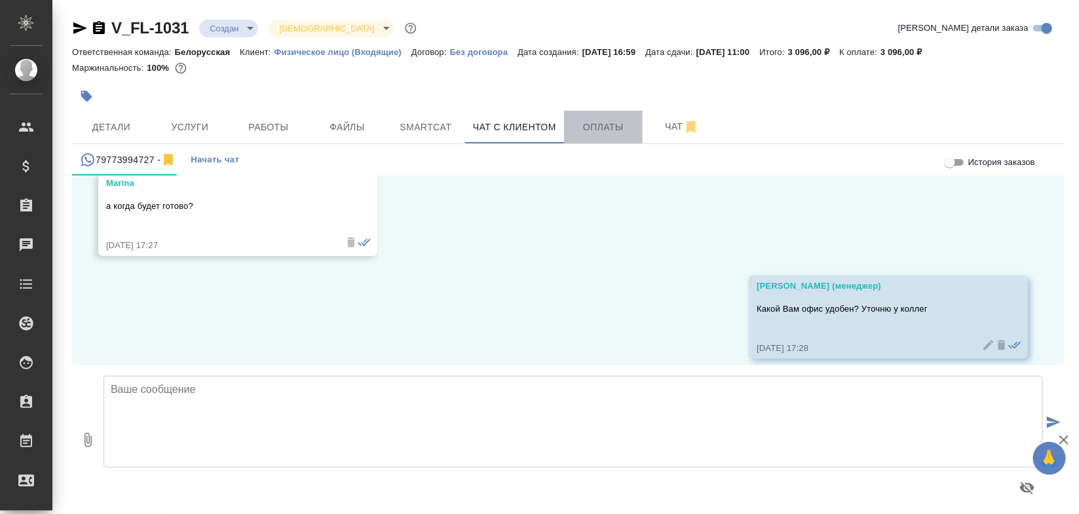
click at [577, 118] on button "Оплаты" at bounding box center [603, 127] width 79 height 33
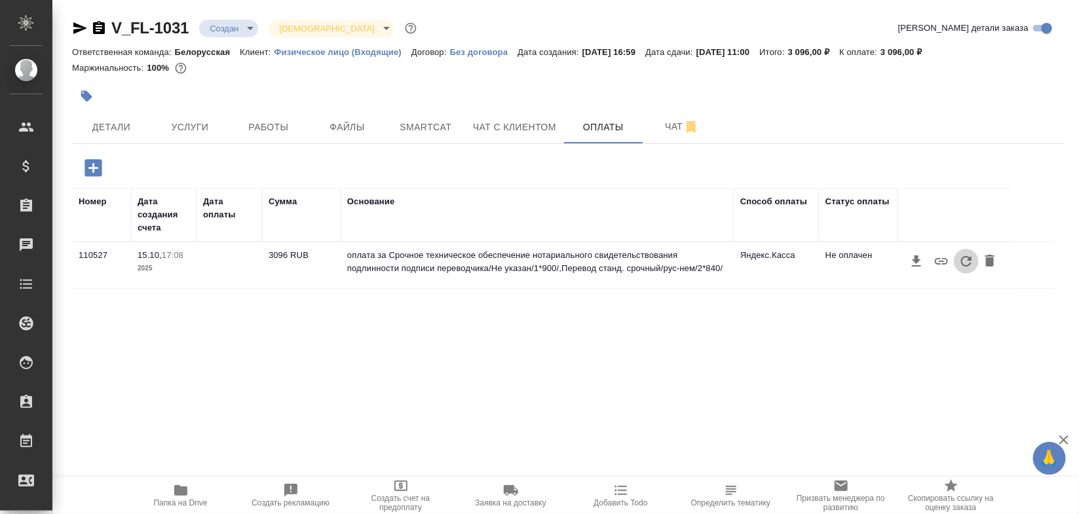
click at [958, 261] on icon "button" at bounding box center [966, 262] width 16 height 16
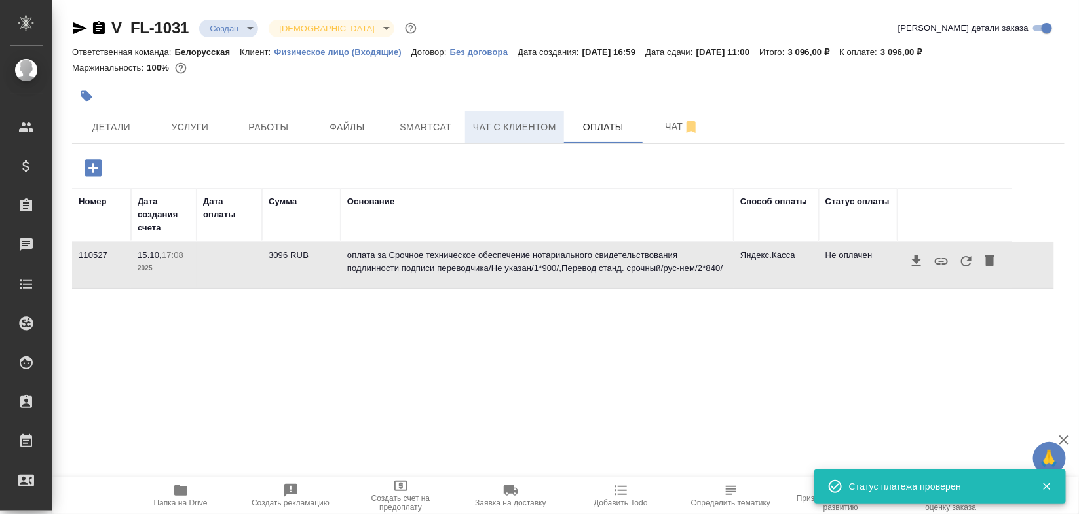
click at [501, 124] on span "Чат с клиентом" at bounding box center [514, 127] width 83 height 16
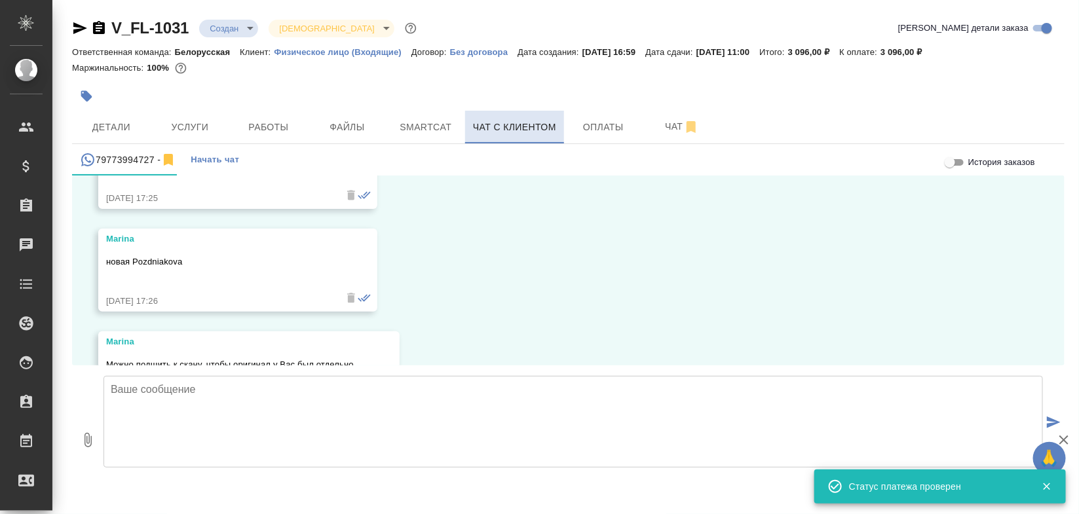
scroll to position [3059, 0]
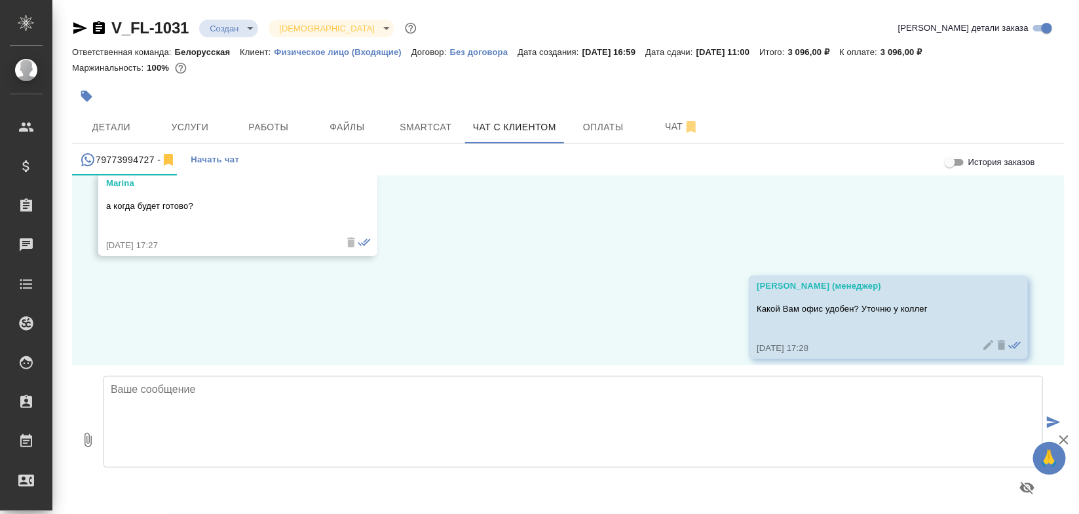
click at [430, 407] on textarea at bounding box center [573, 422] width 939 height 92
click at [305, 413] on textarea "Оплату получили, заказ передаем в работу Примерная готовность к 15-16 часам" at bounding box center [573, 422] width 939 height 92
type textarea "Оплату получили, заказ передаем в работу Примерная готовность к 15-16 часам"
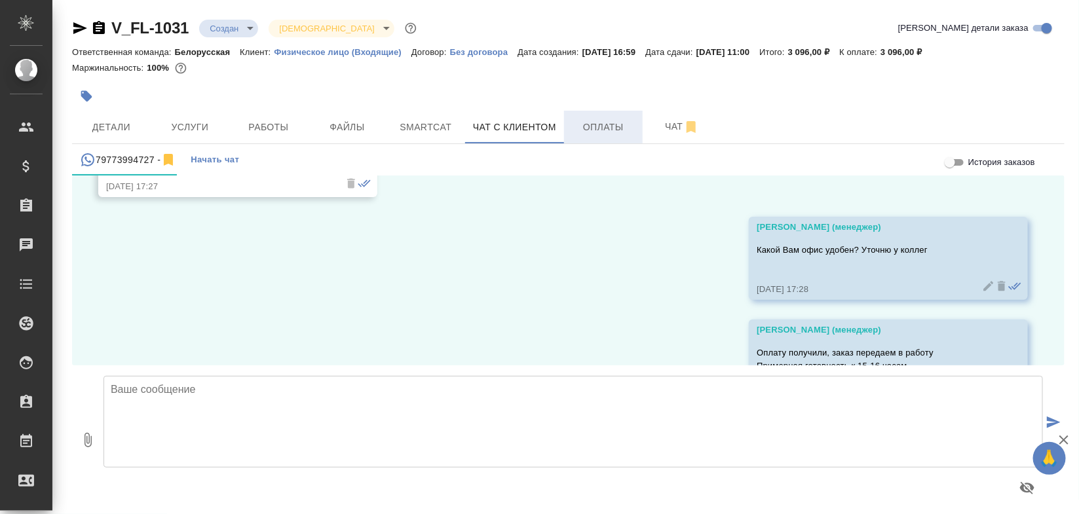
scroll to position [3175, 0]
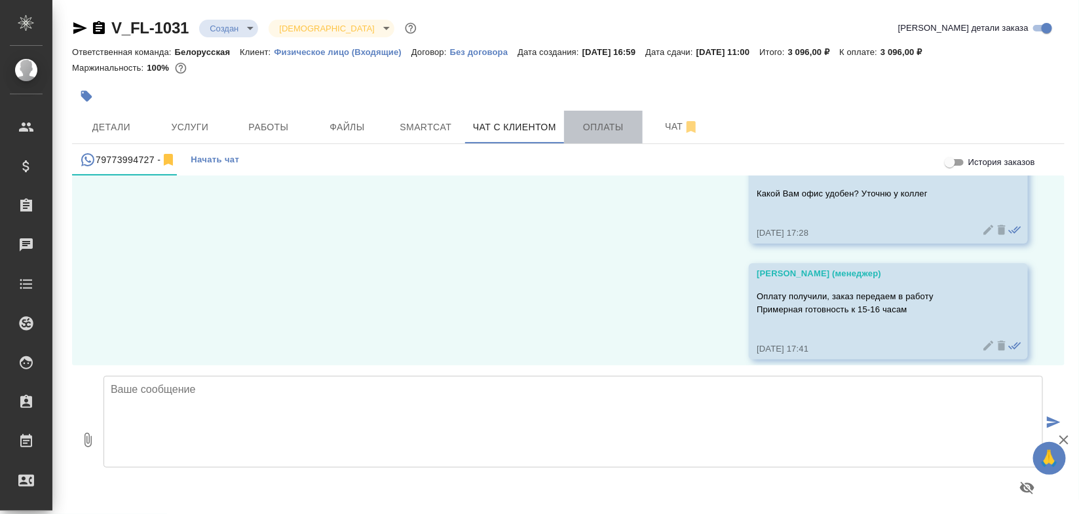
click at [605, 132] on span "Оплаты" at bounding box center [603, 127] width 63 height 16
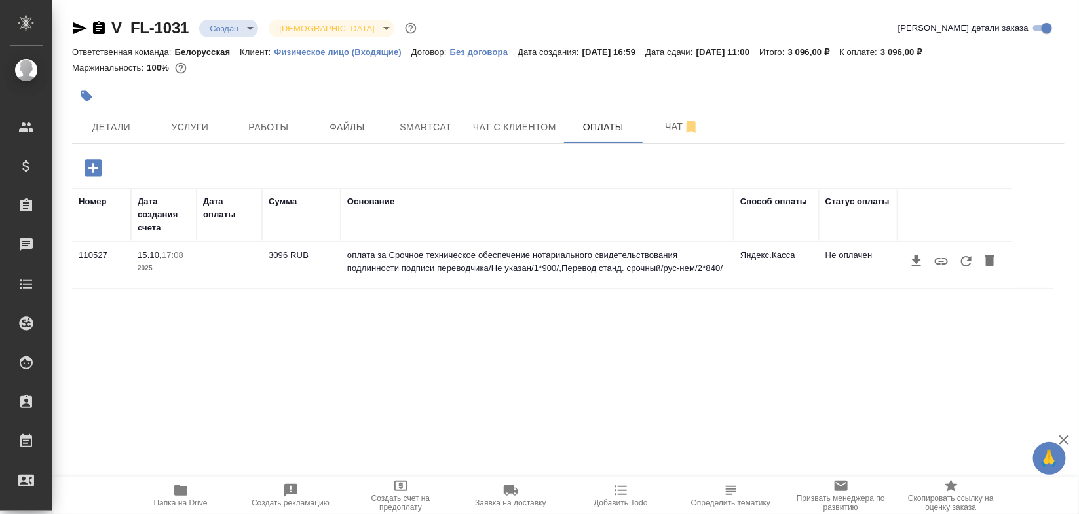
click at [965, 261] on icon "button" at bounding box center [966, 262] width 16 height 16
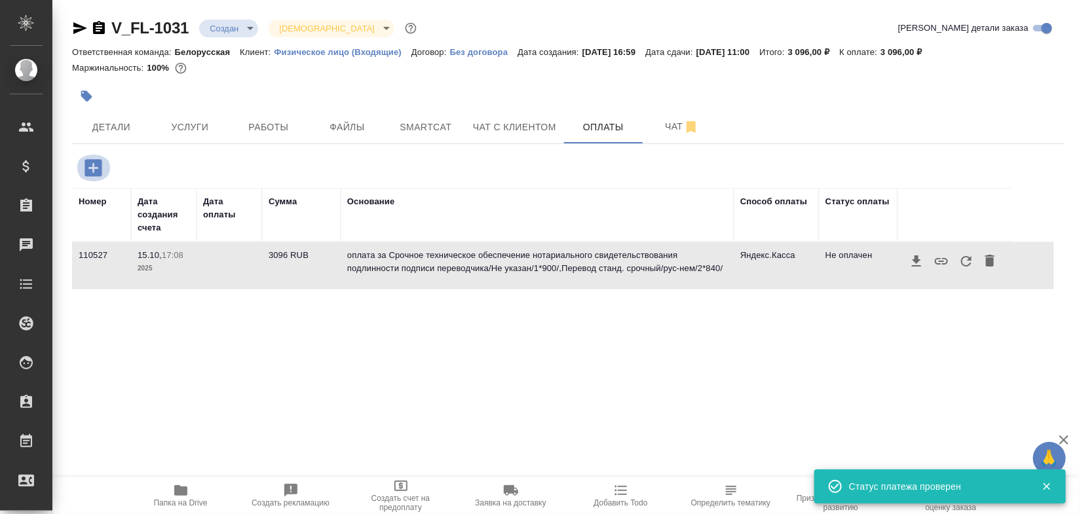
click at [79, 169] on button "button" at bounding box center [93, 168] width 36 height 27
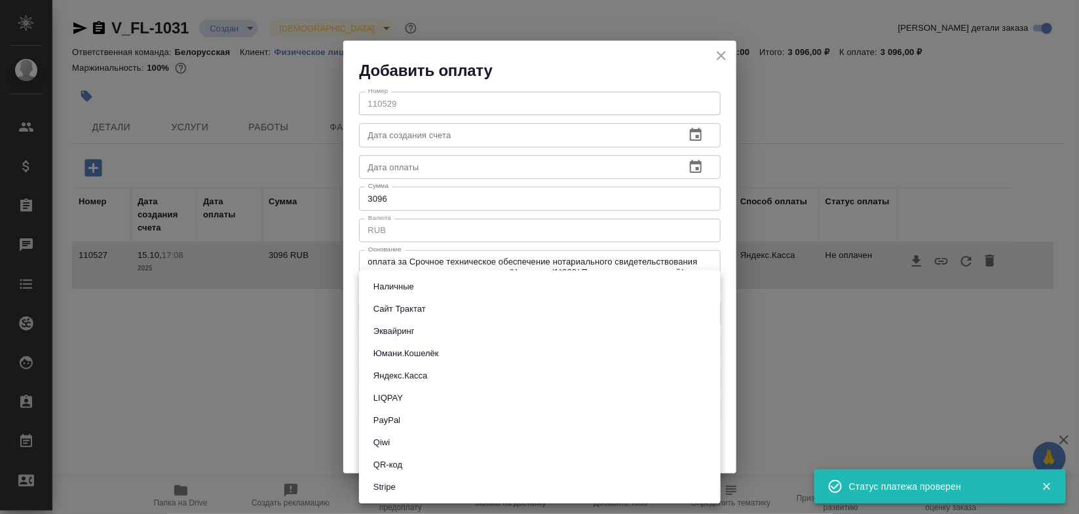
click at [407, 306] on body "🙏 .cls-1 fill:#fff; AWATERA Bogomolova Anastasiya Клиенты Спецификации Заказы 0…" at bounding box center [539, 257] width 1079 height 514
click at [407, 306] on button "Сайт Трактат" at bounding box center [399, 309] width 60 height 14
type input "site-traktat"
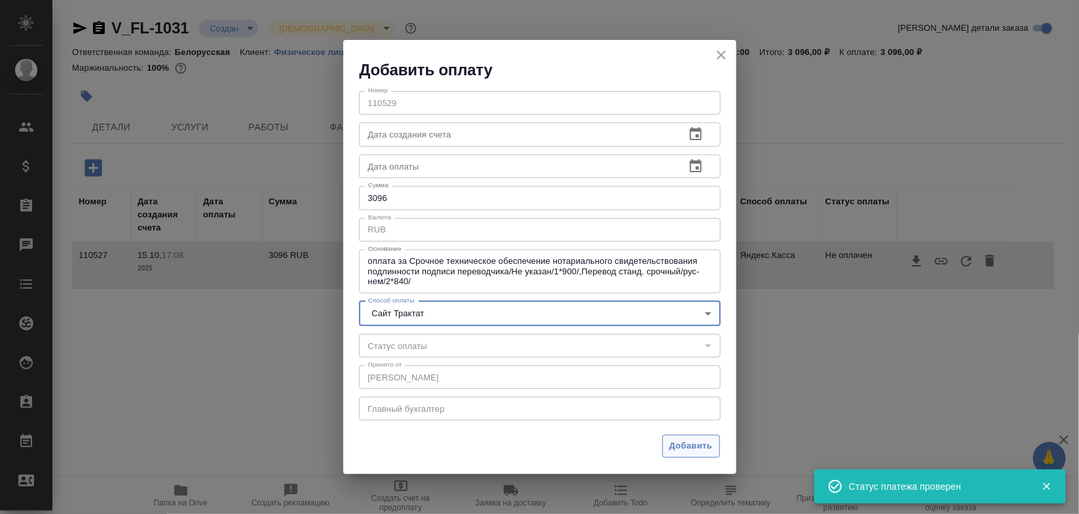
click at [673, 451] on span "Добавить" at bounding box center [691, 446] width 43 height 15
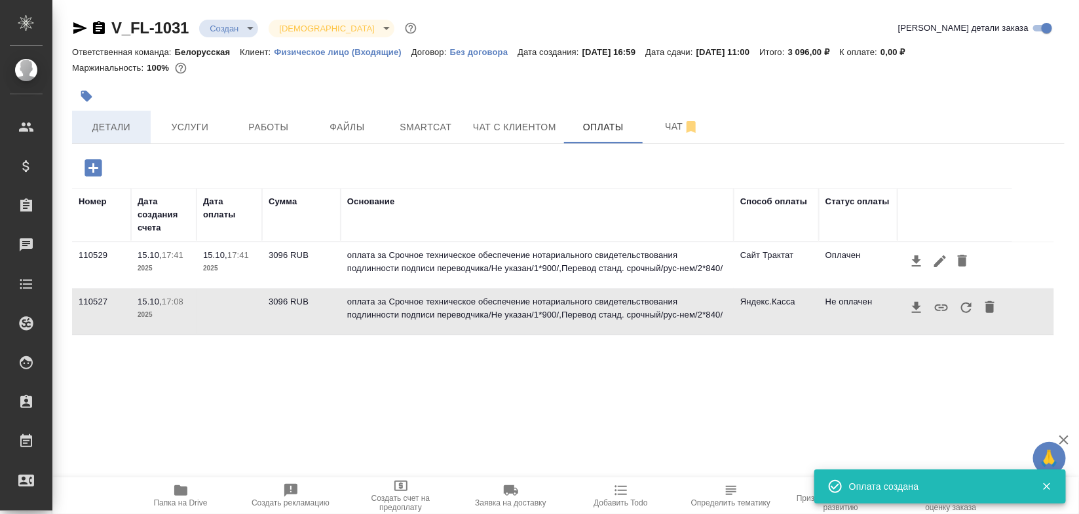
click at [117, 126] on span "Детали" at bounding box center [111, 127] width 63 height 16
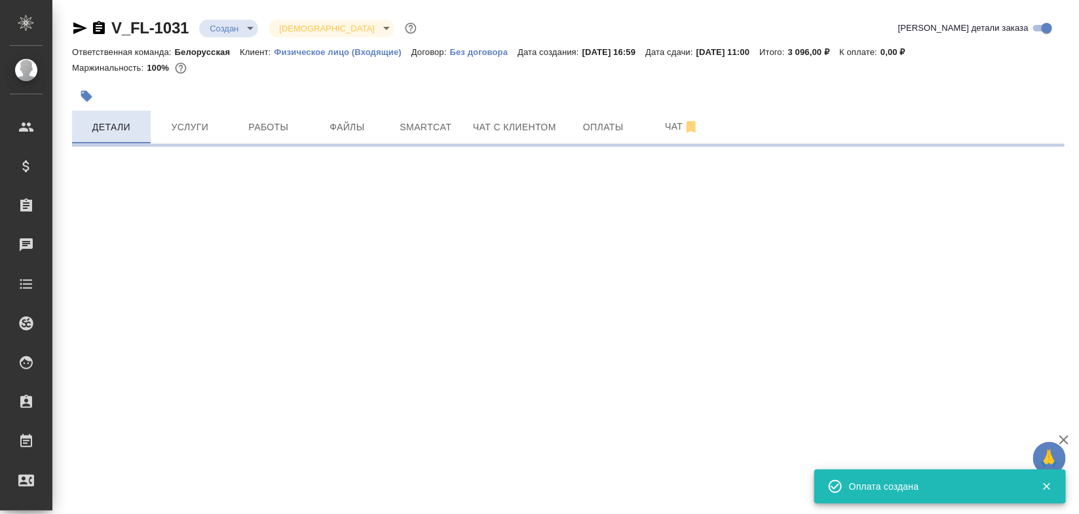
select select "RU"
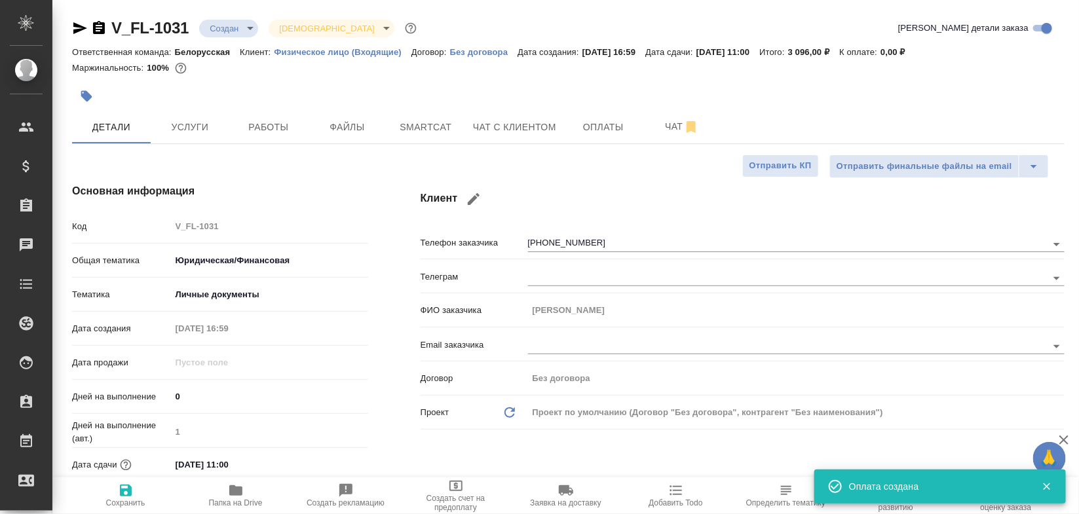
type textarea "x"
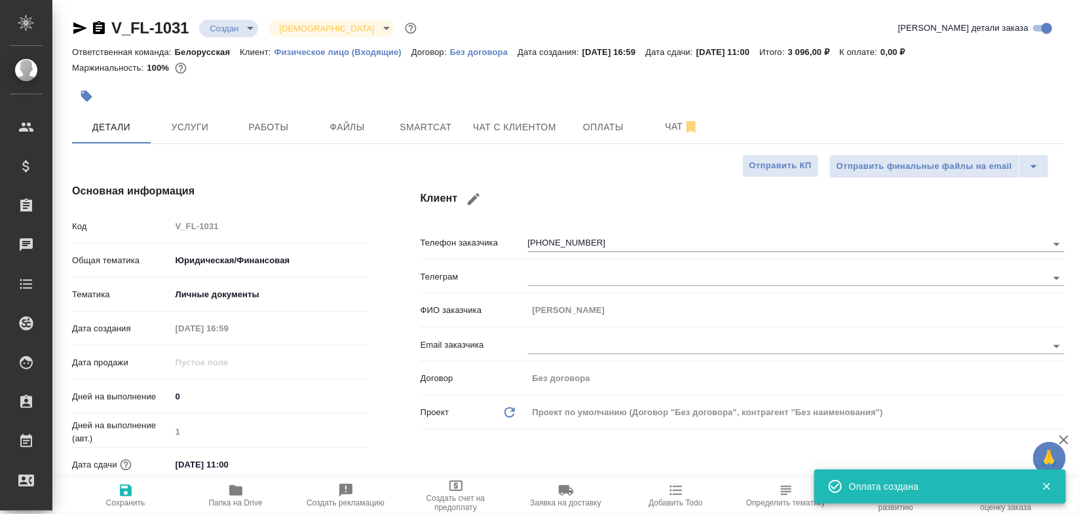
type textarea "x"
click at [574, 185] on h4 "Клиент" at bounding box center [743, 198] width 644 height 31
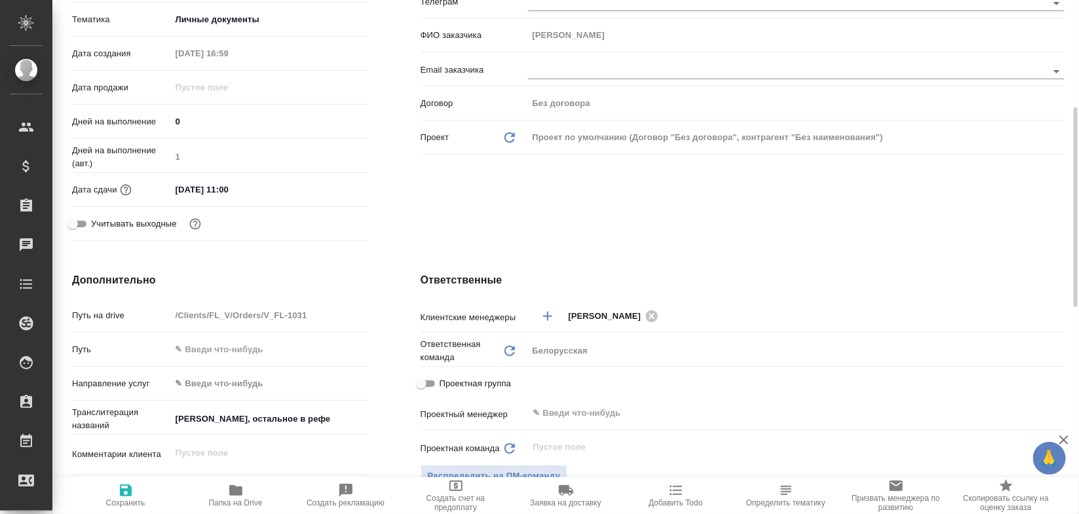
scroll to position [413, 0]
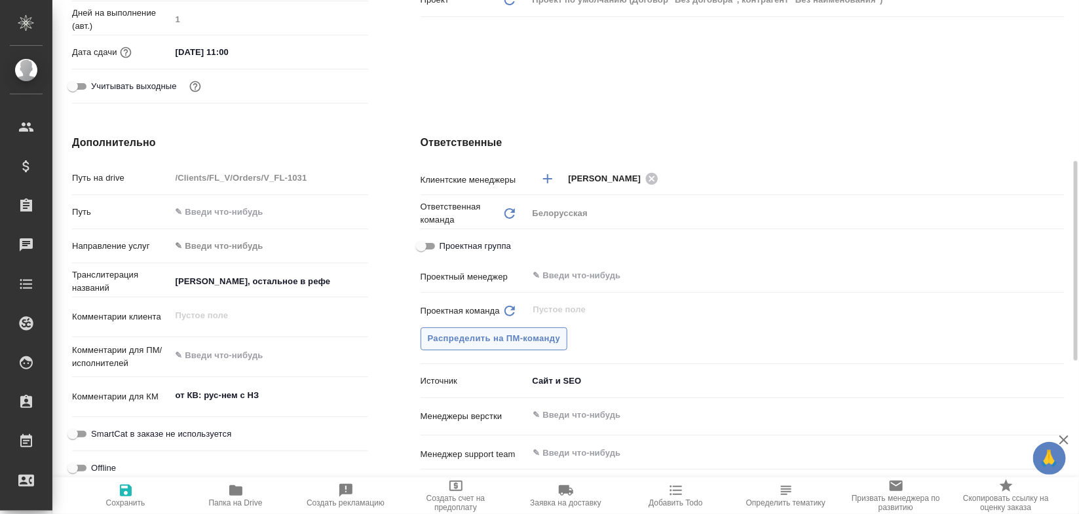
click at [457, 339] on span "Распределить на ПМ-команду" at bounding box center [494, 339] width 133 height 15
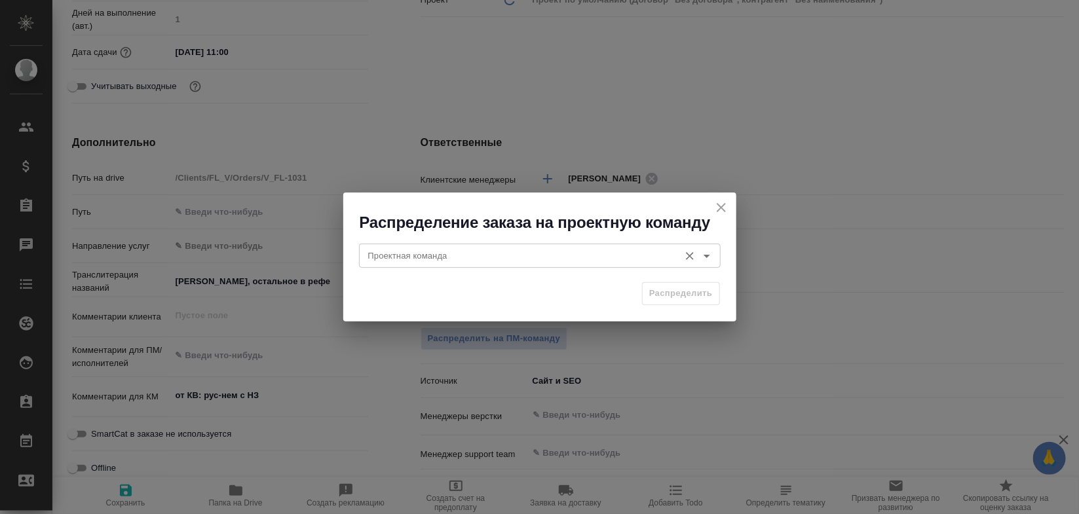
click at [489, 251] on input "Проектная команда" at bounding box center [518, 256] width 310 height 16
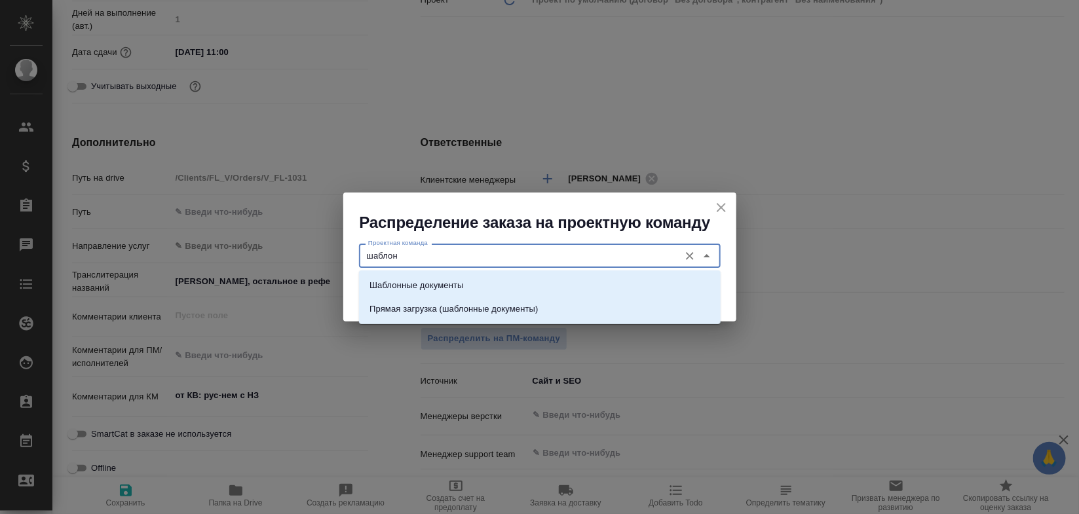
click at [611, 263] on input "шаблон" at bounding box center [518, 256] width 310 height 16
click at [601, 285] on li "Шаблонные документы" at bounding box center [540, 286] width 362 height 24
type input "Шаблонные документы"
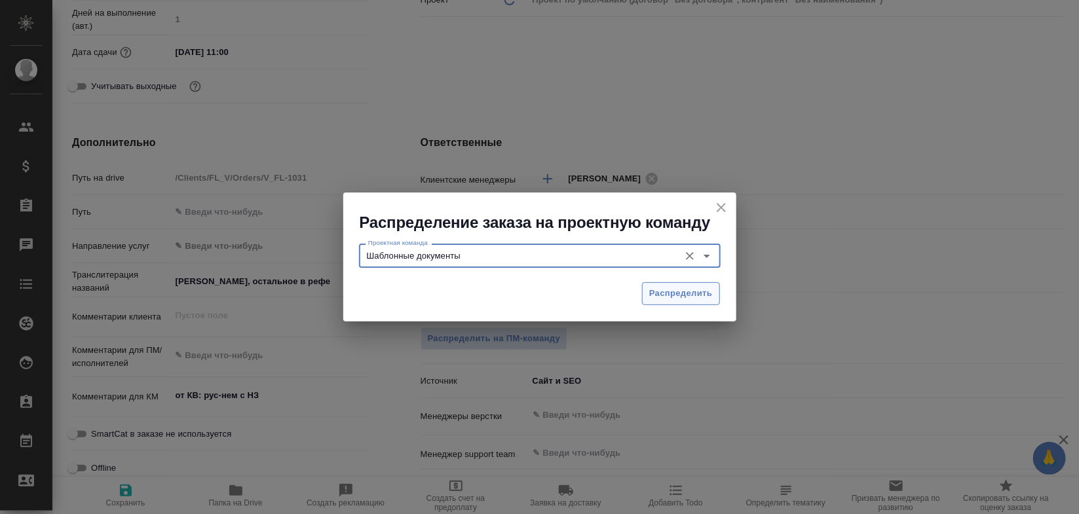
click at [658, 284] on button "Распределить" at bounding box center [681, 293] width 78 height 23
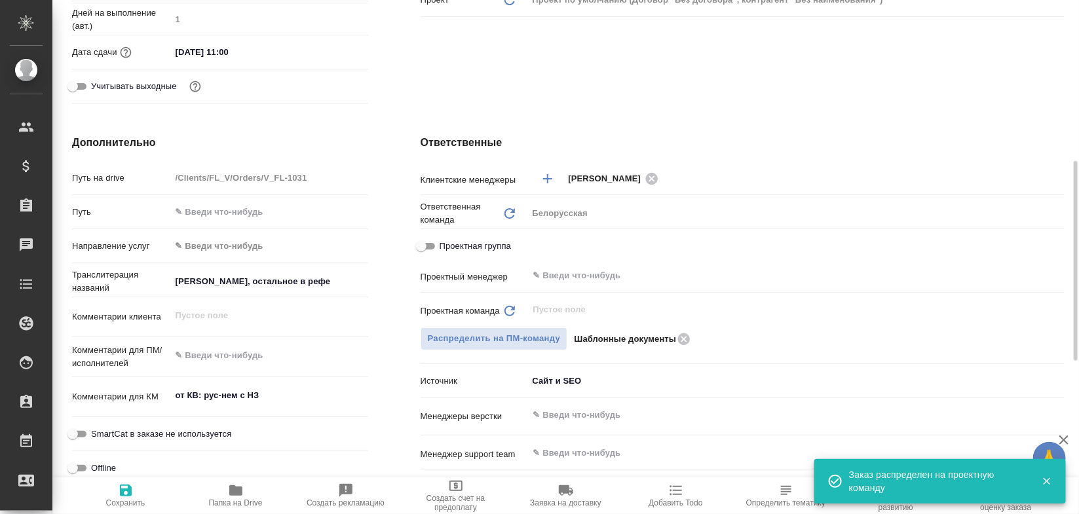
type textarea "x"
click at [297, 41] on div "Дата сдачи 16.10.2025 11:00" at bounding box center [220, 52] width 296 height 23
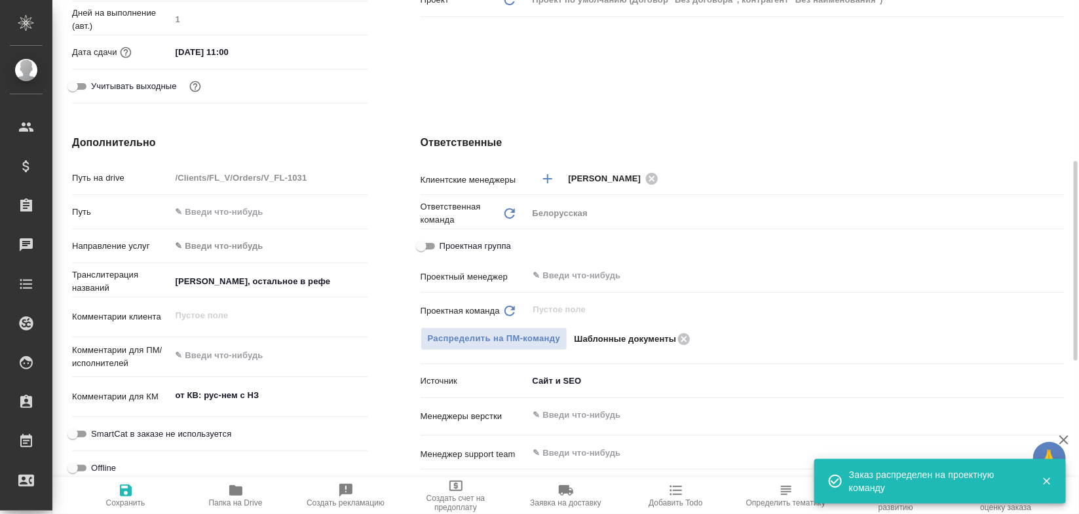
click at [316, 49] on div "16.10.2025 11:00" at bounding box center [269, 52] width 197 height 19
click at [272, 57] on input "16.10.2025 11:00" at bounding box center [228, 52] width 115 height 19
click at [331, 50] on icon "button" at bounding box center [330, 52] width 16 height 16
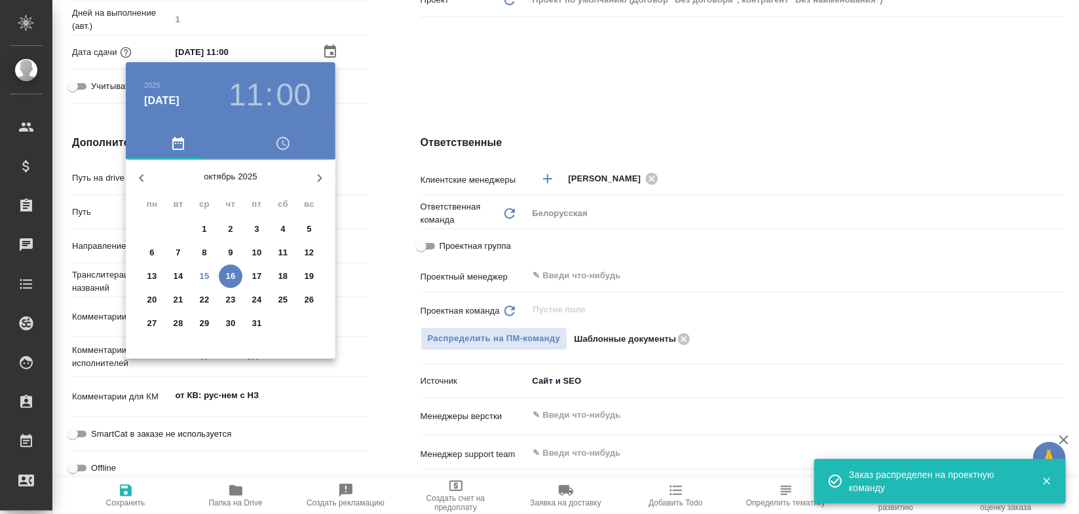
click at [246, 94] on h3 "11" at bounding box center [246, 95] width 35 height 37
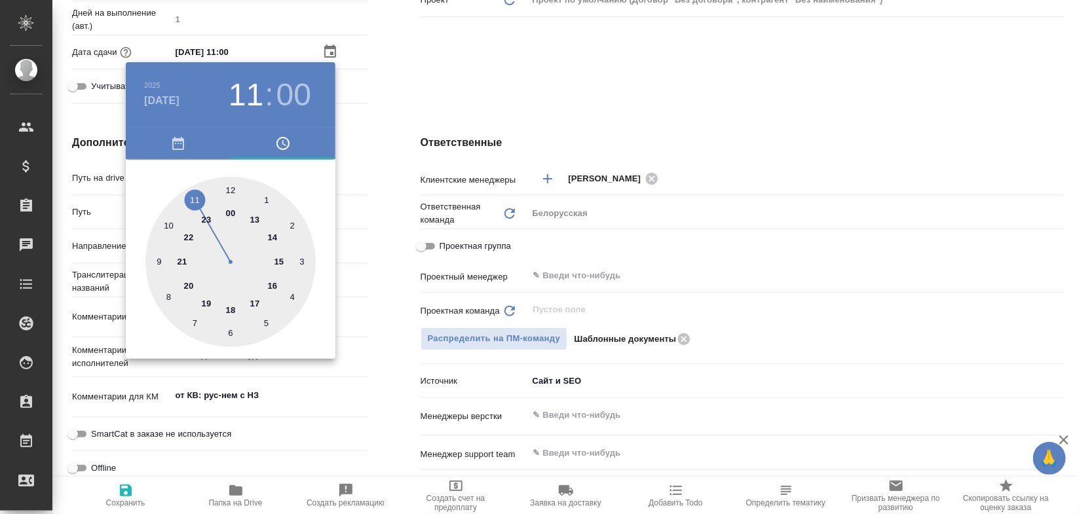
click at [161, 221] on div at bounding box center [230, 262] width 170 height 170
type input "16.10.2025 10:00"
type textarea "x"
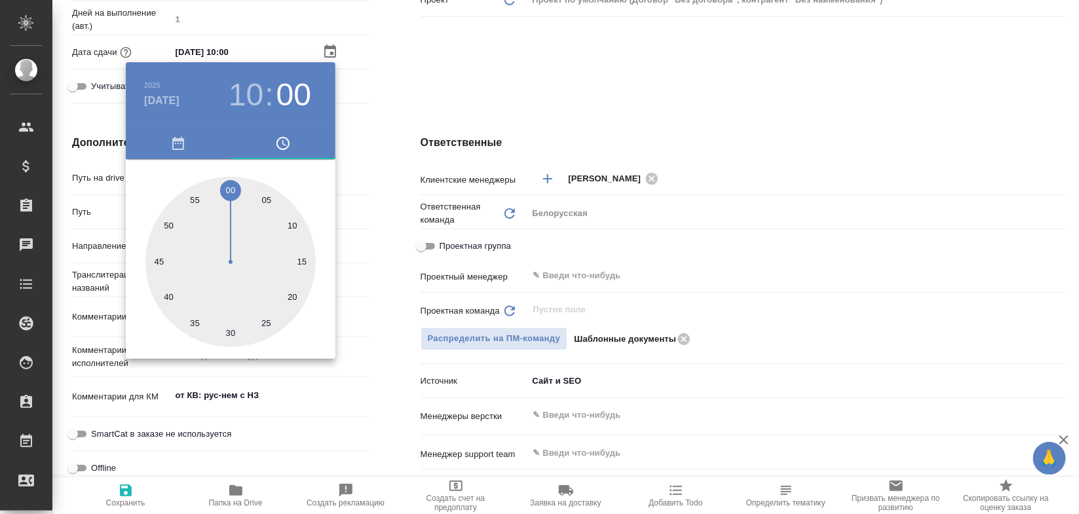
click at [224, 333] on div at bounding box center [230, 262] width 170 height 170
type input "16.10.2025 10:31"
type textarea "x"
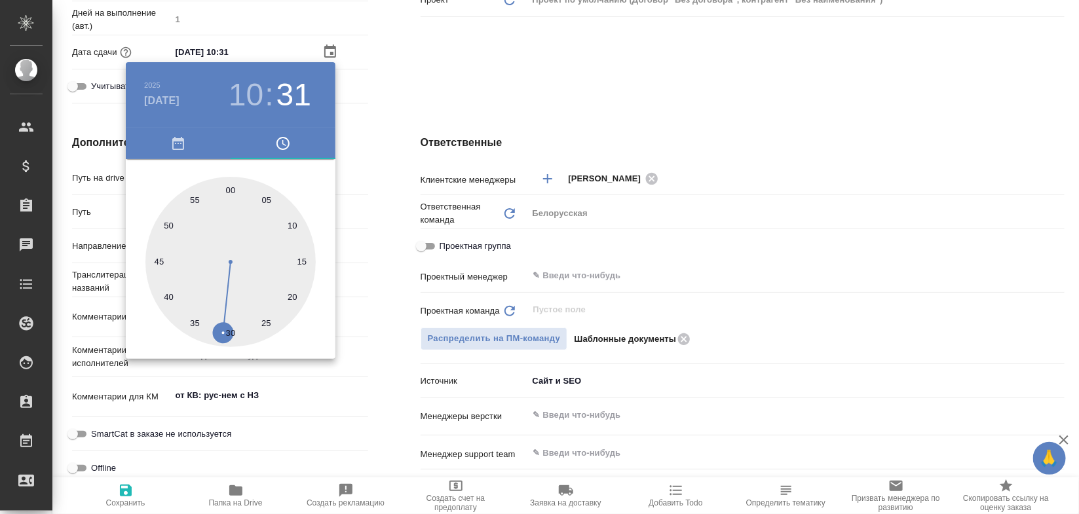
click at [231, 337] on div at bounding box center [230, 262] width 170 height 170
type input "[DATE] 10:30"
type textarea "x"
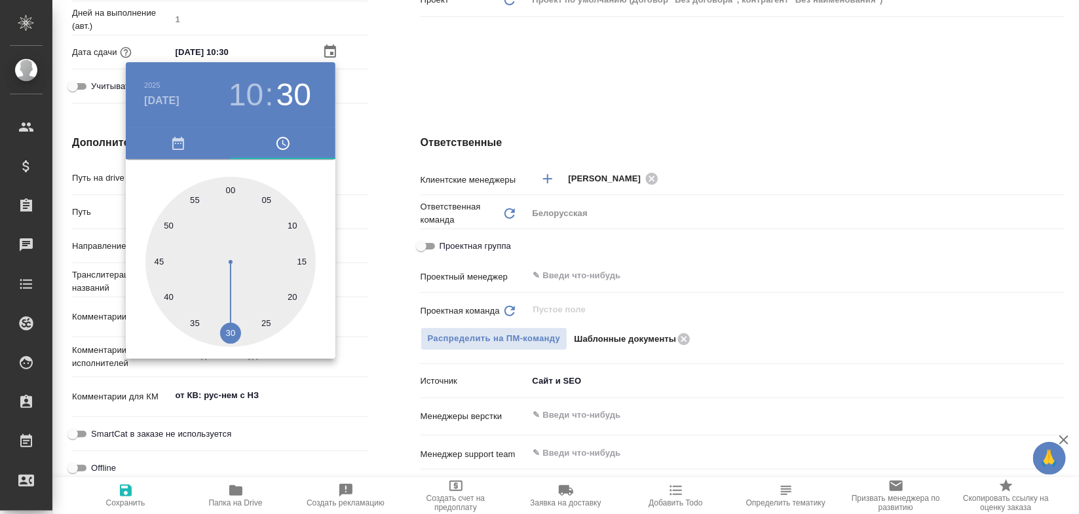
click at [132, 490] on div at bounding box center [539, 257] width 1079 height 514
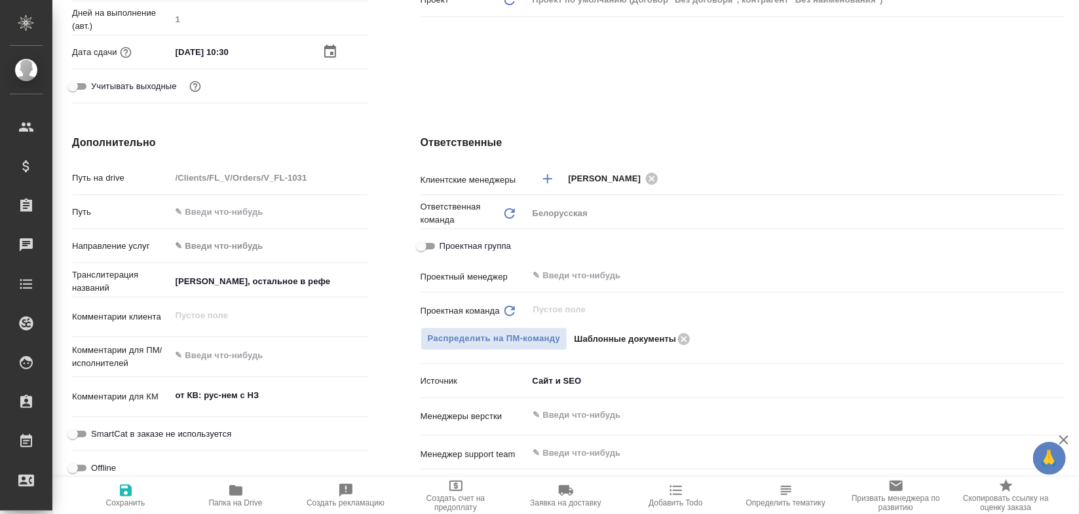
click at [132, 490] on icon "button" at bounding box center [126, 491] width 16 height 16
type textarea "x"
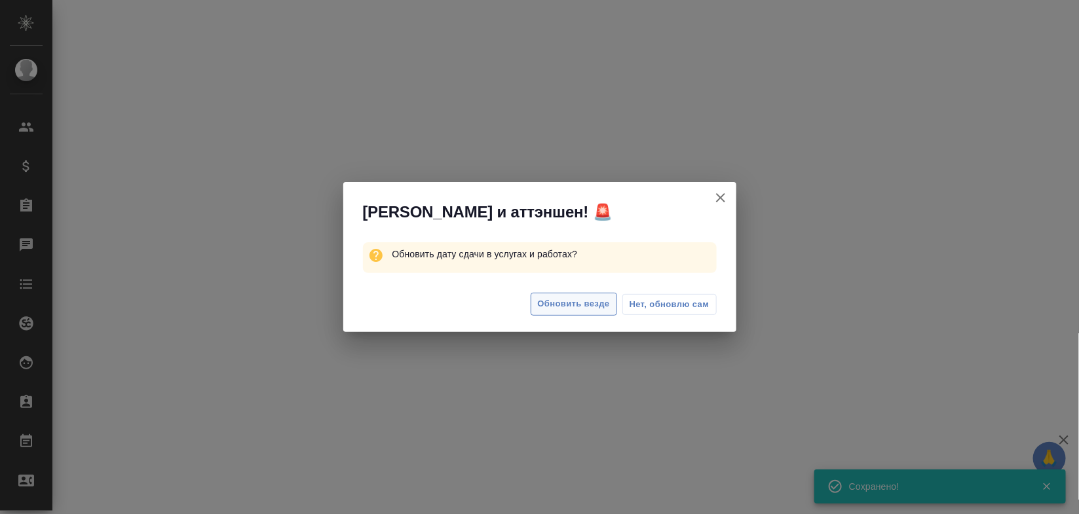
click at [551, 297] on span "Обновить везде" at bounding box center [574, 304] width 72 height 15
select select "RU"
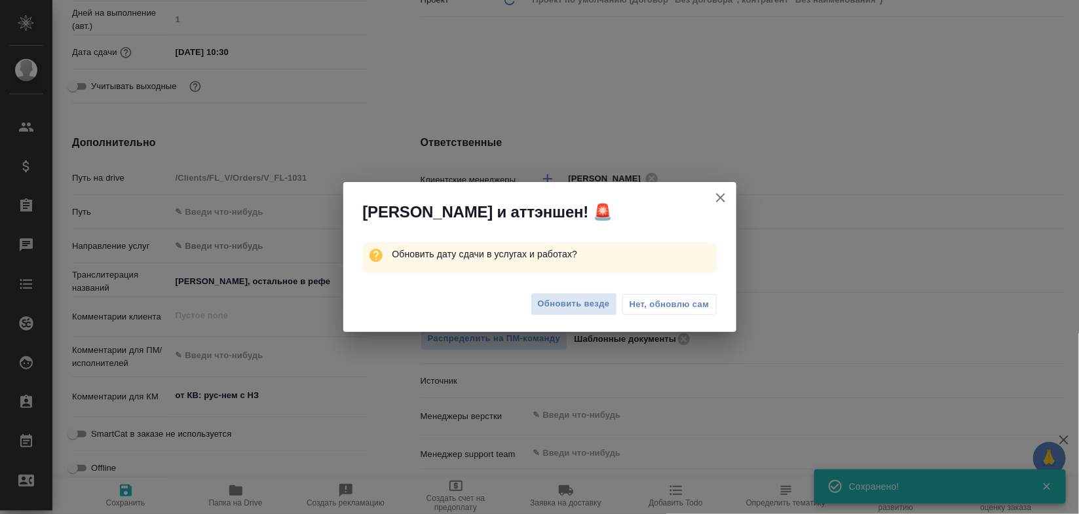
type textarea "x"
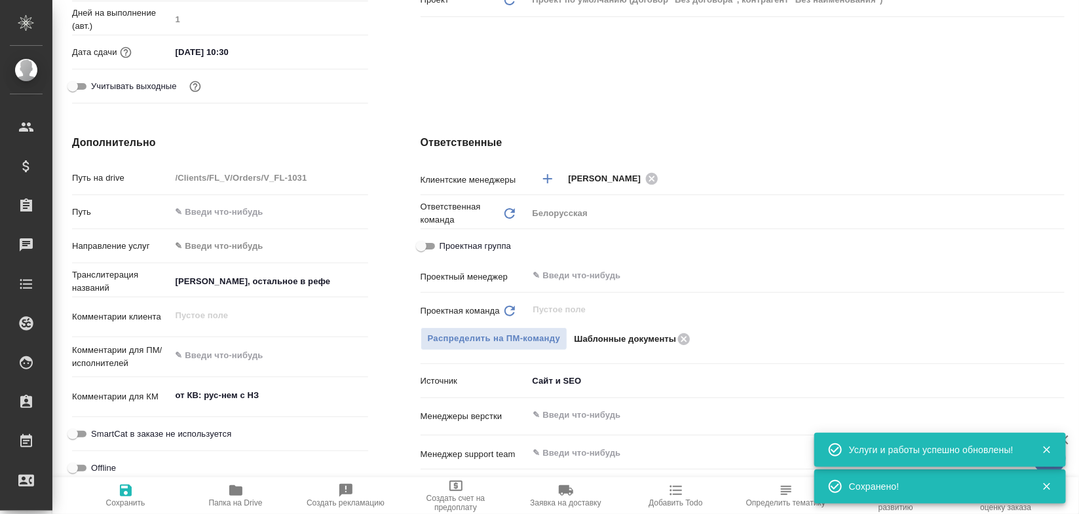
type textarea "x"
click at [388, 126] on div "Дополнительно Путь на drive /Clients/FL_V/Orders/V_FL-1031 Путь Направление усл…" at bounding box center [220, 373] width 349 height 529
click at [390, 128] on div "Дополнительно Путь на drive /Clients/FL_V/Orders/V_FL-1031 Путь Направление усл…" at bounding box center [220, 373] width 349 height 529
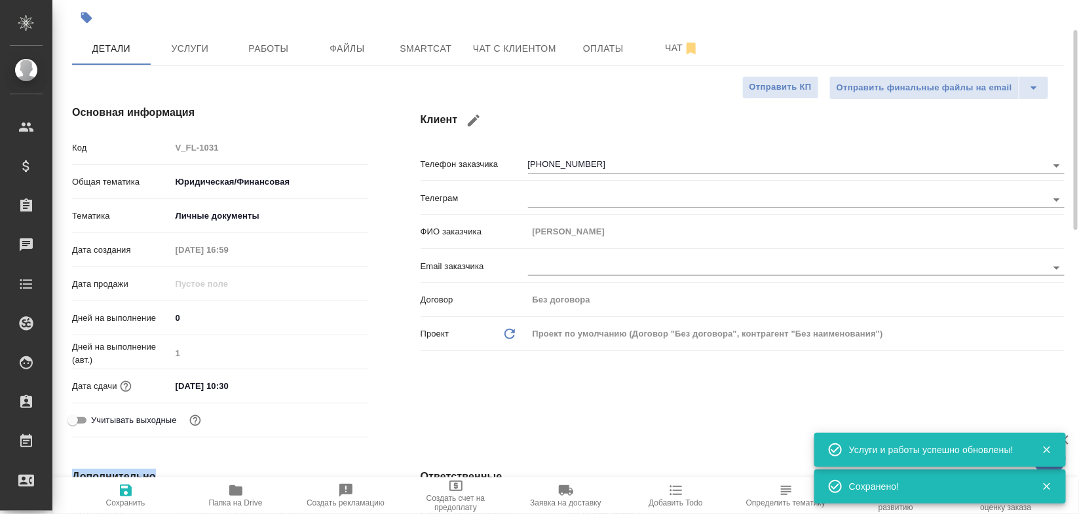
scroll to position [0, 0]
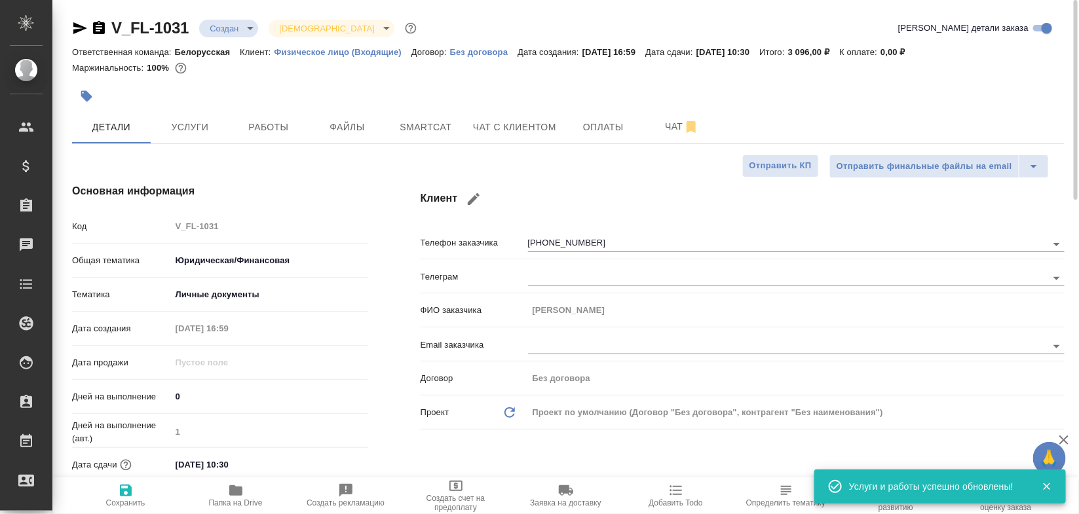
click at [237, 29] on body "🙏 .cls-1 fill:#fff; AWATERA Bogomolova Anastasiya Клиенты Спецификации Заказы 0…" at bounding box center [539, 257] width 1079 height 514
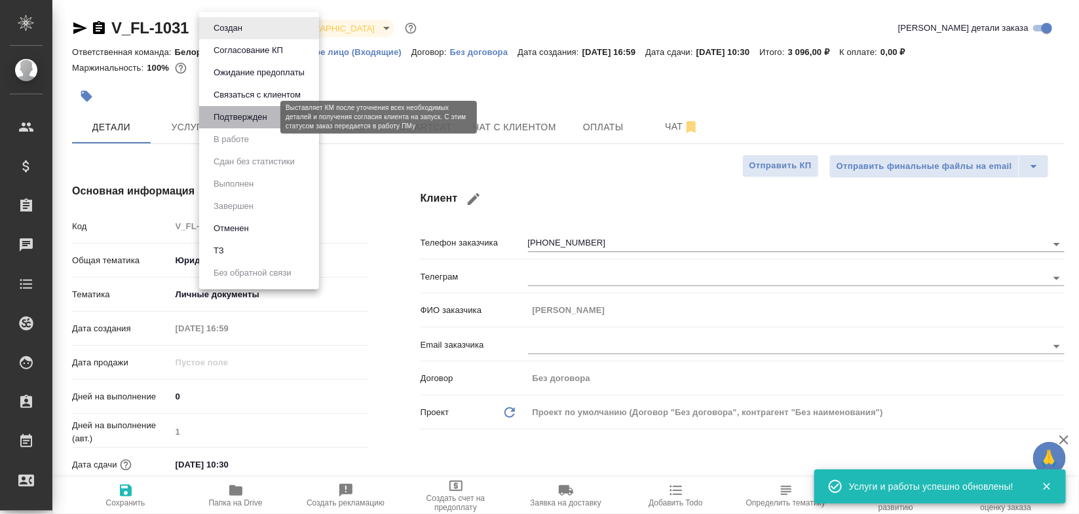
click at [233, 115] on button "Подтвержден" at bounding box center [241, 117] width 62 height 14
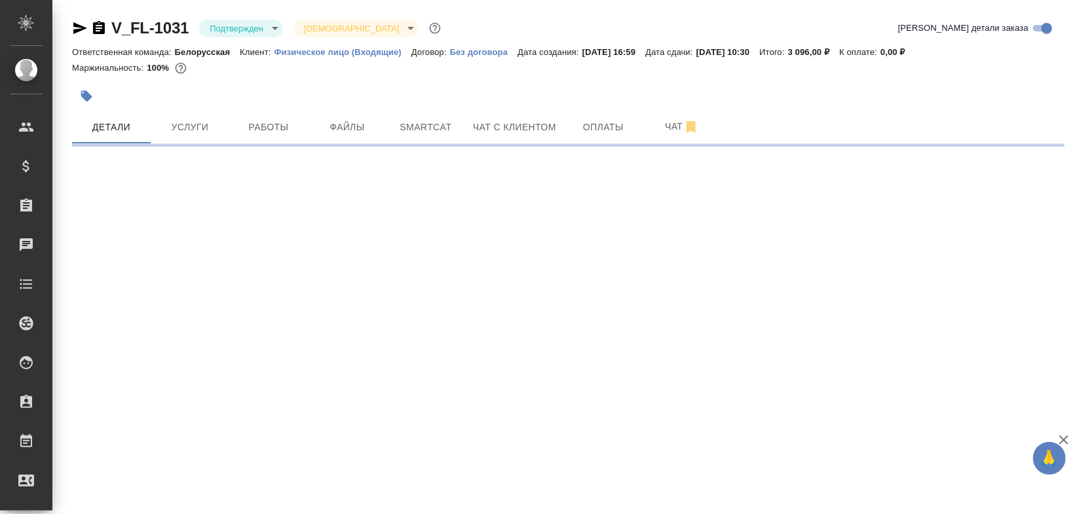
select select "RU"
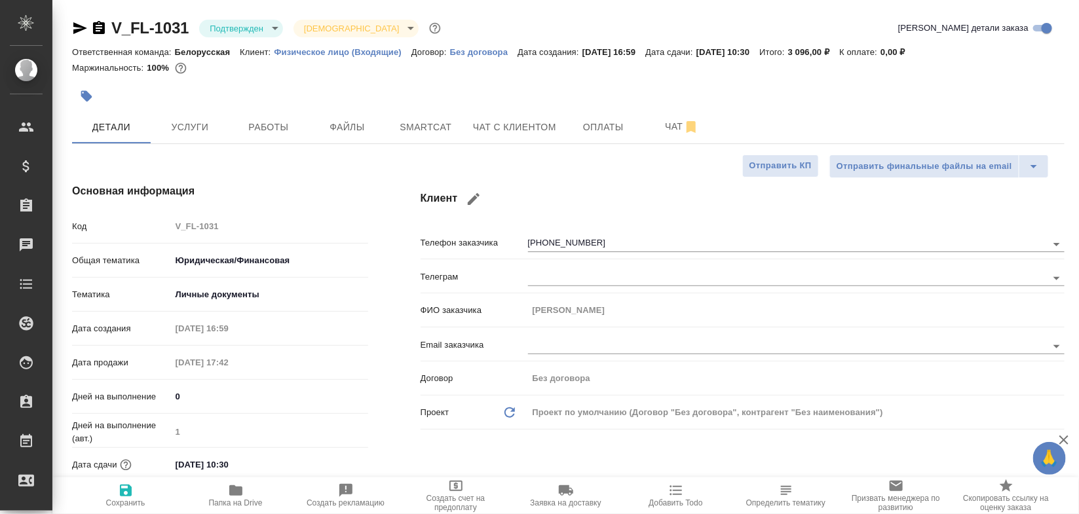
type textarea "x"
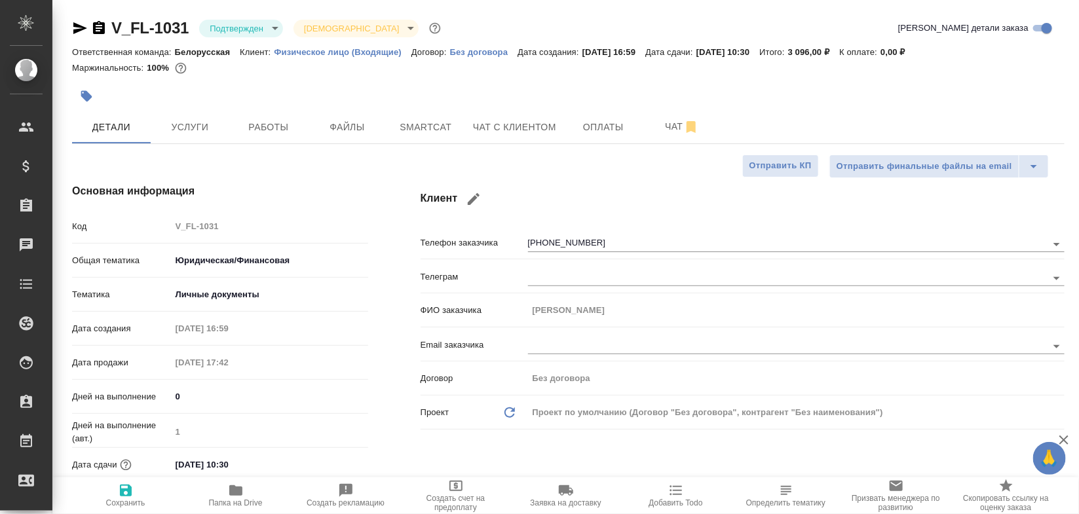
type textarea "x"
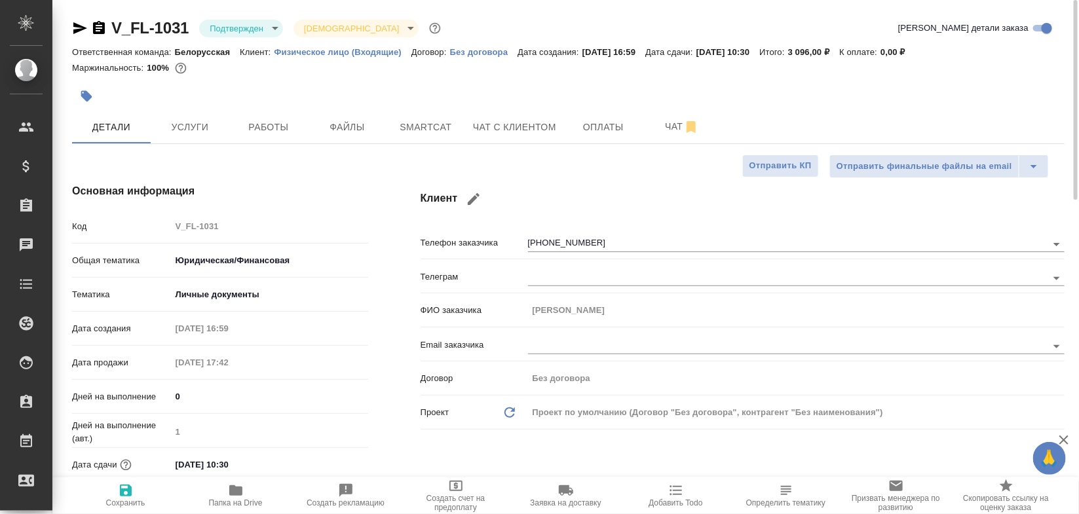
type textarea "x"
click at [489, 122] on span "Чат с клиентом" at bounding box center [514, 127] width 83 height 16
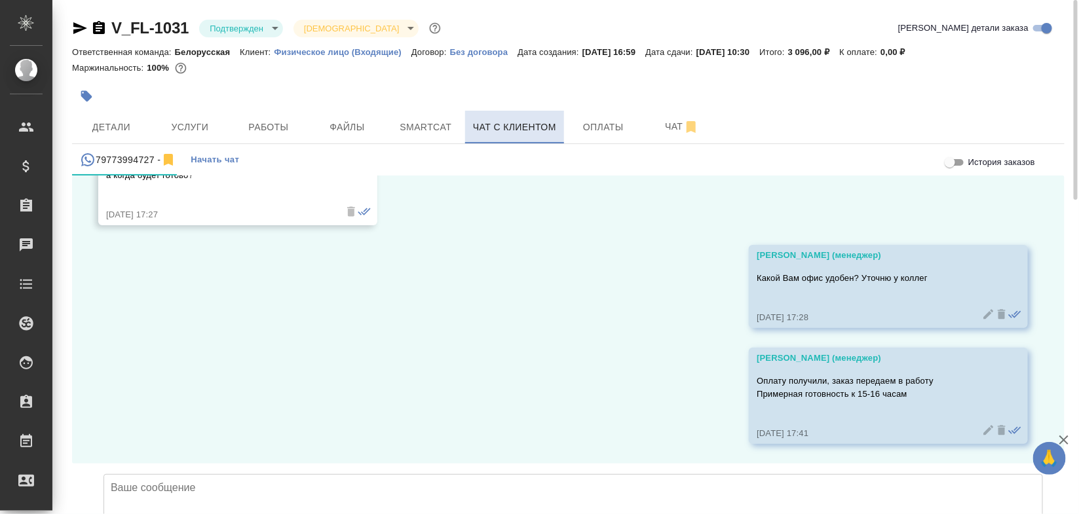
scroll to position [3175, 0]
click at [123, 115] on button "Детали" at bounding box center [111, 127] width 79 height 33
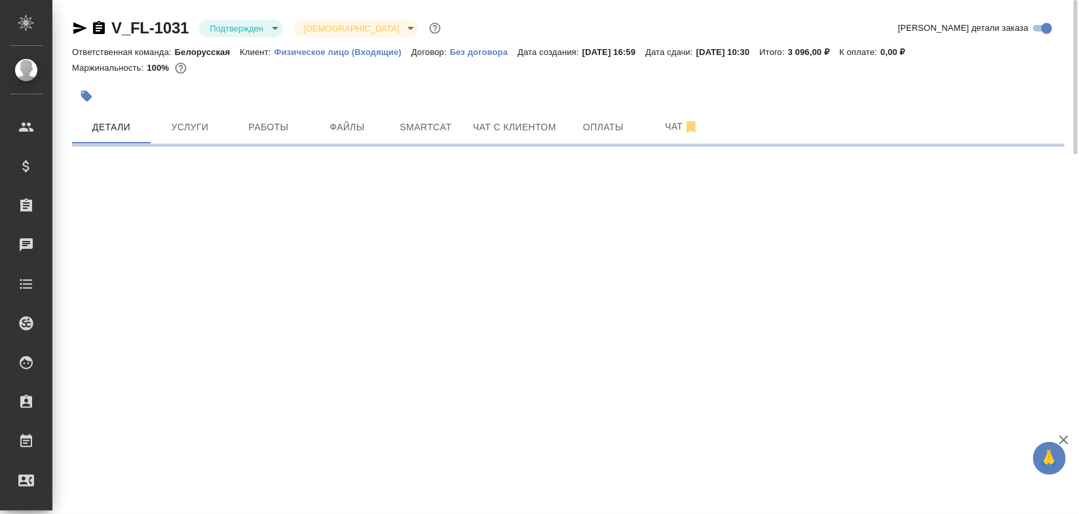
select select "RU"
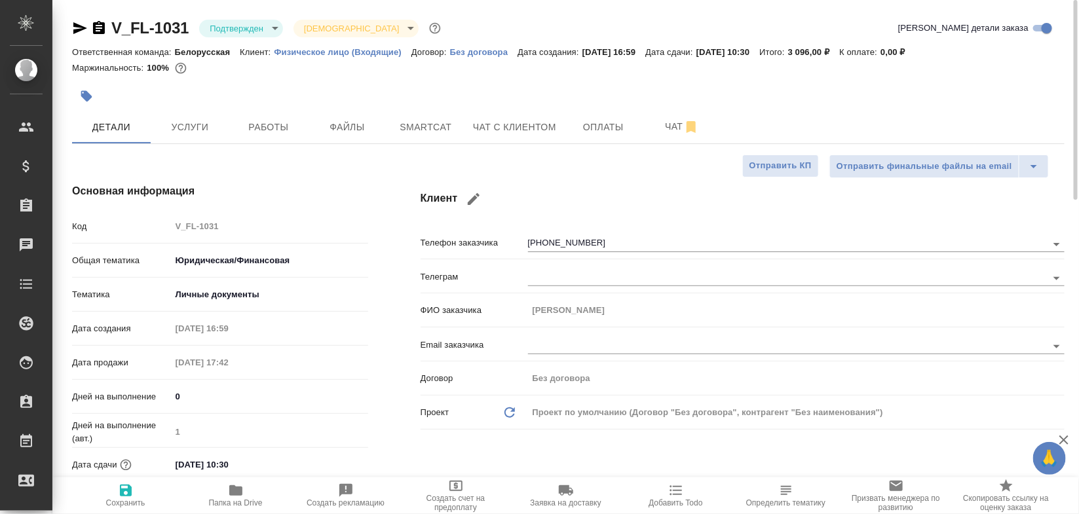
type textarea "x"
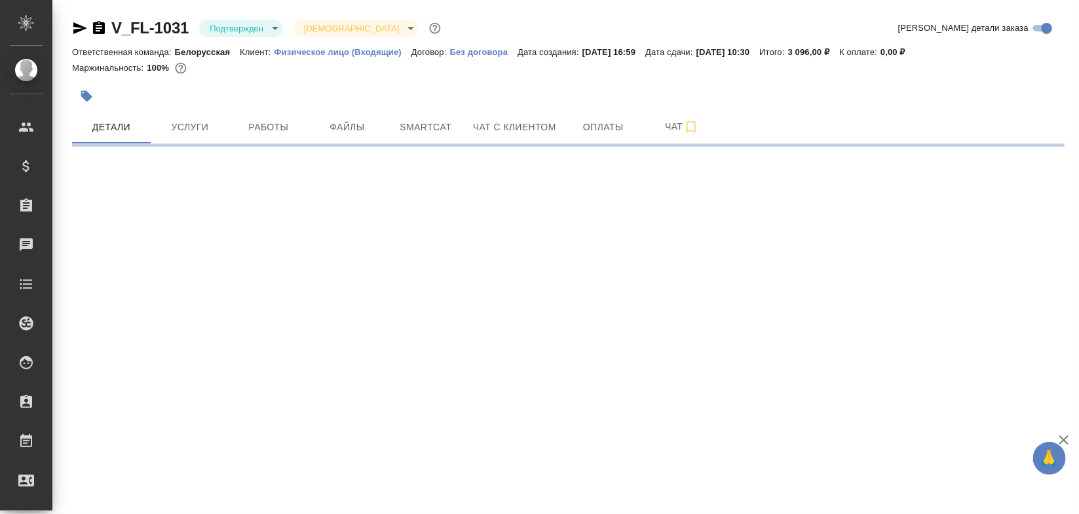
select select "RU"
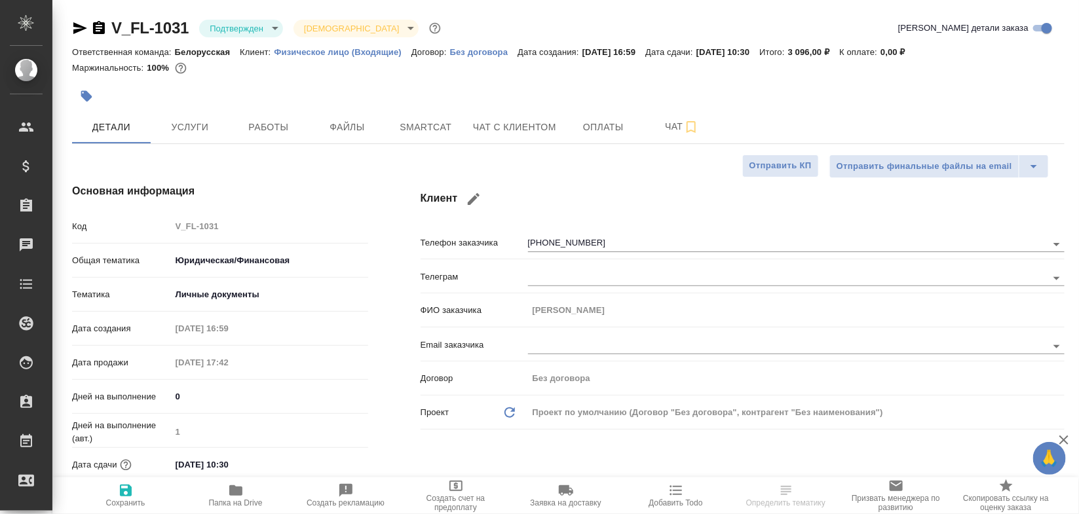
type textarea "x"
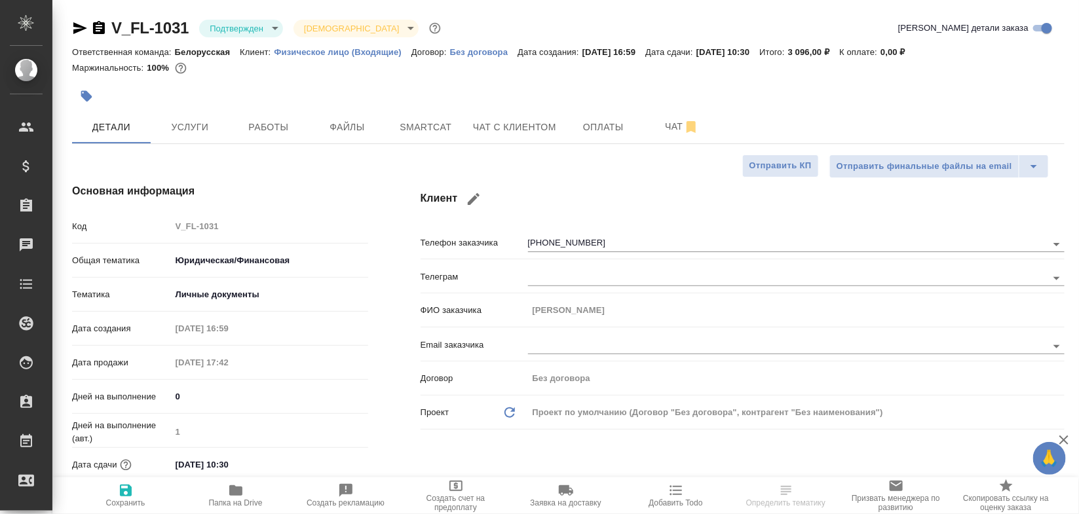
type textarea "x"
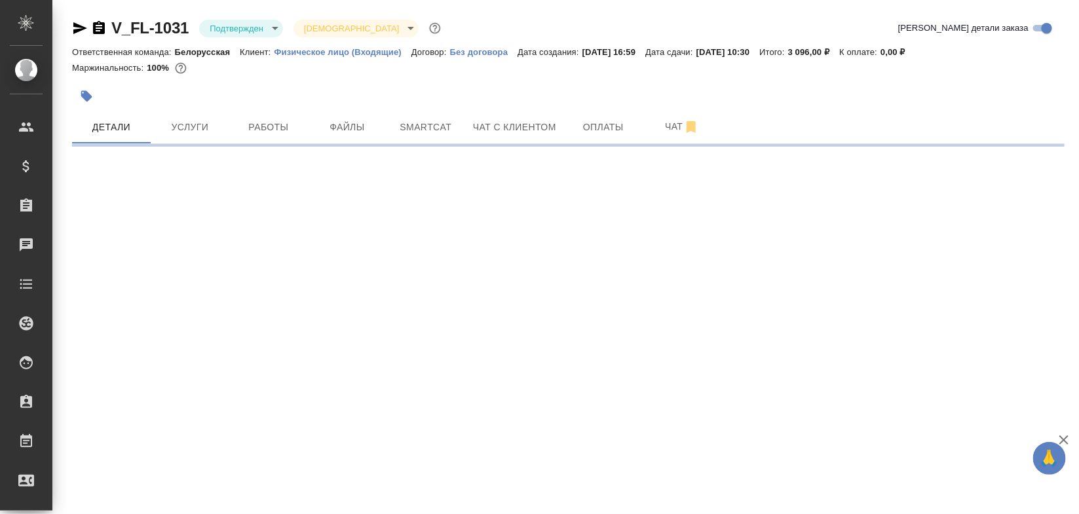
select select "RU"
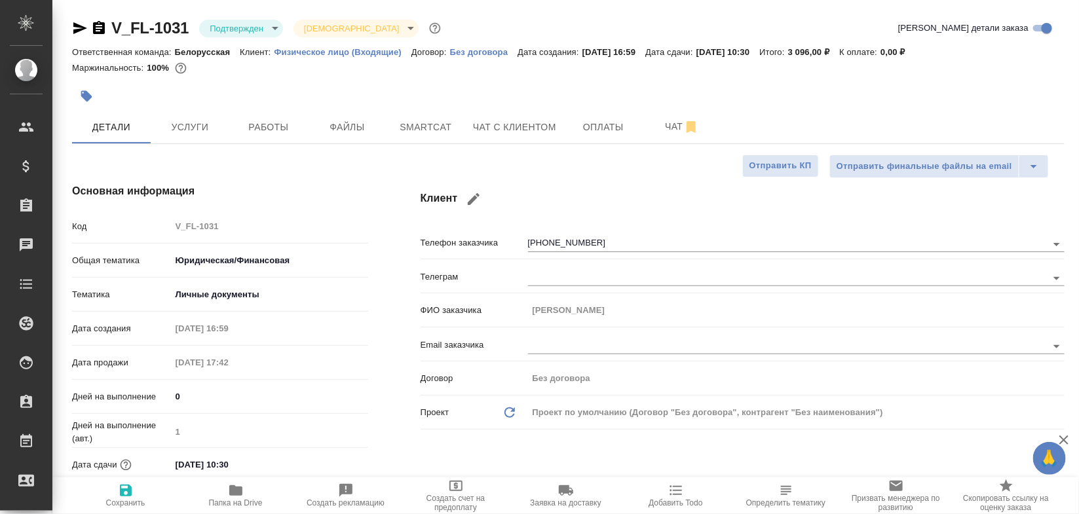
type textarea "x"
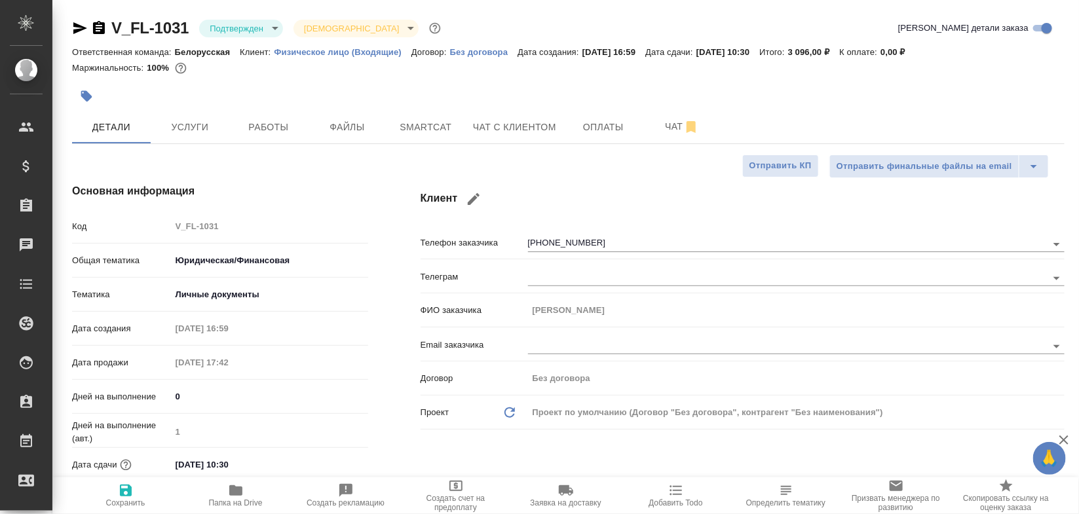
click at [337, 193] on h4 "Основная информация" at bounding box center [220, 191] width 296 height 16
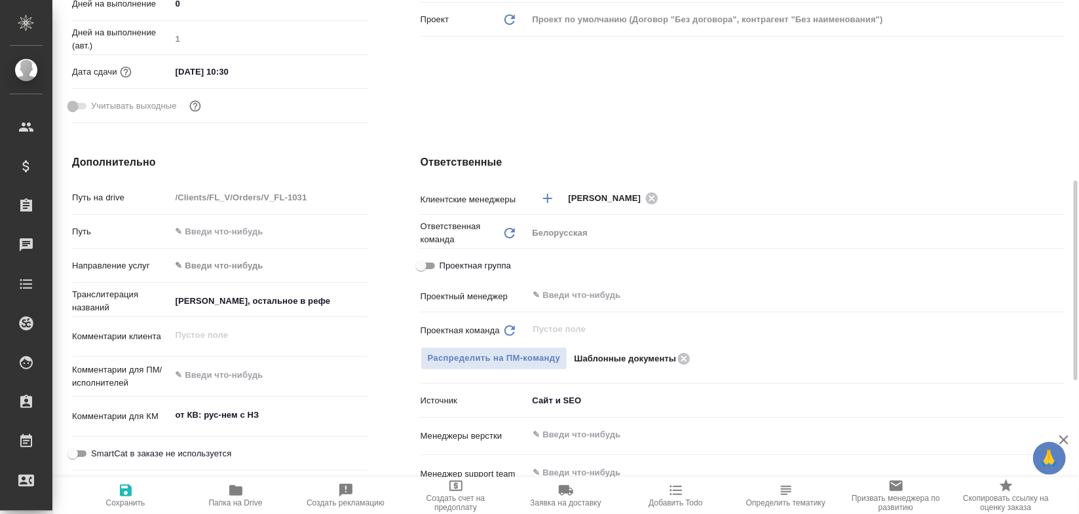
scroll to position [413, 0]
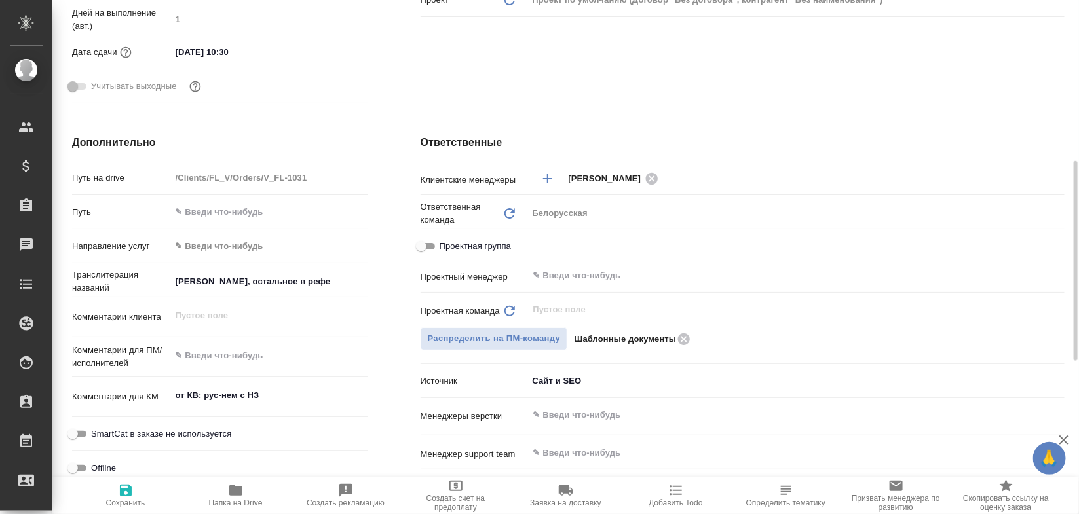
type textarea "x"
click at [292, 387] on textarea "от КВ: рус-нем с НЗ" at bounding box center [269, 396] width 197 height 22
type textarea "от КВ: рус-нем с НЗ"
type textarea "x"
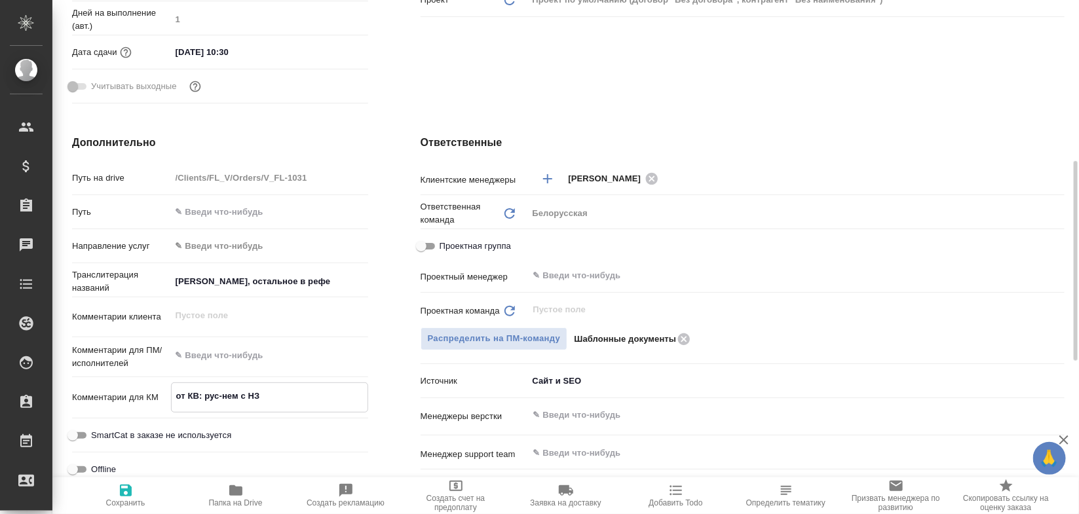
type textarea "от КВ: рус-нем с НЗ"
type textarea "x"
type textarea "от КВ: рус-нем с НЗ к с"
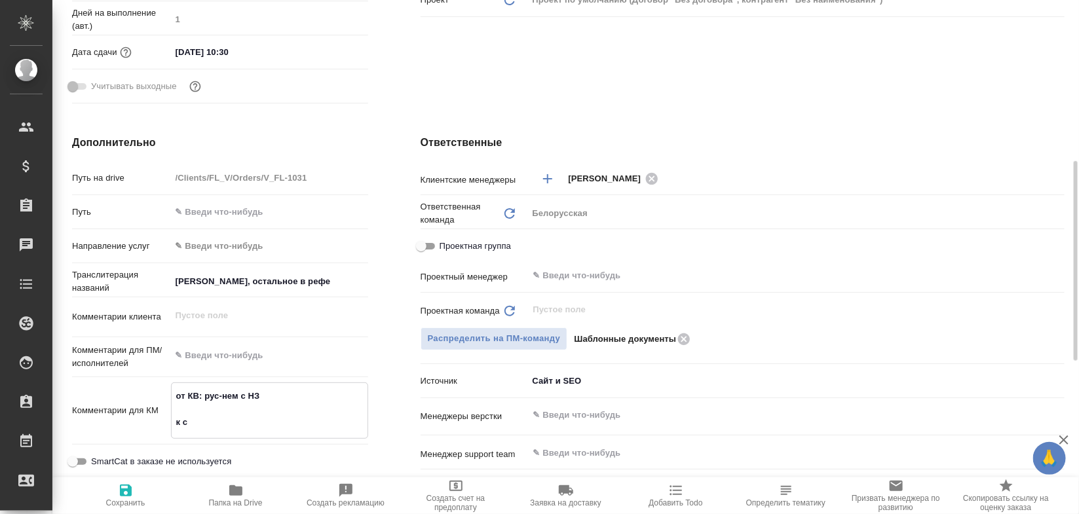
type textarea "x"
type textarea "от КВ: рус-нем с НЗ к ск"
type textarea "x"
type textarea "от КВ: рус-нем с НЗ к с"
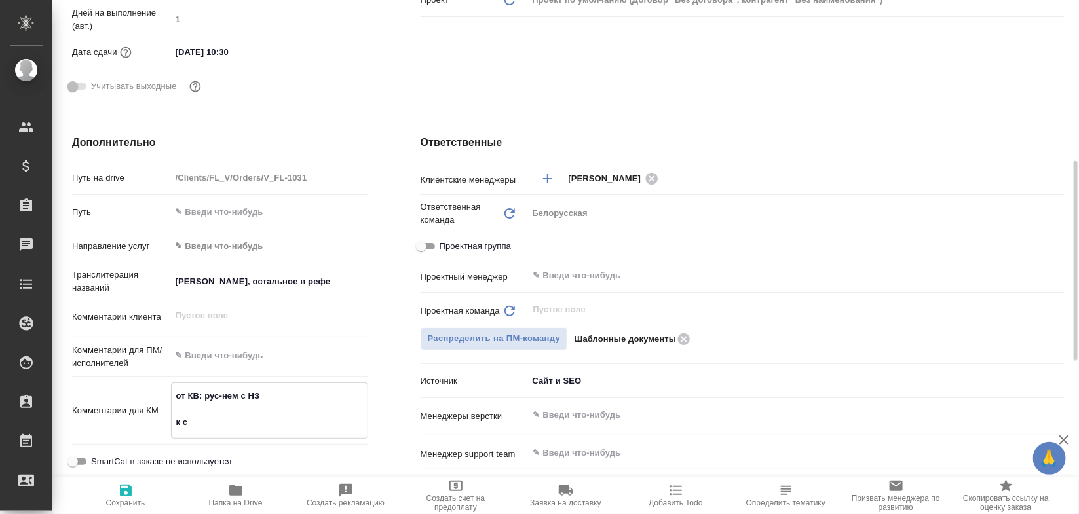
type textarea "x"
type textarea "от КВ: рус-нем с НЗ к ск"
type textarea "x"
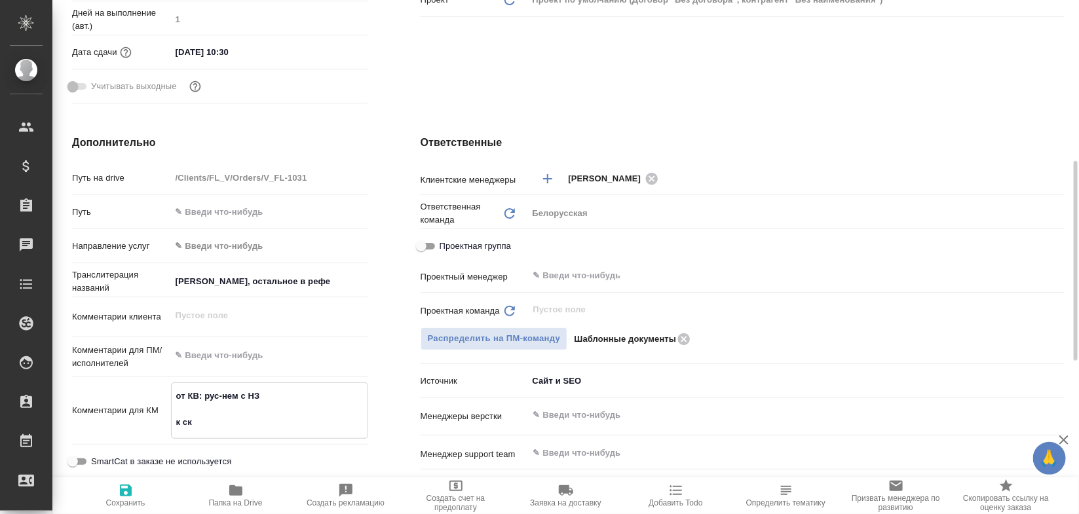
type textarea "x"
type textarea "от КВ: рус-нем с НЗ к ска"
type textarea "x"
type textarea "от КВ: рус-нем с НЗ к скану"
type textarea "x"
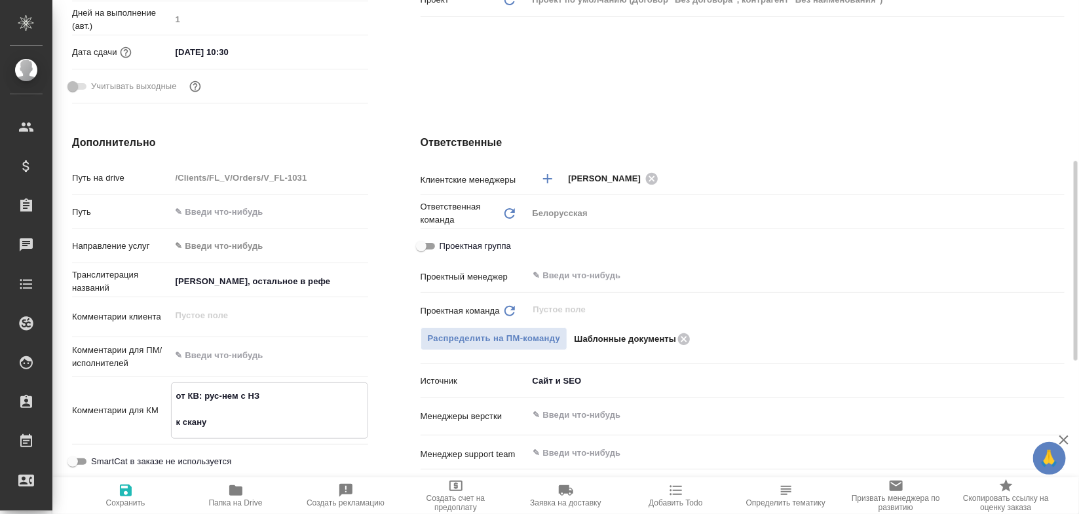
type textarea "x"
type textarea "от КВ: рус-нем с НЗ к скану"
click at [126, 493] on icon "button" at bounding box center [126, 491] width 16 height 16
type textarea "x"
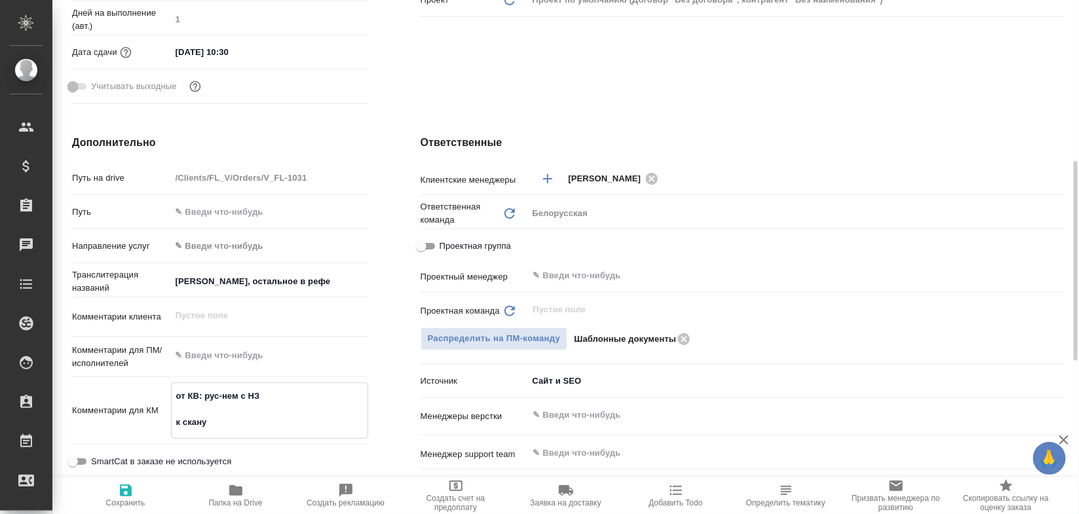
type textarea "x"
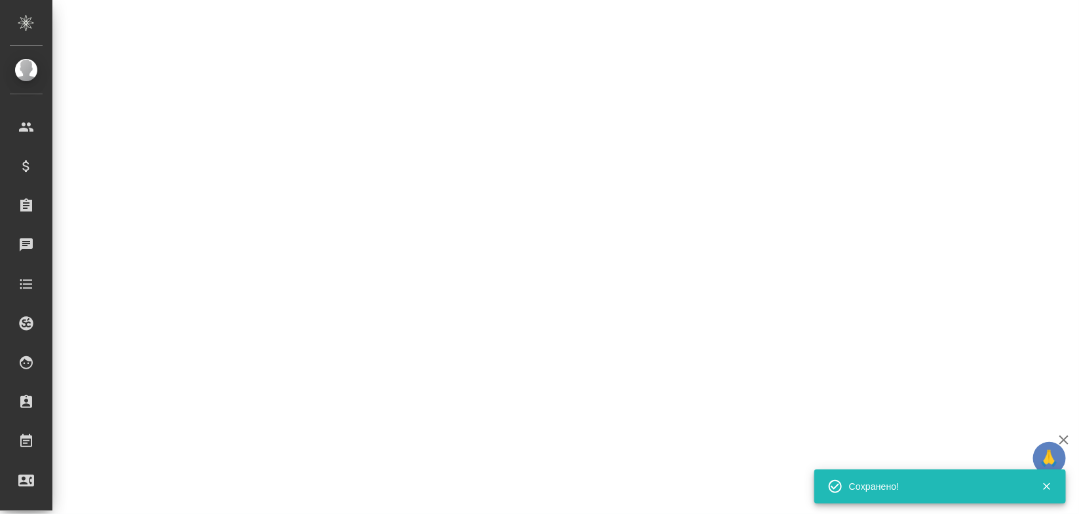
select select "RU"
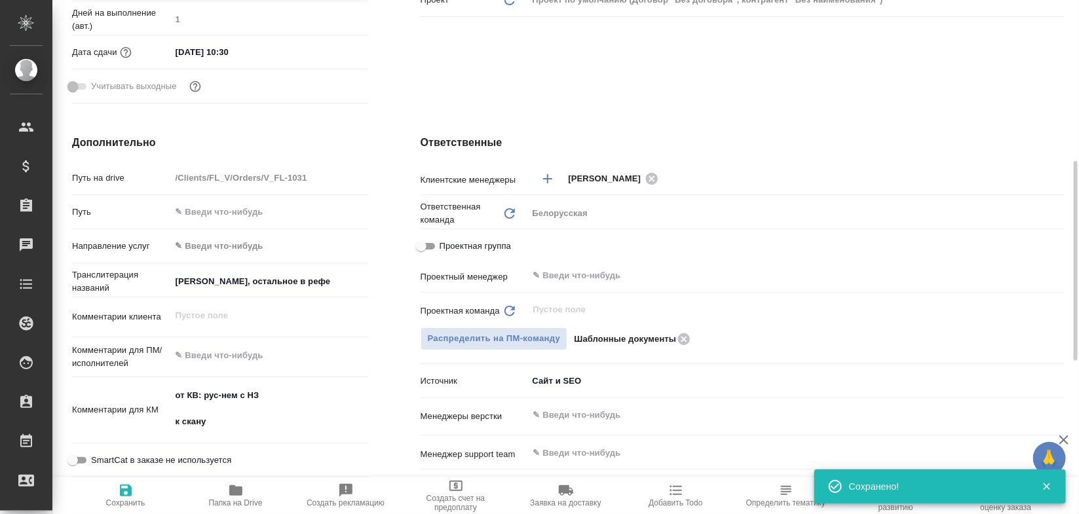
type textarea "x"
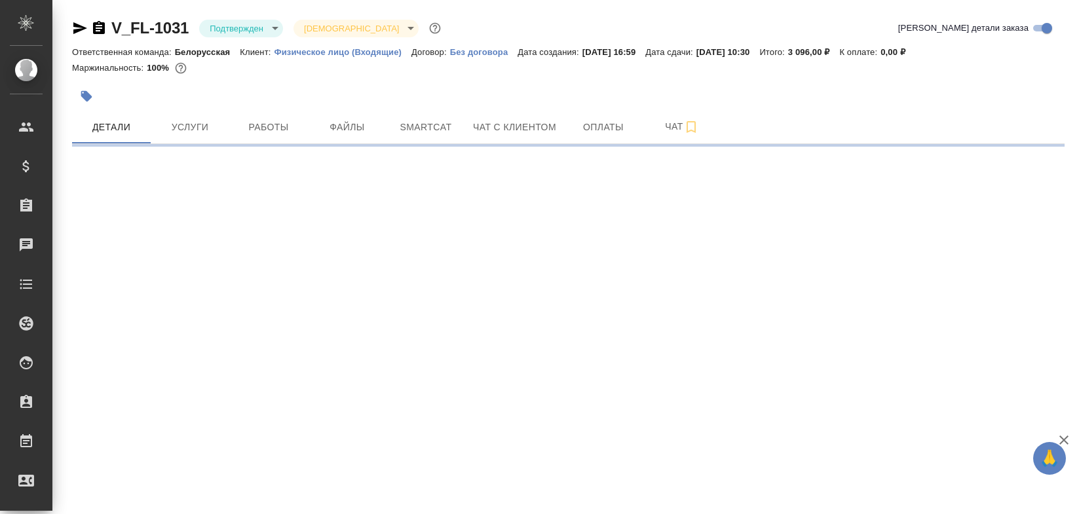
select select "RU"
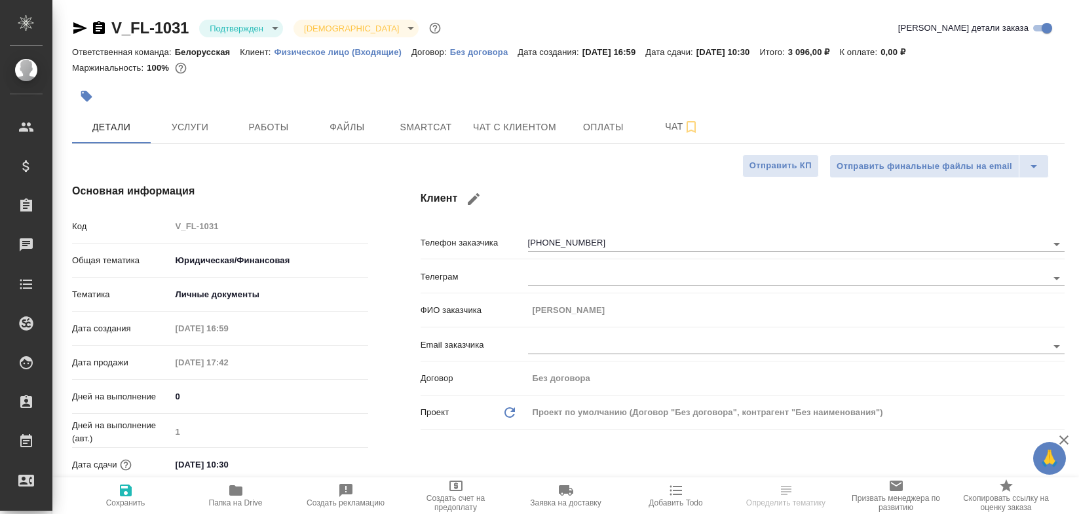
type textarea "x"
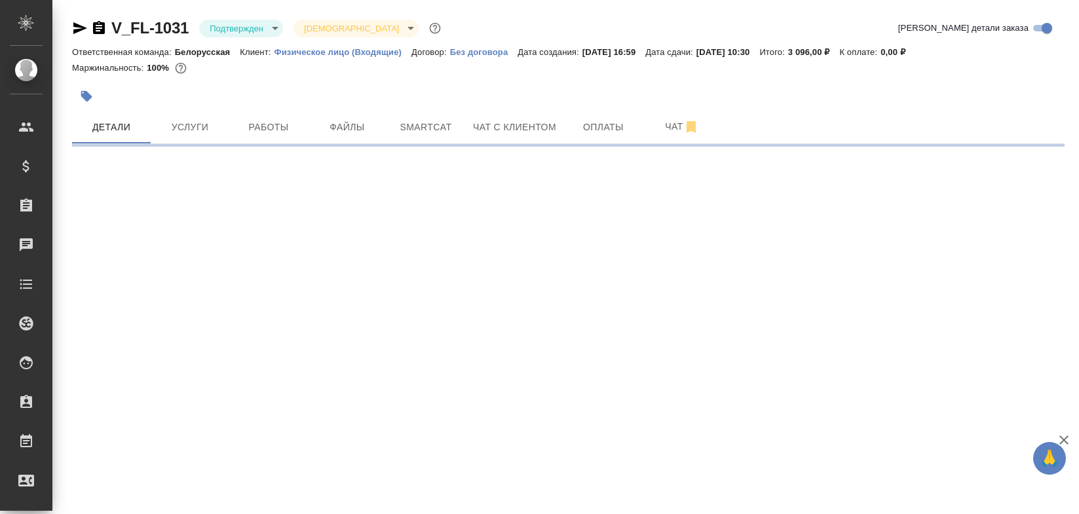
select select "RU"
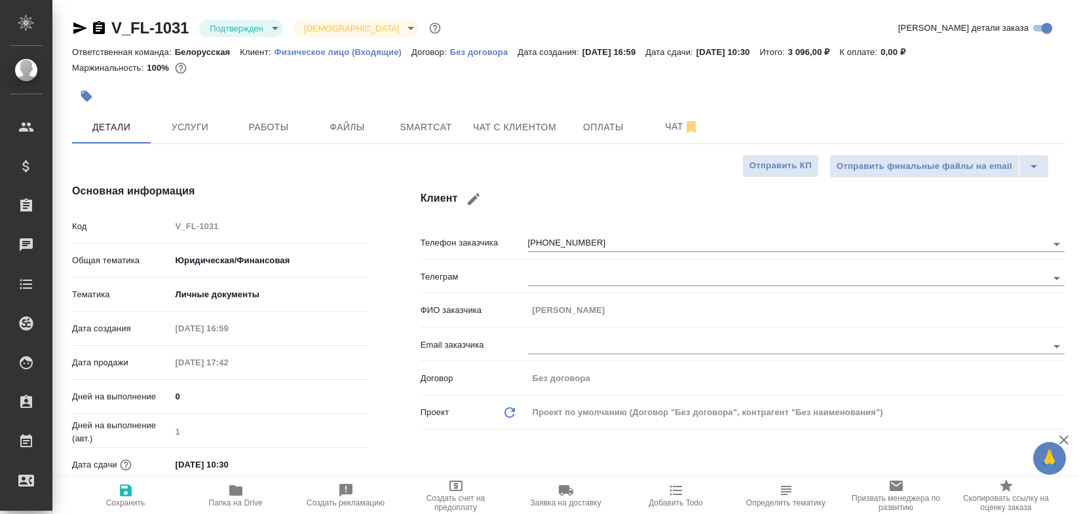
type textarea "x"
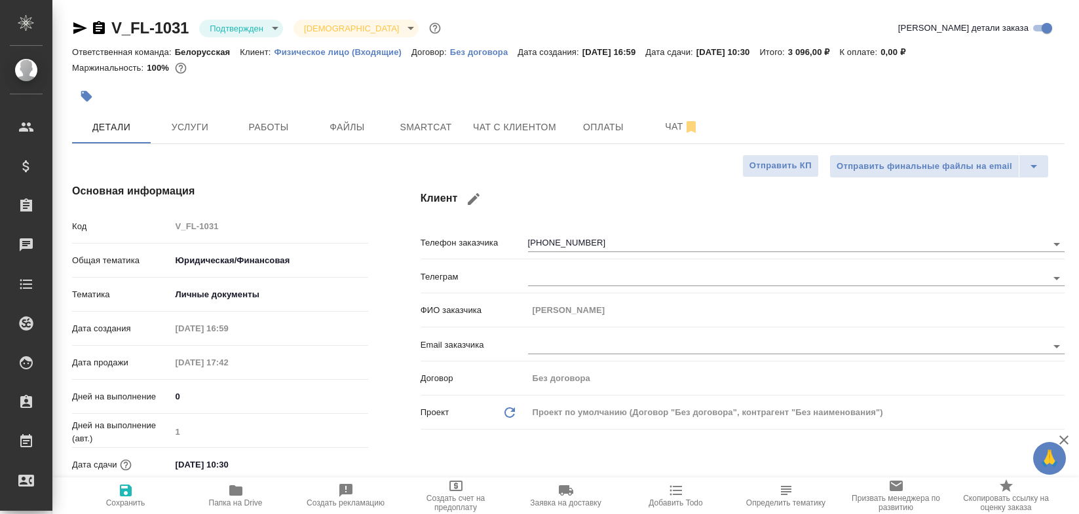
type textarea "x"
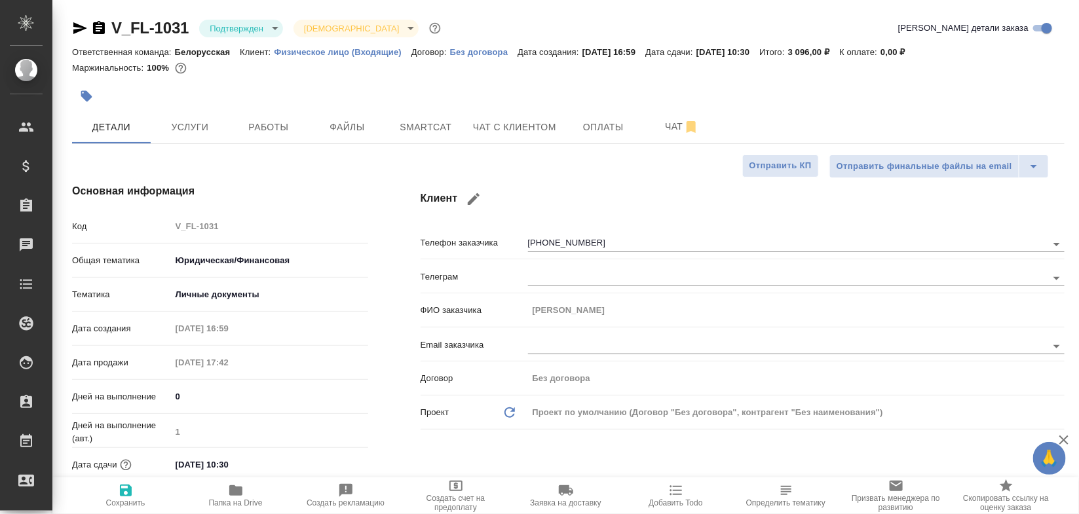
type textarea "x"
